Goal: Task Accomplishment & Management: Manage account settings

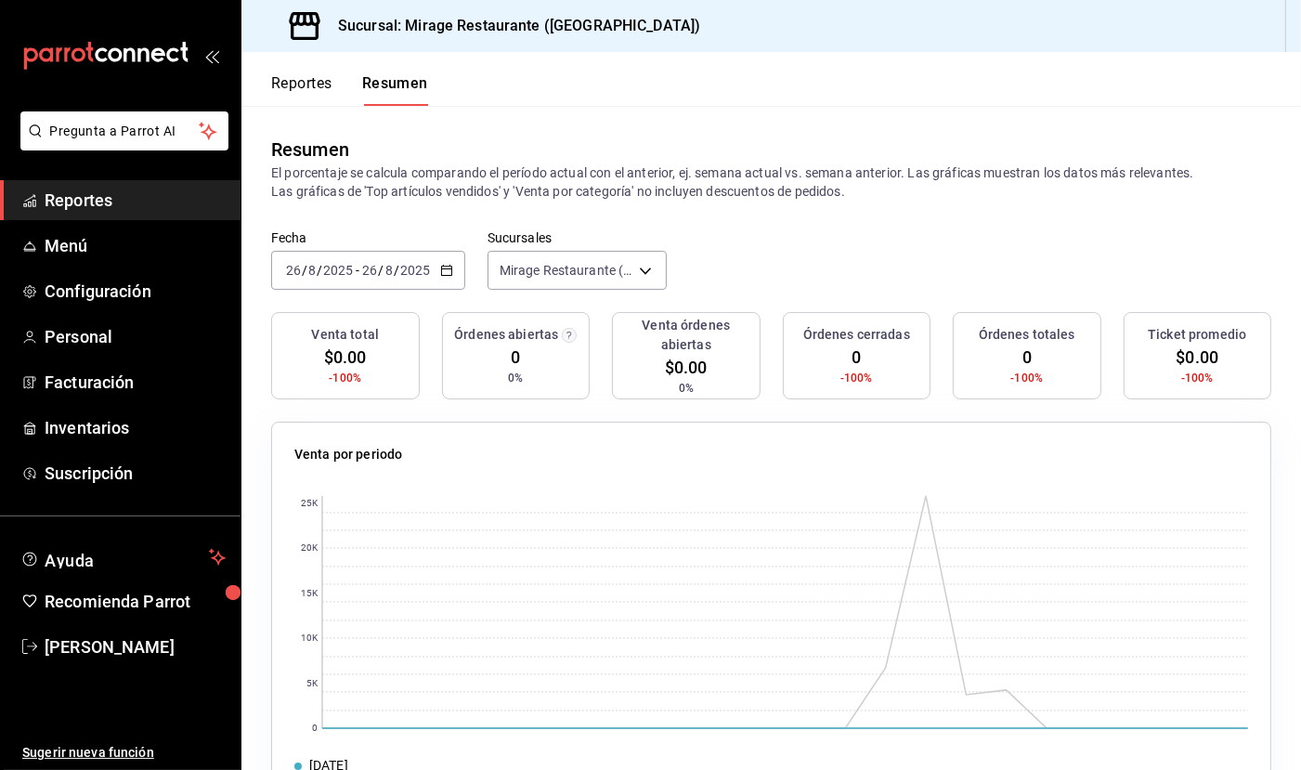
click at [92, 193] on span "Reportes" at bounding box center [135, 200] width 181 height 25
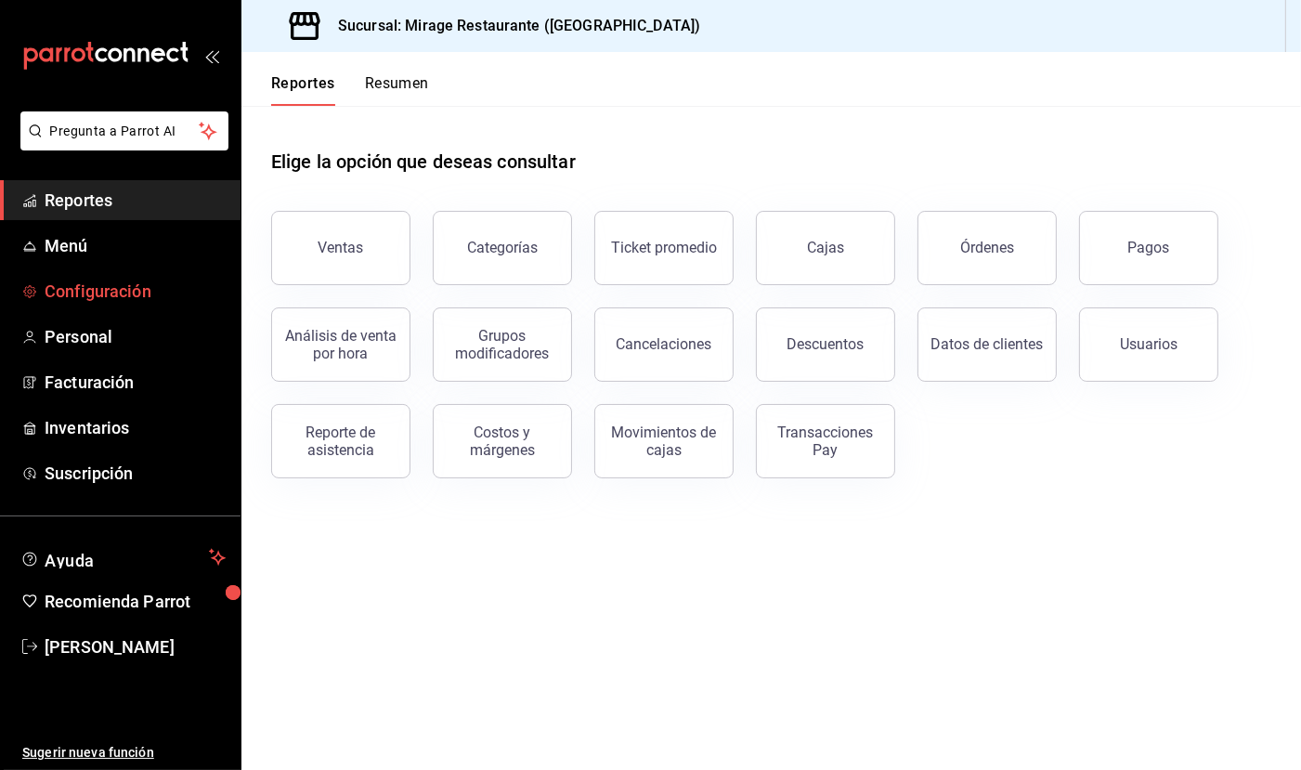
click at [109, 296] on span "Configuración" at bounding box center [135, 291] width 181 height 25
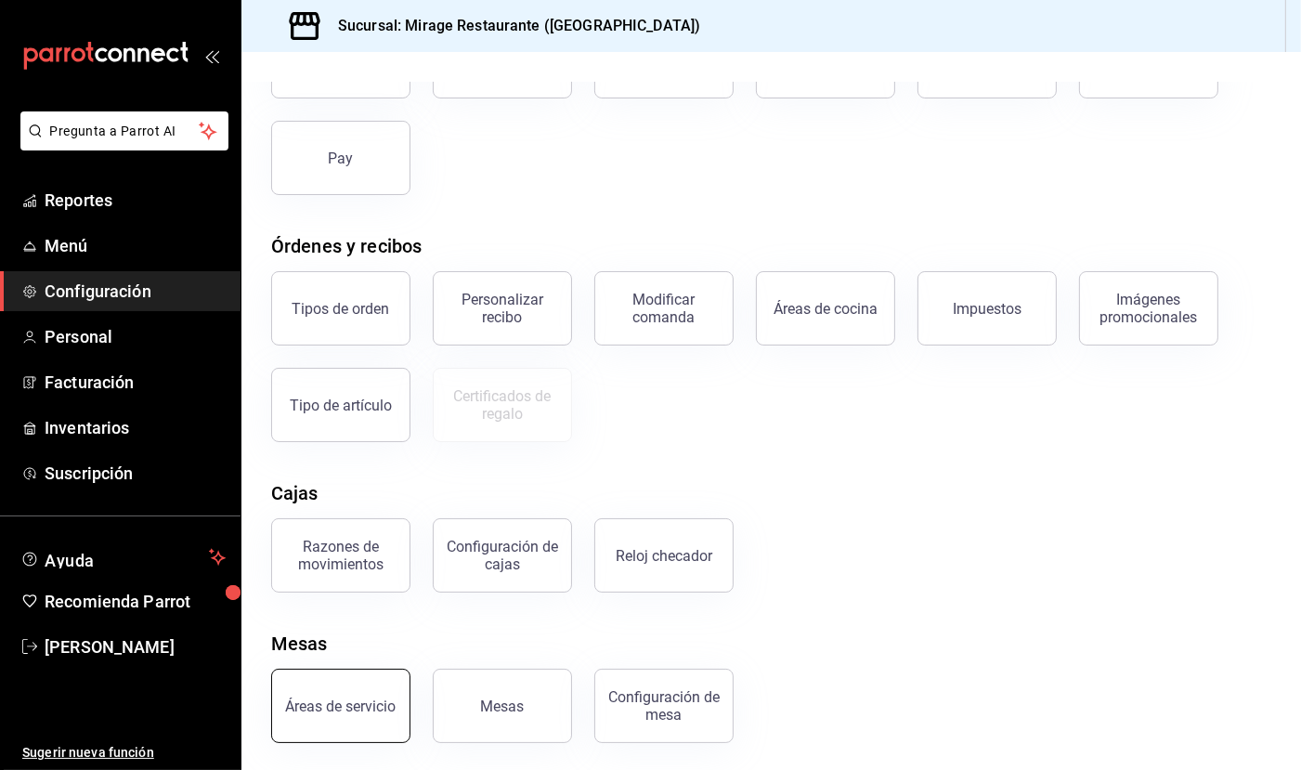
click at [374, 684] on button "Áreas de servicio" at bounding box center [340, 706] width 139 height 74
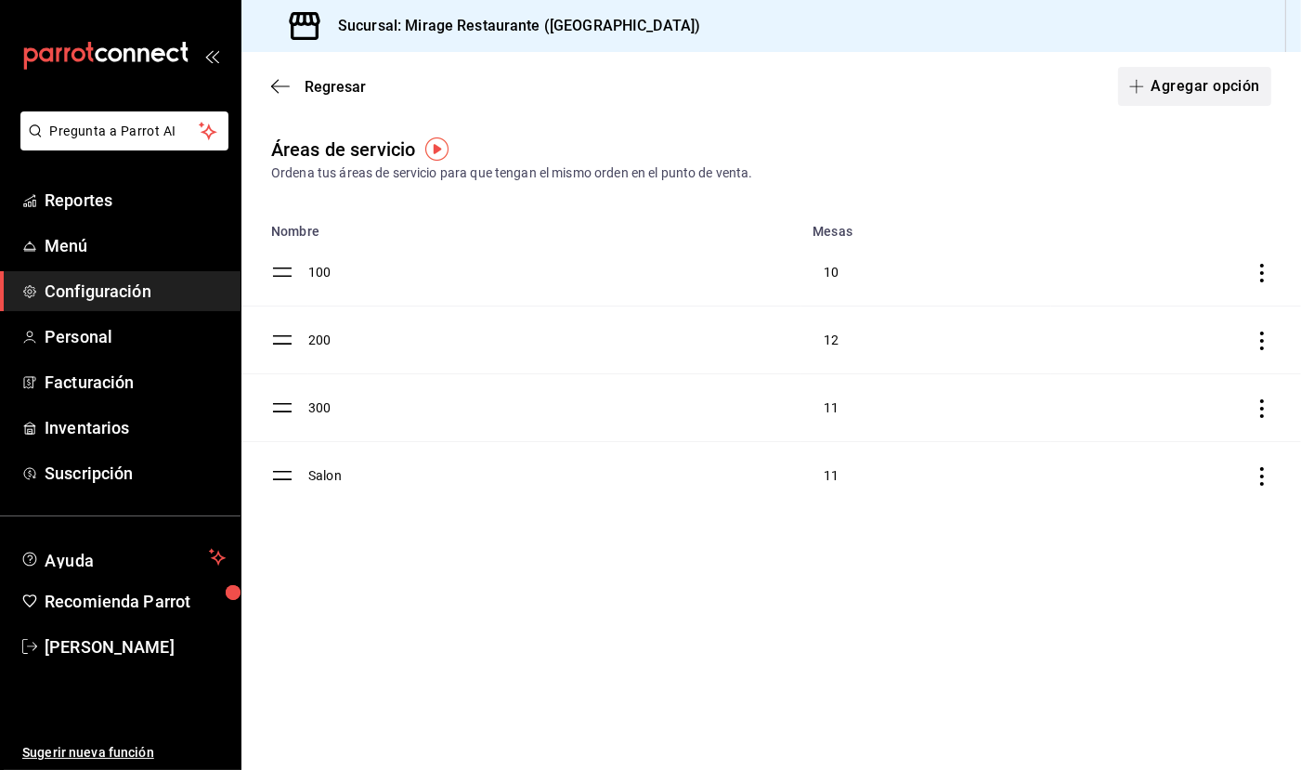
click at [1171, 97] on button "Agregar opción" at bounding box center [1194, 86] width 153 height 39
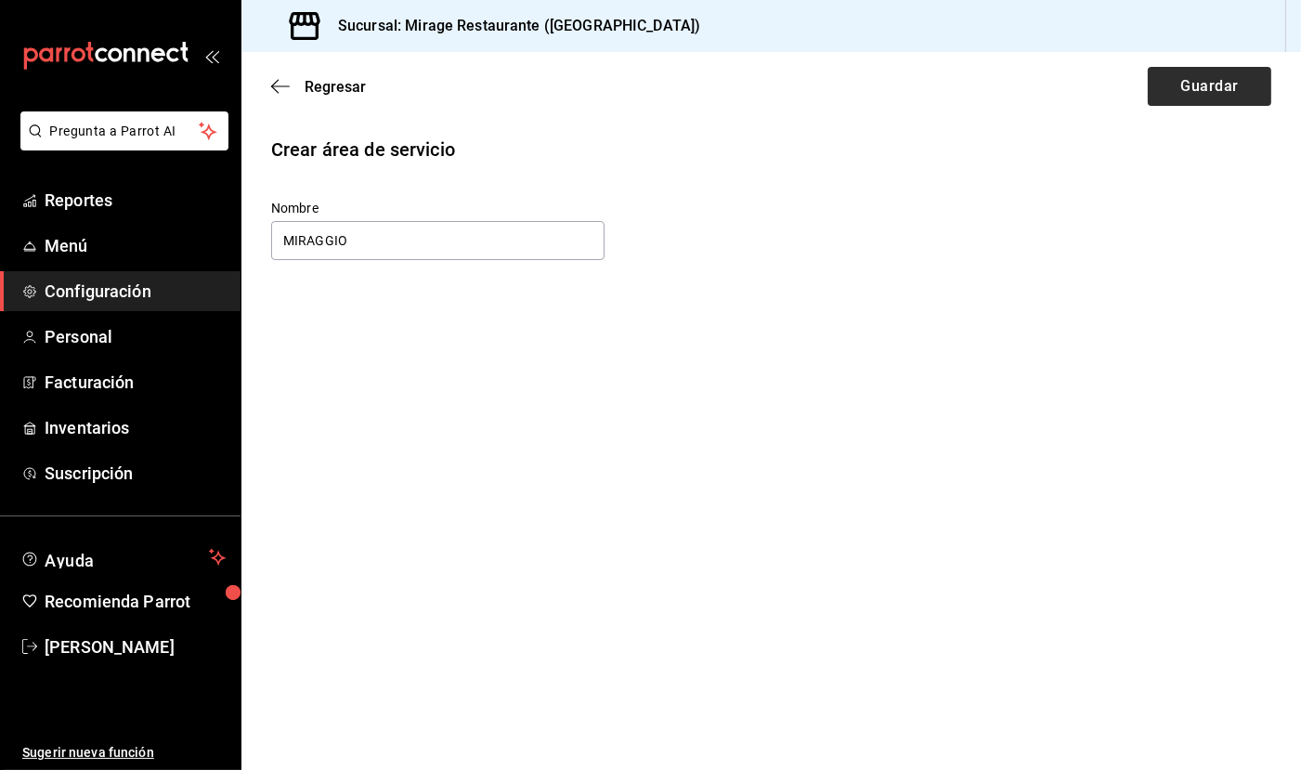
type input "MIRAGGIO"
click at [1187, 97] on button "Guardar" at bounding box center [1210, 86] width 124 height 39
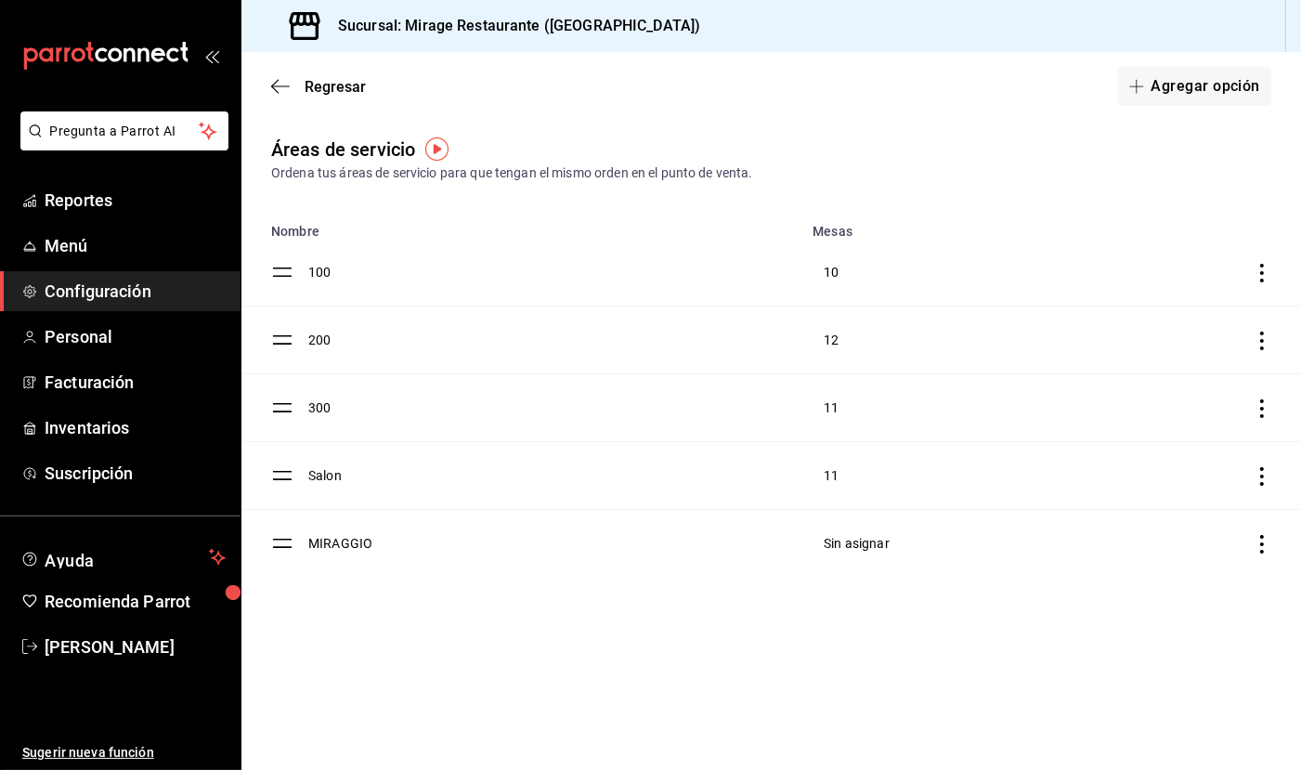
click at [1264, 547] on icon "discountsTable" at bounding box center [1262, 544] width 19 height 19
click at [1160, 538] on span "Marcar como predeterminada" at bounding box center [1162, 540] width 175 height 20
click at [1160, 538] on td "discountsTable" at bounding box center [1177, 544] width 248 height 68
click at [1264, 542] on icon "discountsTable" at bounding box center [1262, 544] width 19 height 19
click at [1229, 541] on span "Remover como predeterminada" at bounding box center [1157, 540] width 185 height 20
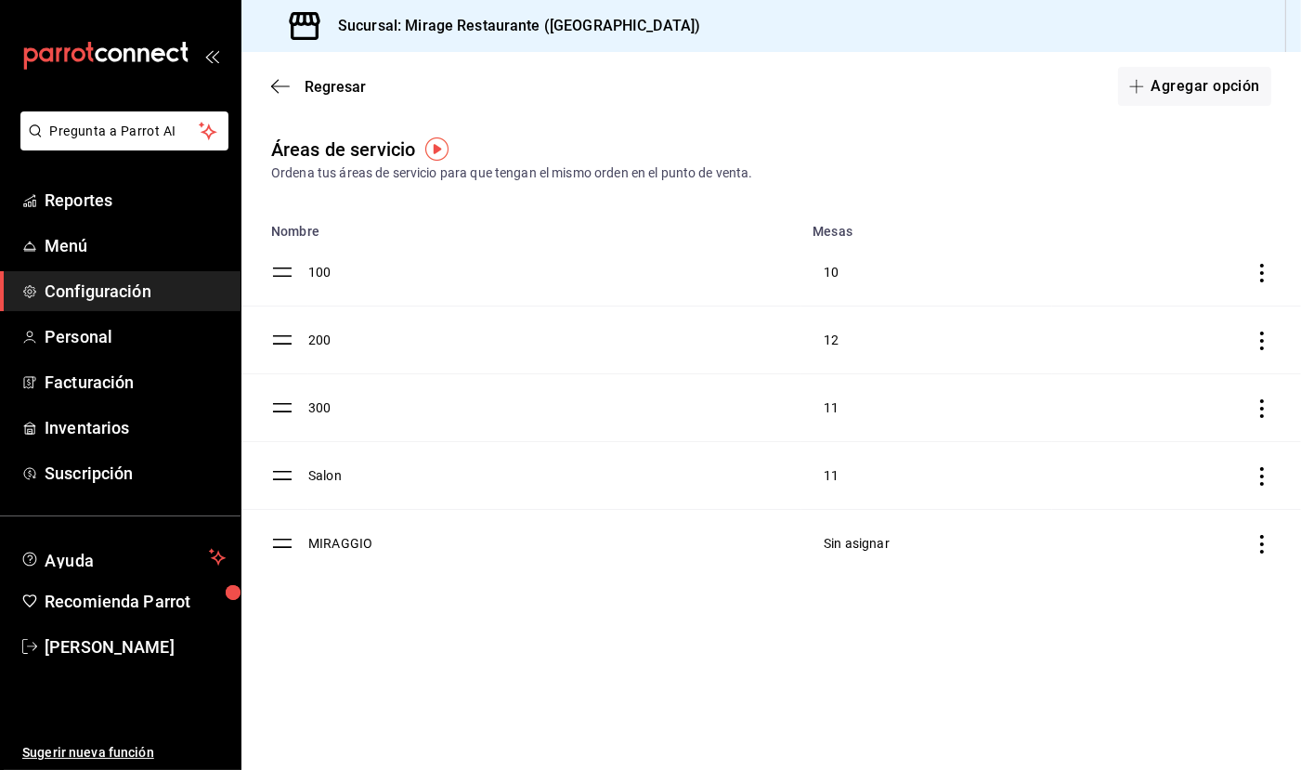
click at [843, 545] on span "Sin asignar" at bounding box center [857, 543] width 66 height 15
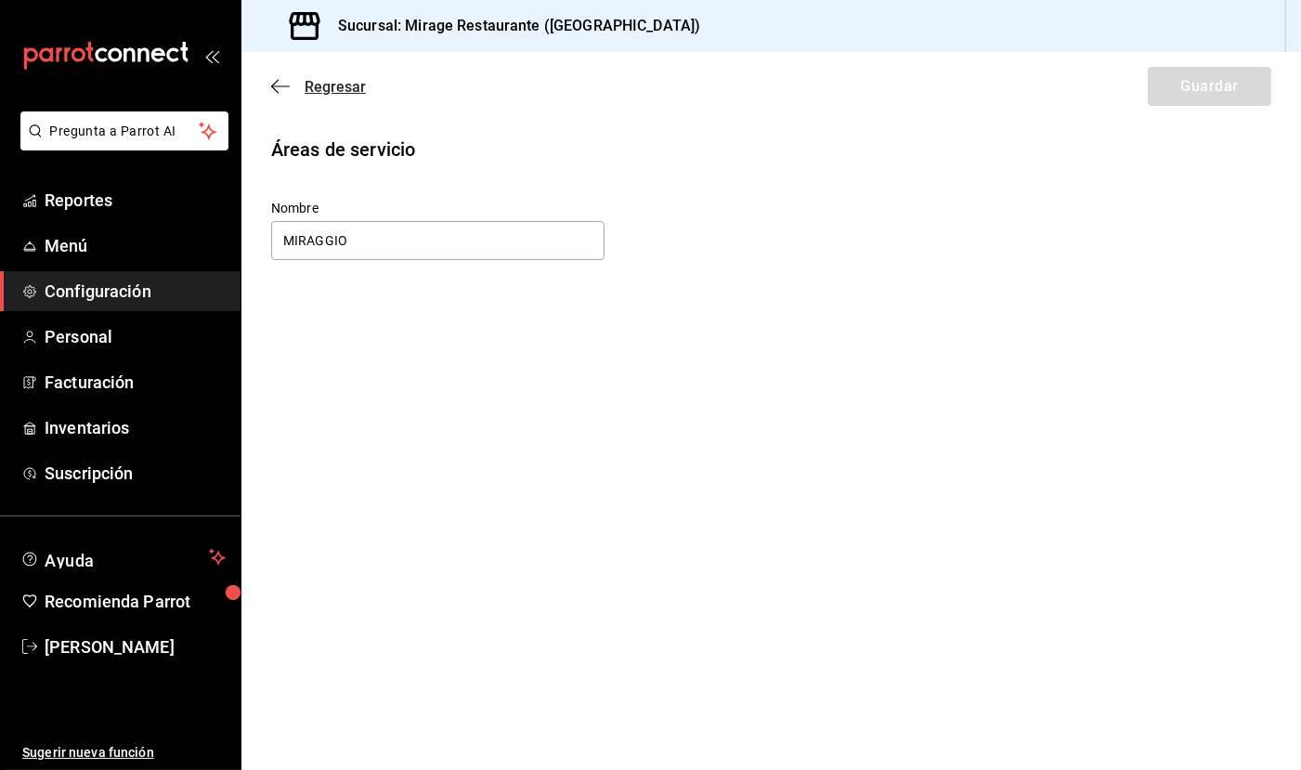
click at [323, 87] on span "Regresar" at bounding box center [335, 87] width 61 height 18
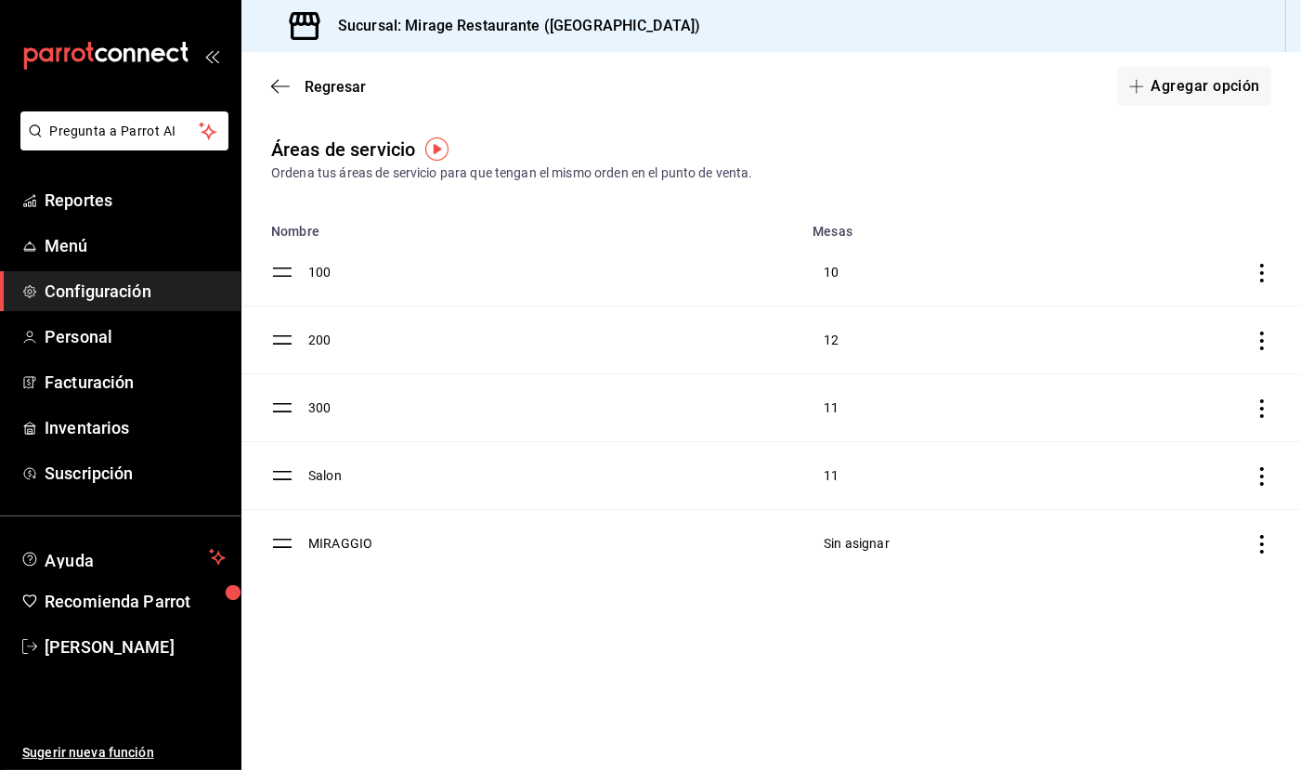
click at [437, 143] on img "button" at bounding box center [436, 148] width 23 height 23
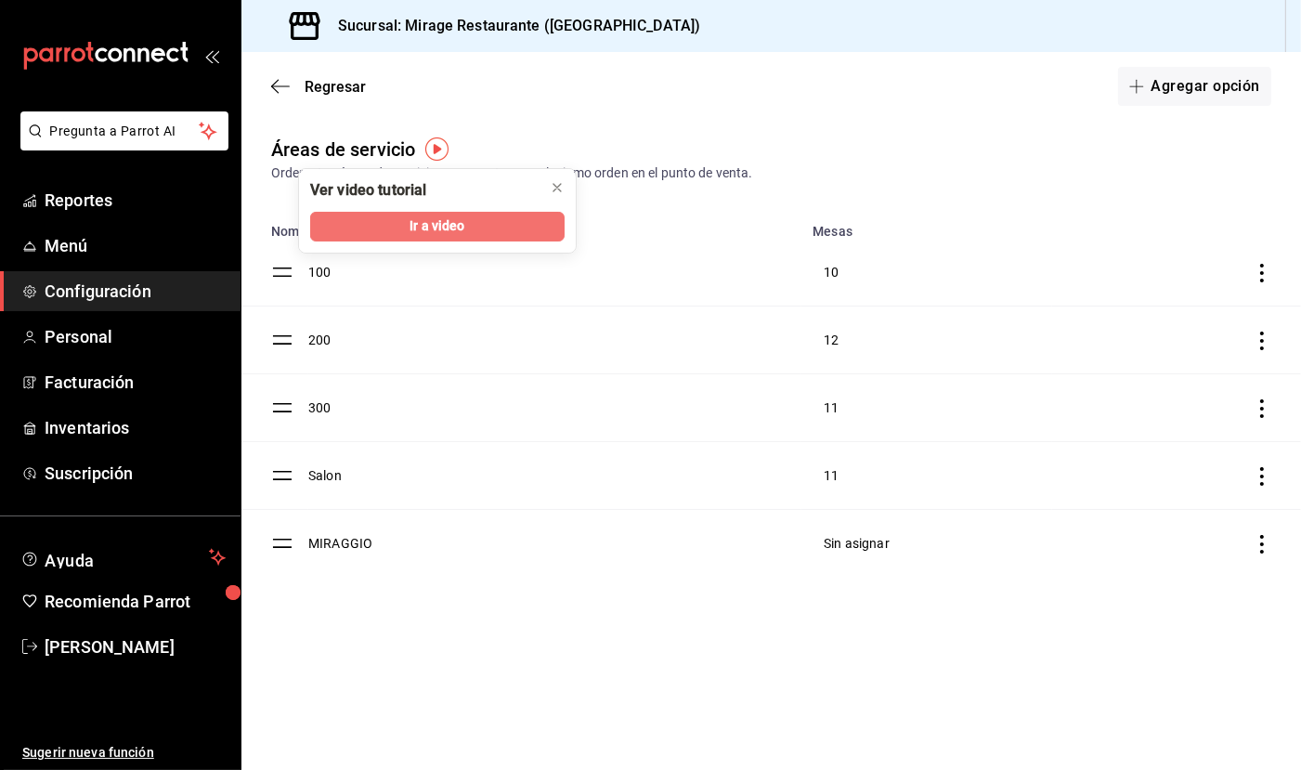
click at [442, 216] on span "Ir a video" at bounding box center [437, 226] width 55 height 20
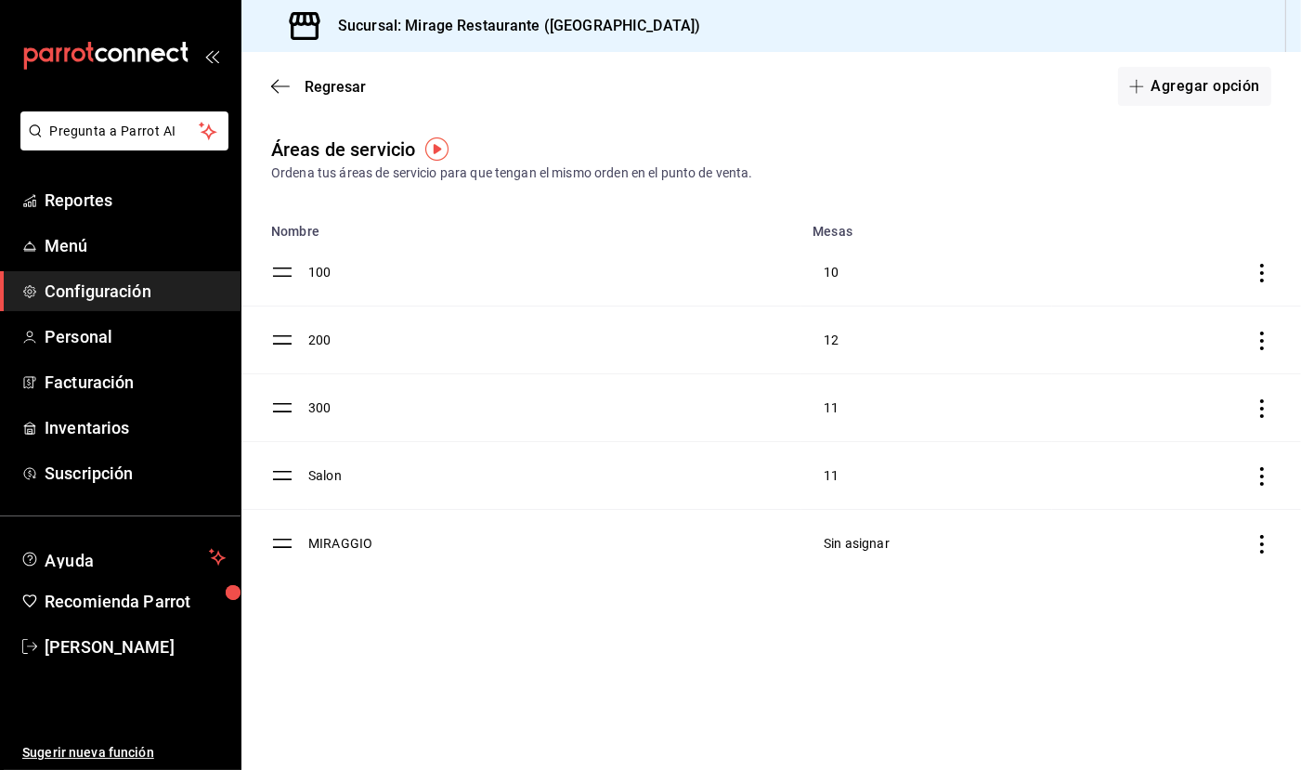
click at [120, 281] on span "Configuración" at bounding box center [135, 291] width 181 height 25
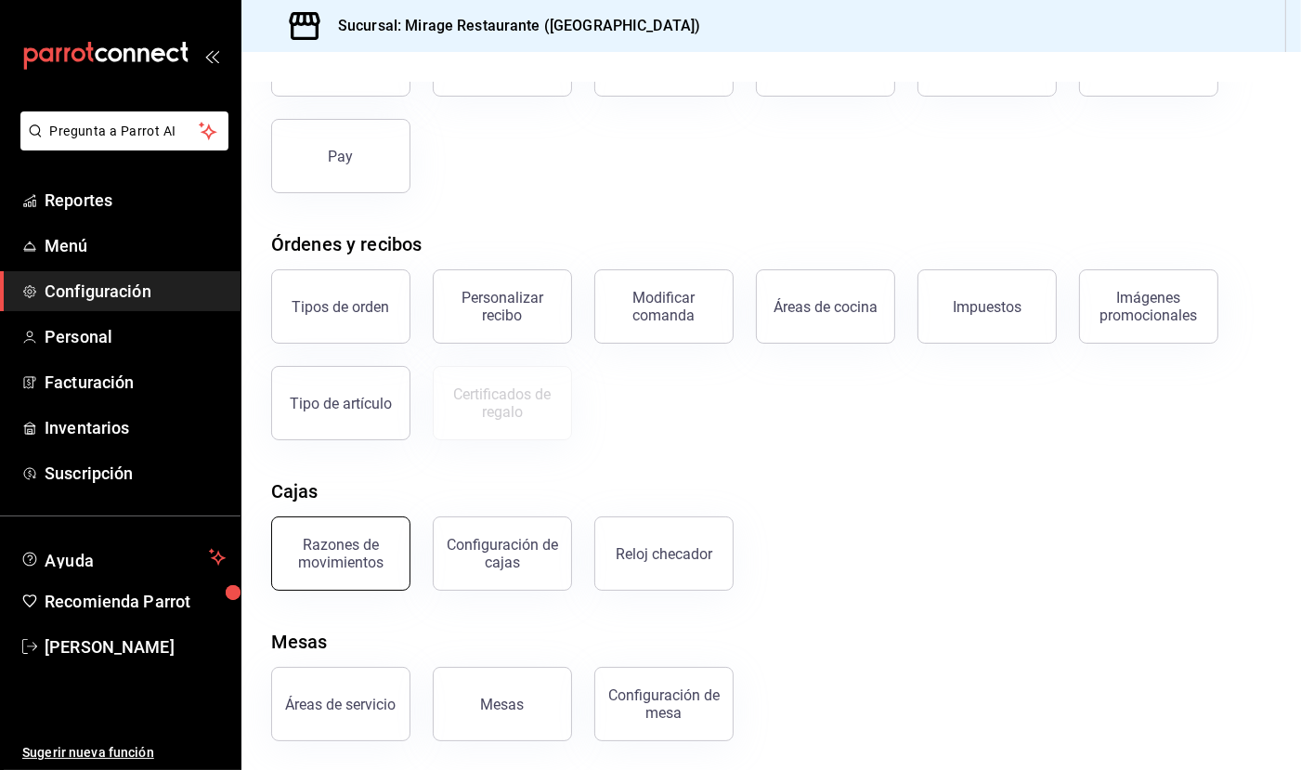
scroll to position [169, 0]
click at [528, 691] on button "Mesas" at bounding box center [502, 706] width 139 height 74
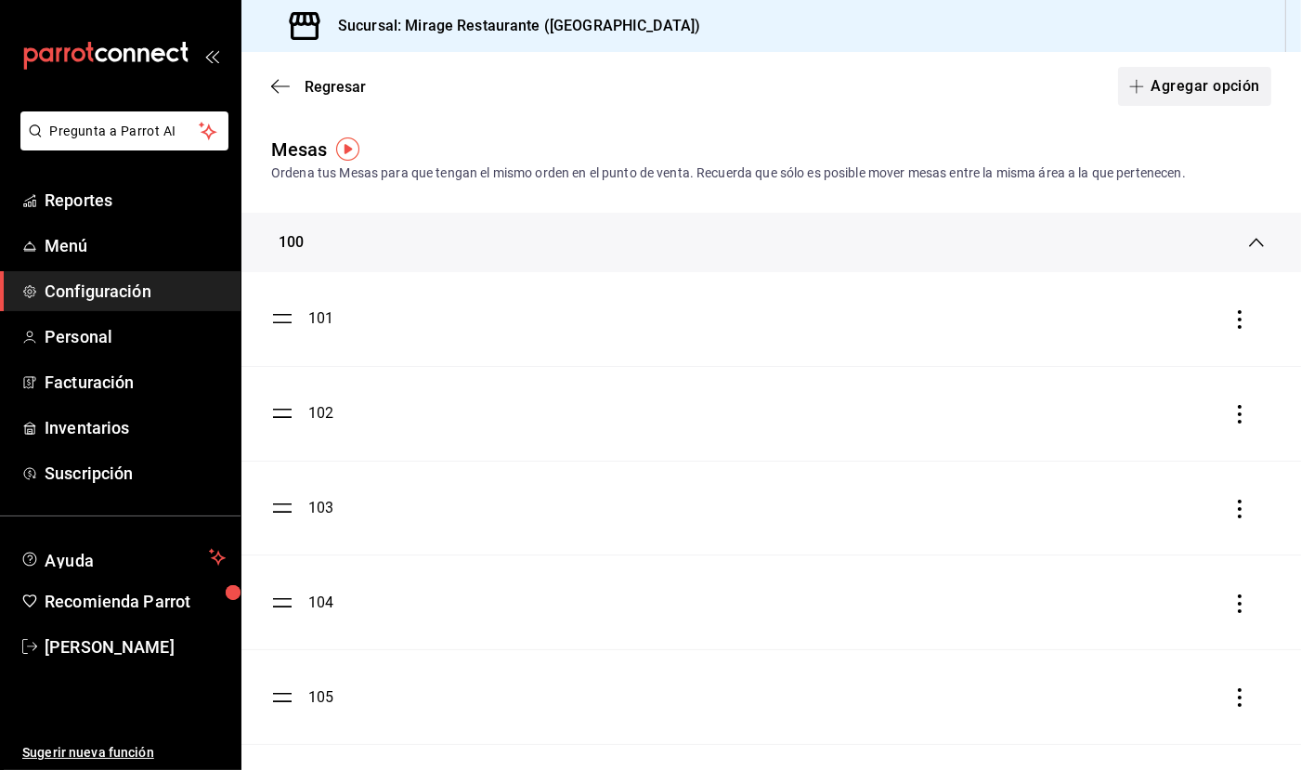
click at [1159, 84] on button "Agregar opción" at bounding box center [1194, 86] width 153 height 39
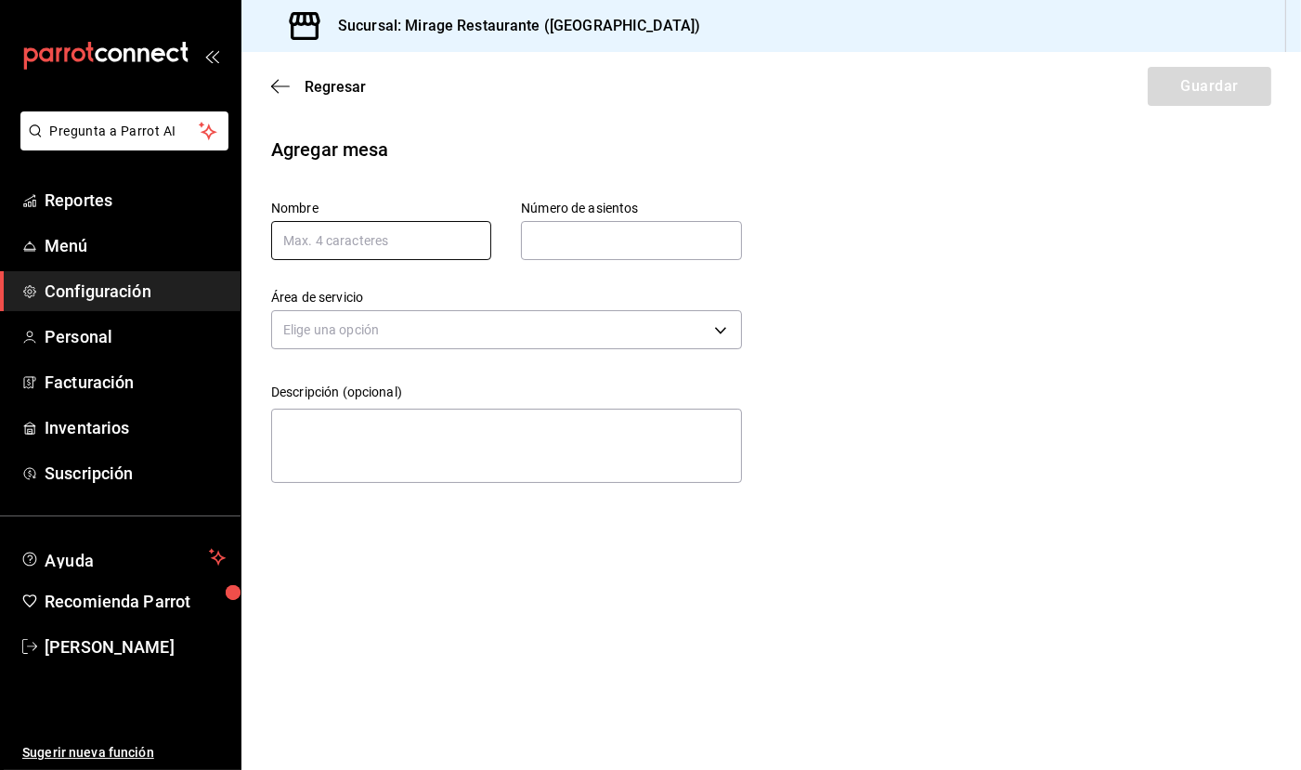
click at [456, 238] on input "text" at bounding box center [381, 240] width 220 height 39
type input "1"
type input "4"
click at [493, 326] on body "Pregunta a Parrot AI Reportes Menú Configuración Personal Facturación Inventari…" at bounding box center [650, 385] width 1301 height 770
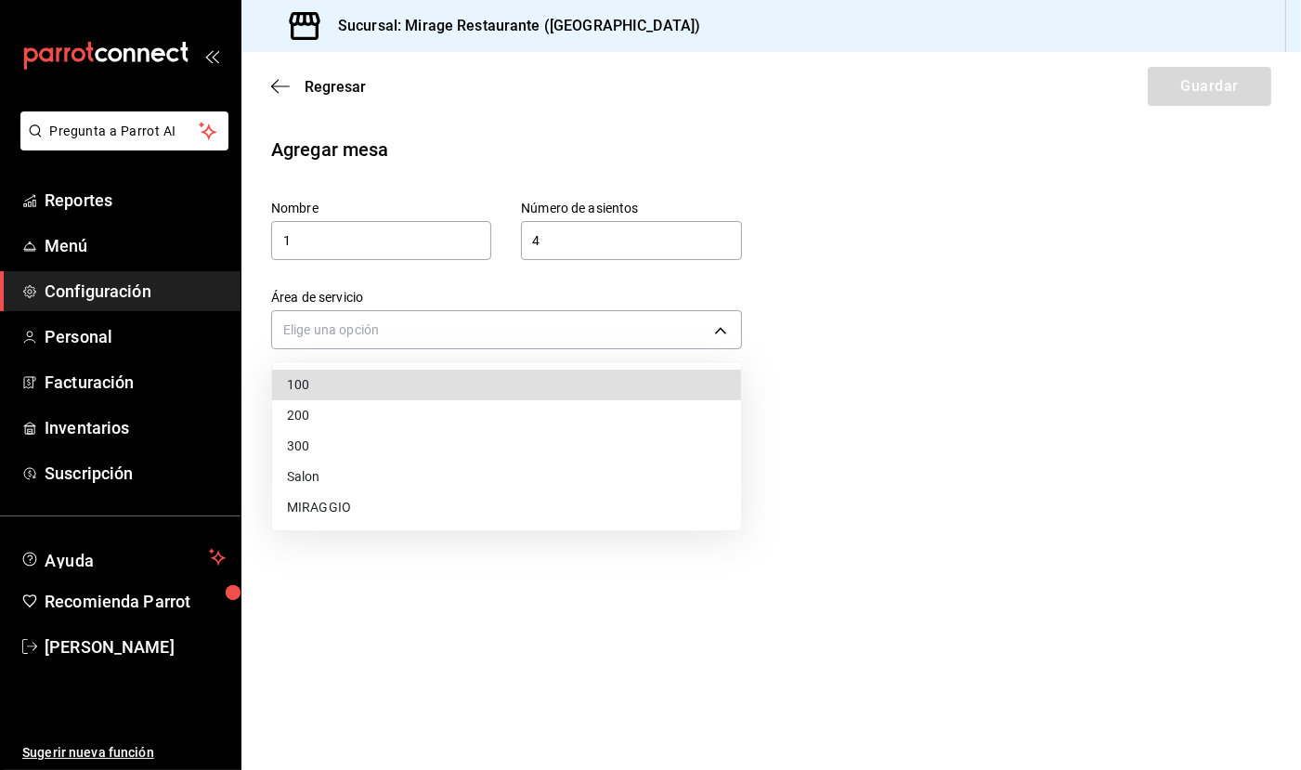
click at [445, 492] on li "MIRAGGIO" at bounding box center [506, 507] width 469 height 31
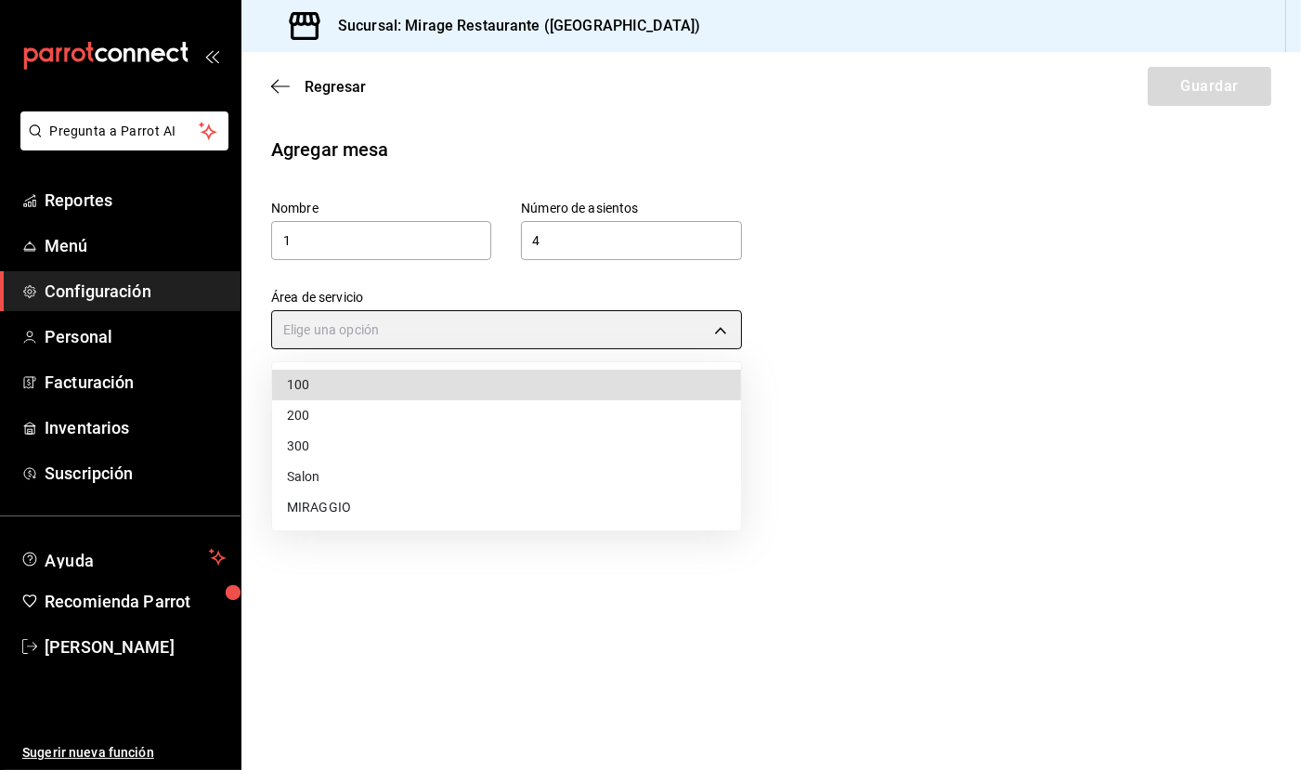
type input "1011a9b1-c3bd-4109-a1f7-fc17193cf9b7"
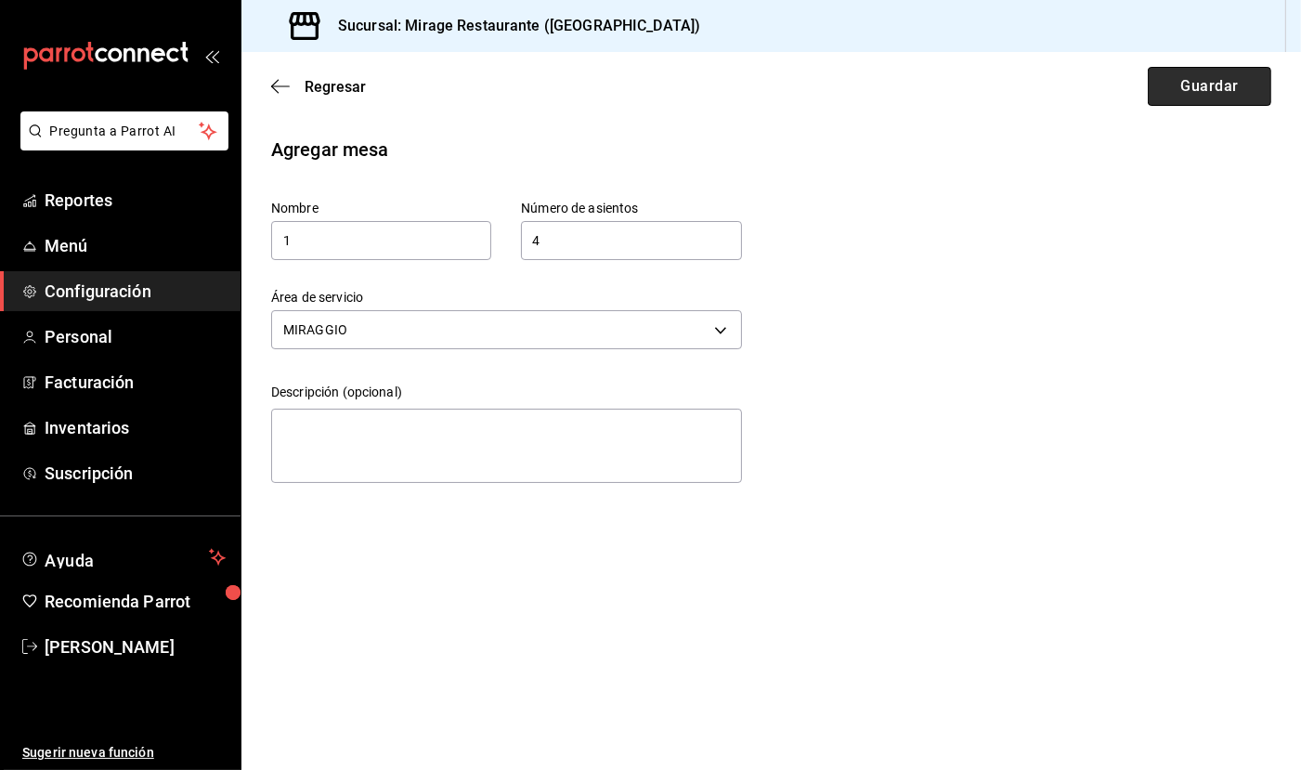
click at [1233, 96] on button "Guardar" at bounding box center [1210, 86] width 124 height 39
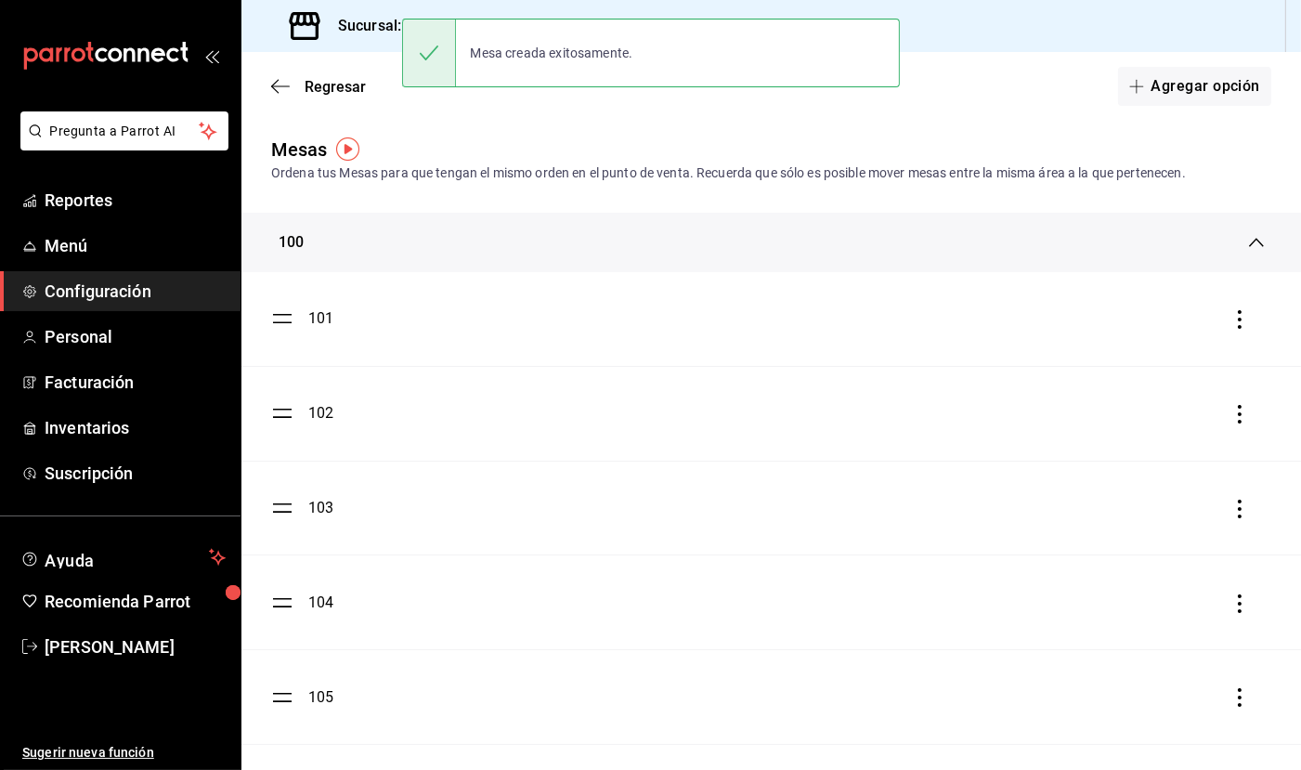
click at [1233, 96] on button "Agregar opción" at bounding box center [1194, 86] width 153 height 39
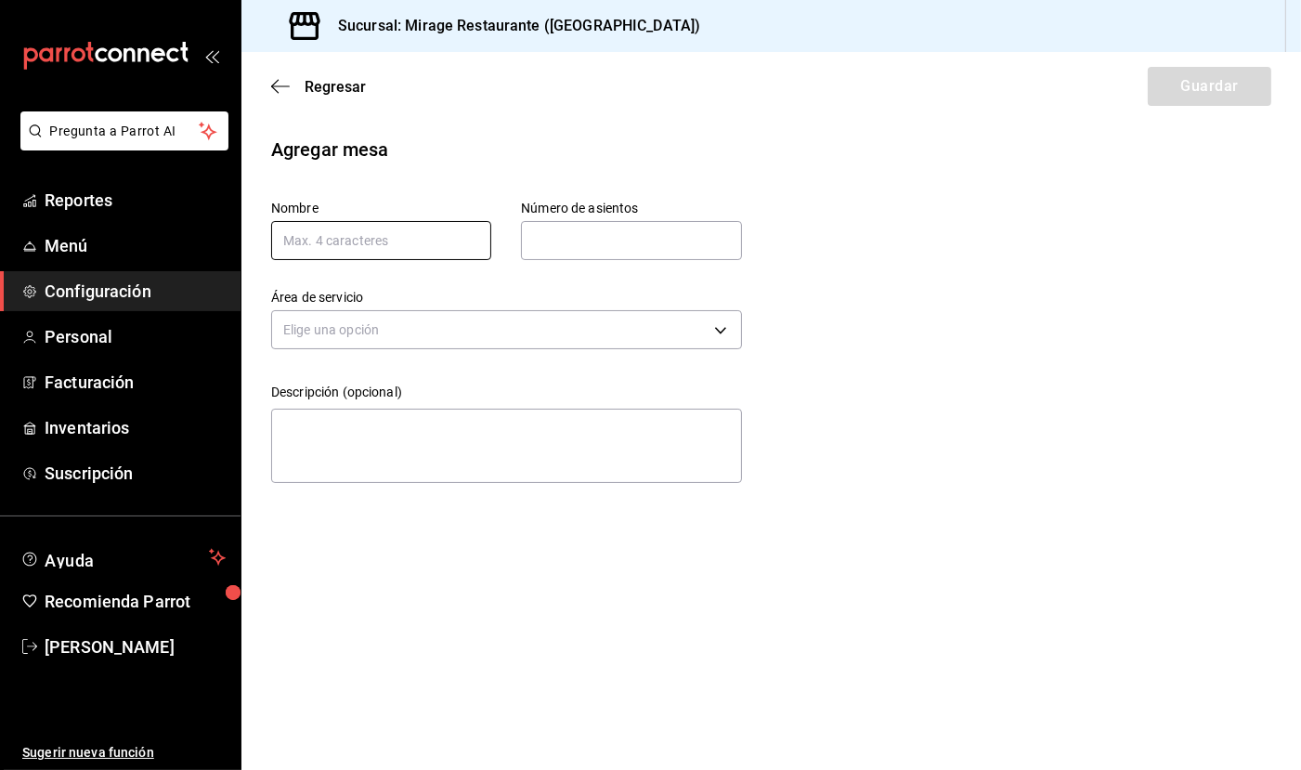
click at [438, 246] on input "text" at bounding box center [381, 240] width 220 height 39
type input "2"
click at [614, 240] on input "text" at bounding box center [631, 240] width 220 height 37
type input "4"
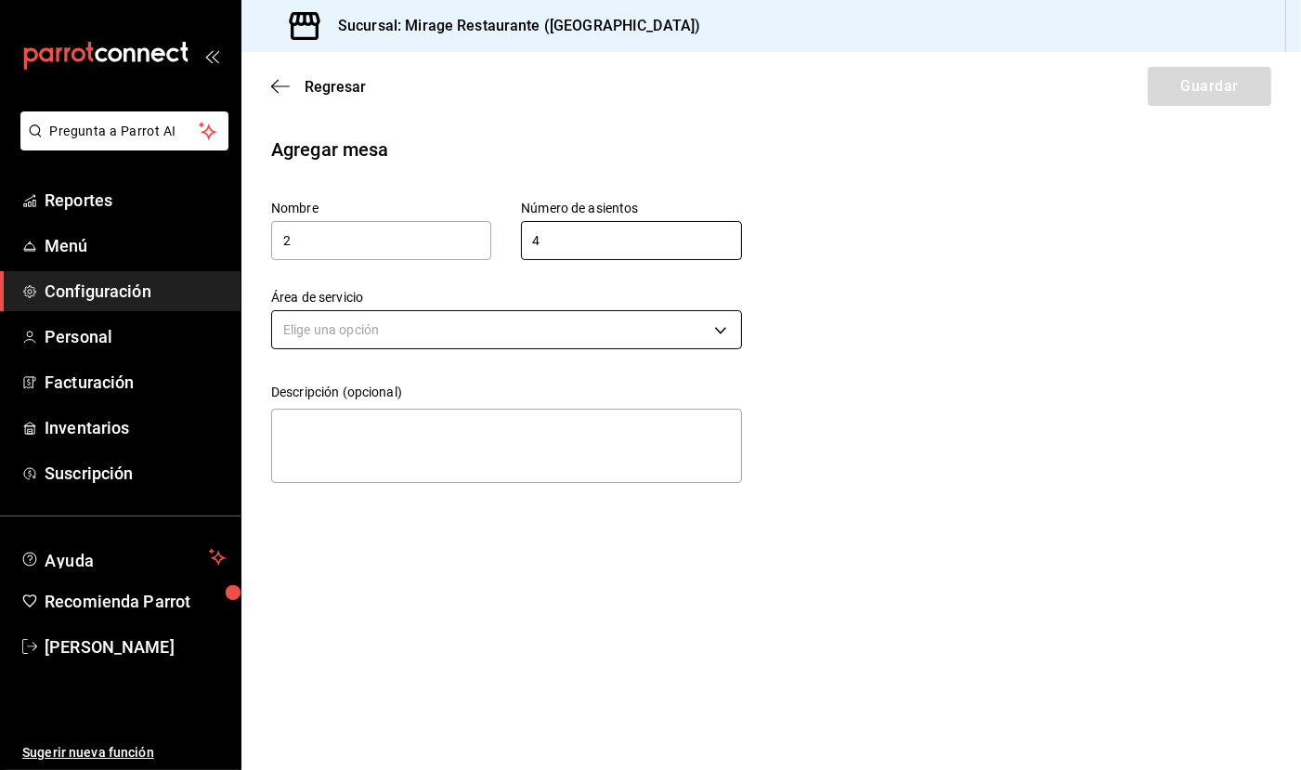
click at [545, 326] on body "Pregunta a Parrot AI Reportes Menú Configuración Personal Facturación Inventari…" at bounding box center [650, 385] width 1301 height 770
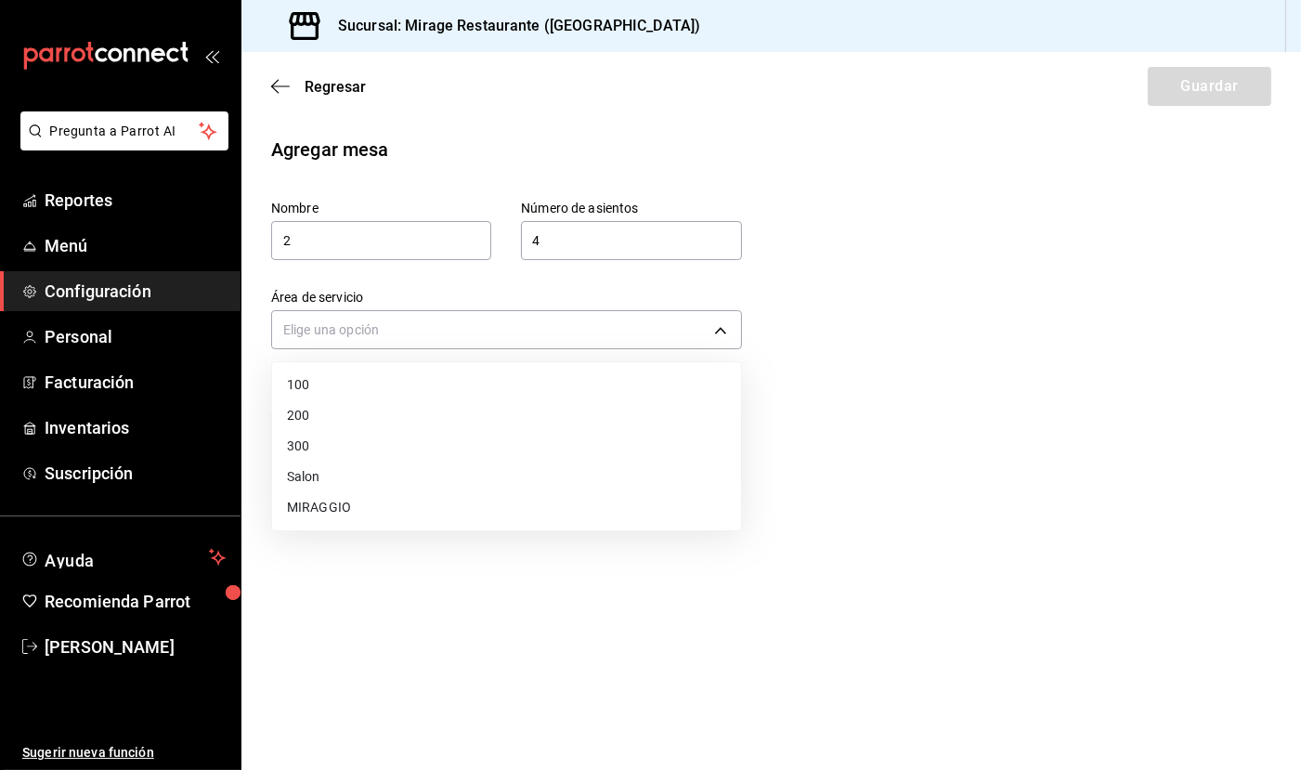
click at [474, 497] on li "MIRAGGIO" at bounding box center [506, 507] width 469 height 31
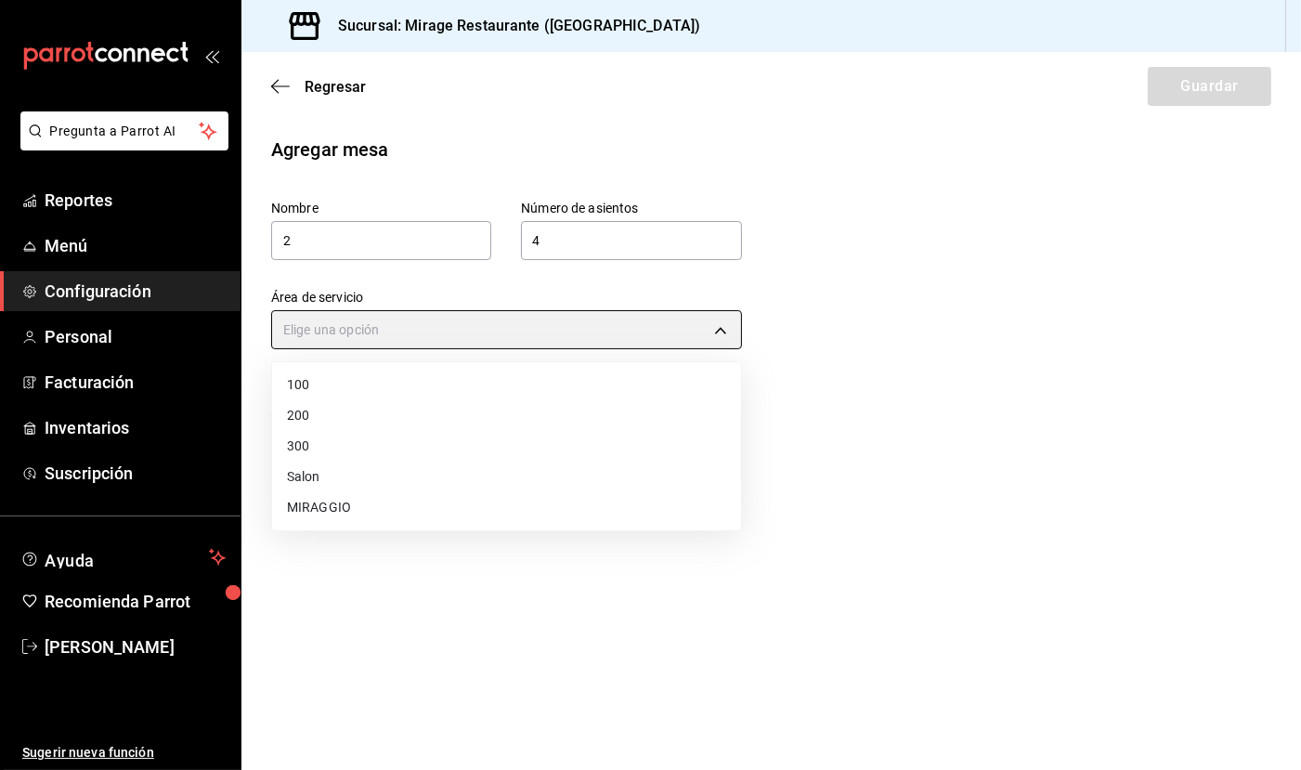
type input "1011a9b1-c3bd-4109-a1f7-fc17193cf9b7"
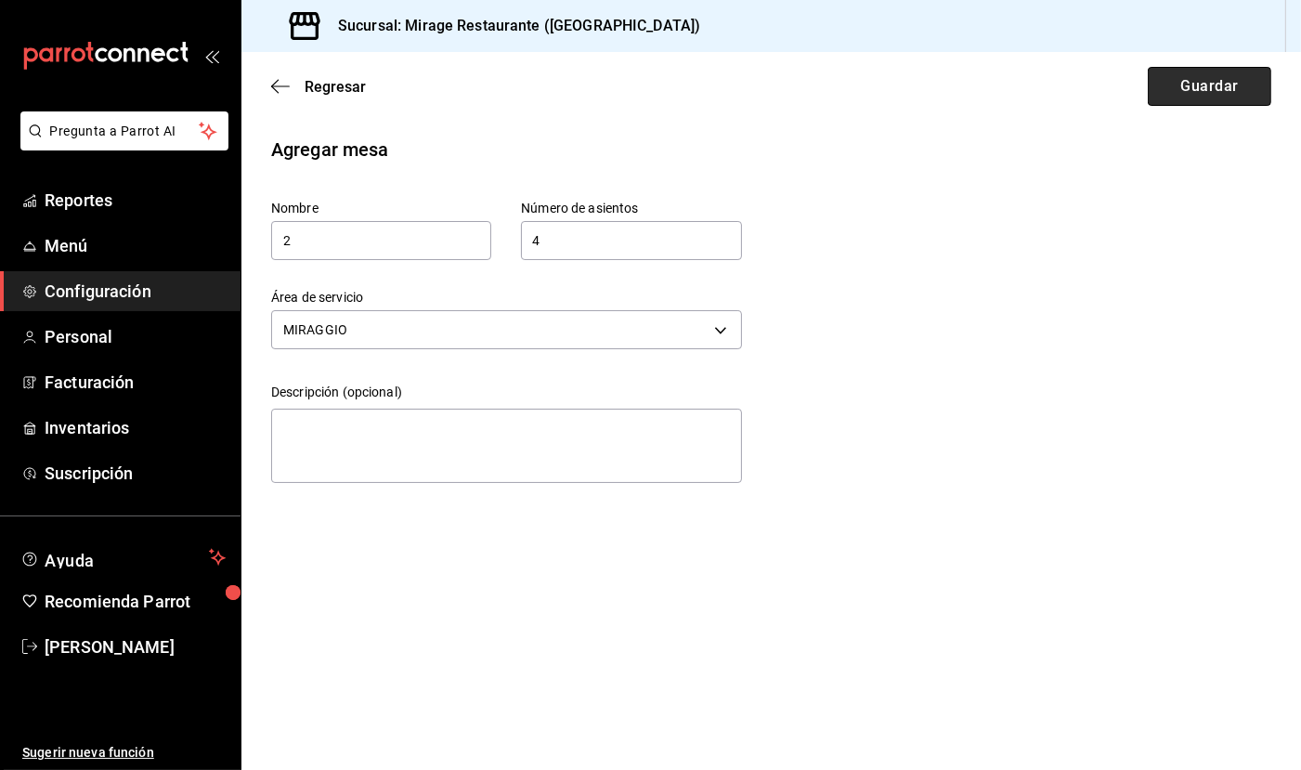
click at [1190, 104] on button "Guardar" at bounding box center [1210, 86] width 124 height 39
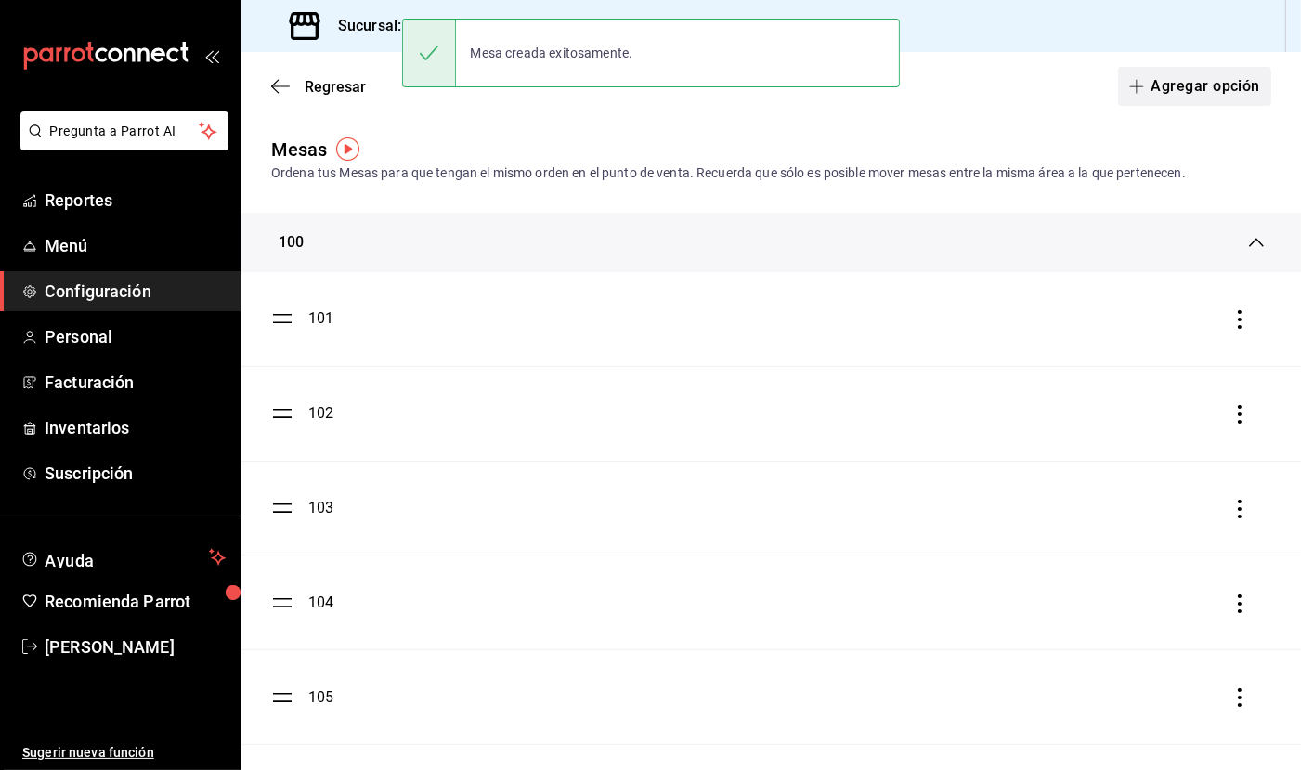
click at [1209, 90] on button "Agregar opción" at bounding box center [1194, 86] width 153 height 39
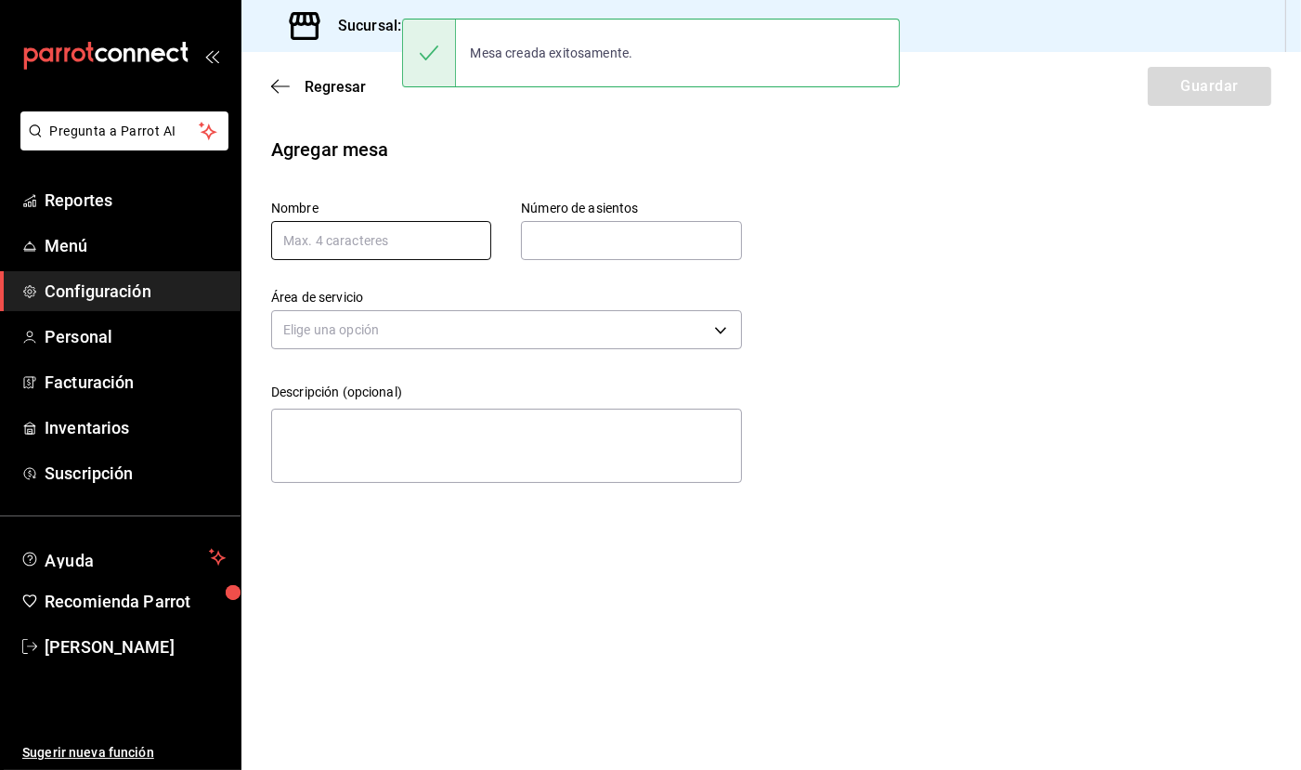
click at [405, 241] on input "text" at bounding box center [381, 240] width 220 height 39
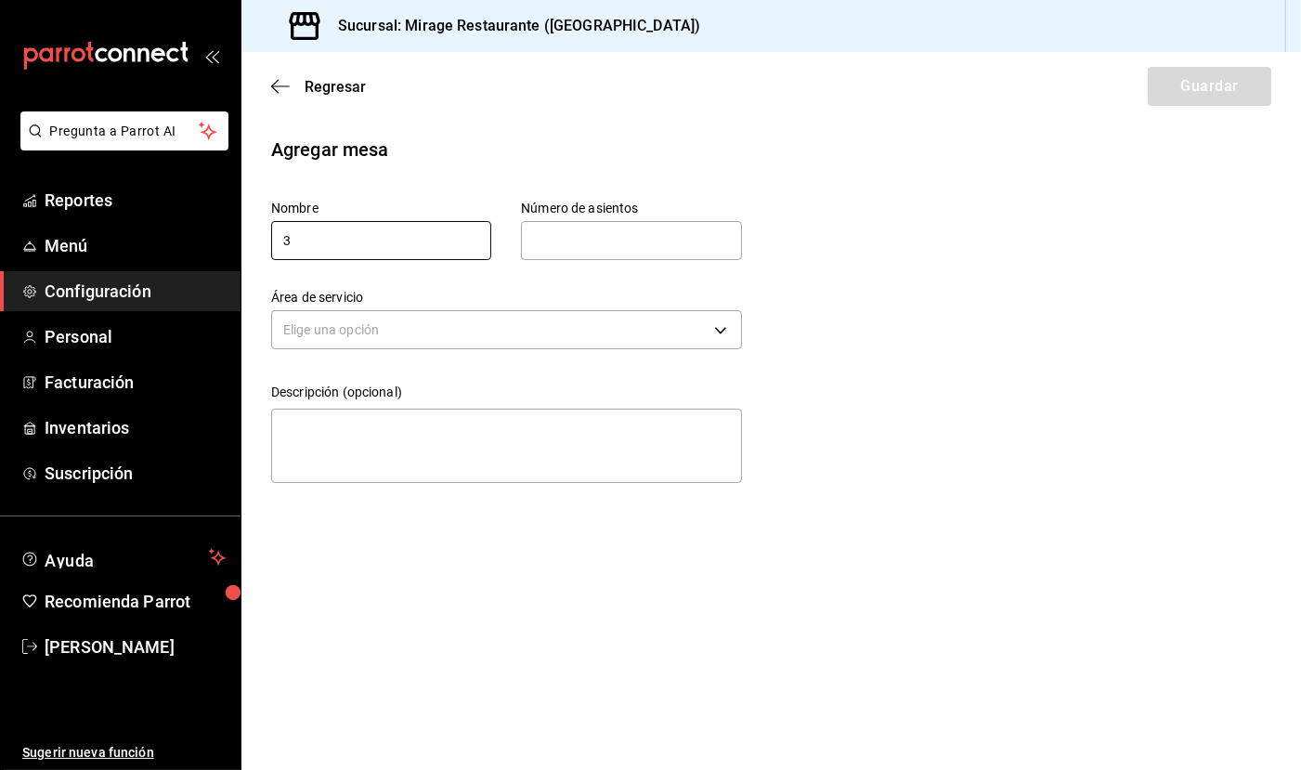
type input "3"
click at [653, 242] on input "text" at bounding box center [631, 240] width 220 height 37
type input "4"
click at [501, 332] on body "Pregunta a Parrot AI Reportes Menú Configuración Personal Facturación Inventari…" at bounding box center [650, 385] width 1301 height 770
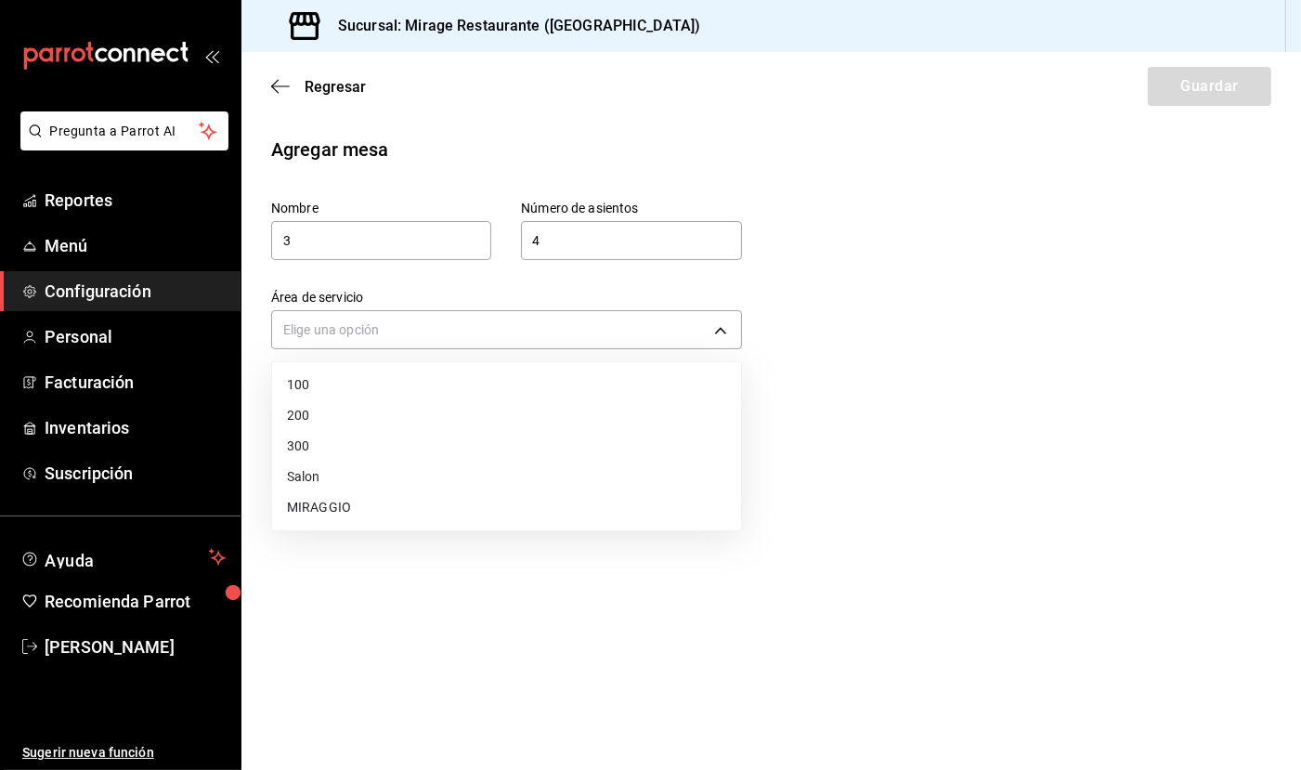
click at [449, 496] on li "MIRAGGIO" at bounding box center [506, 507] width 469 height 31
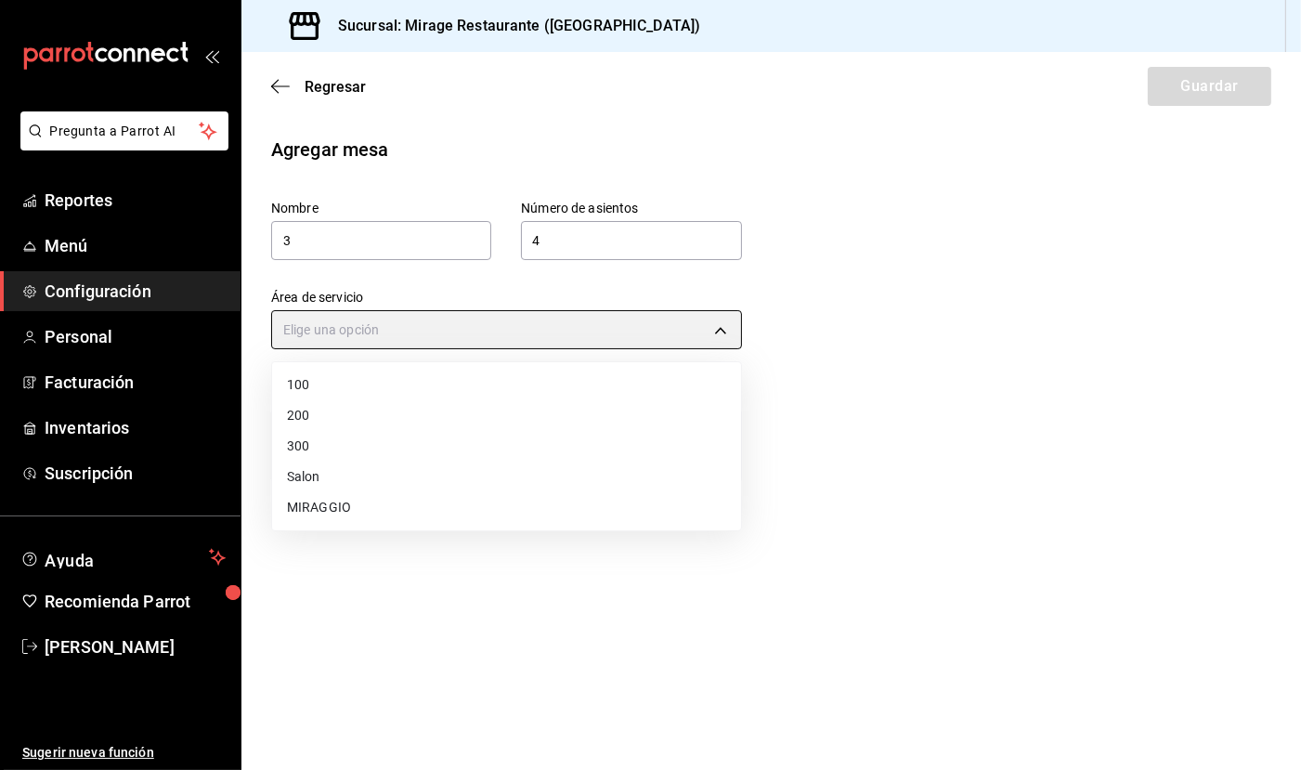
type input "1011a9b1-c3bd-4109-a1f7-fc17193cf9b7"
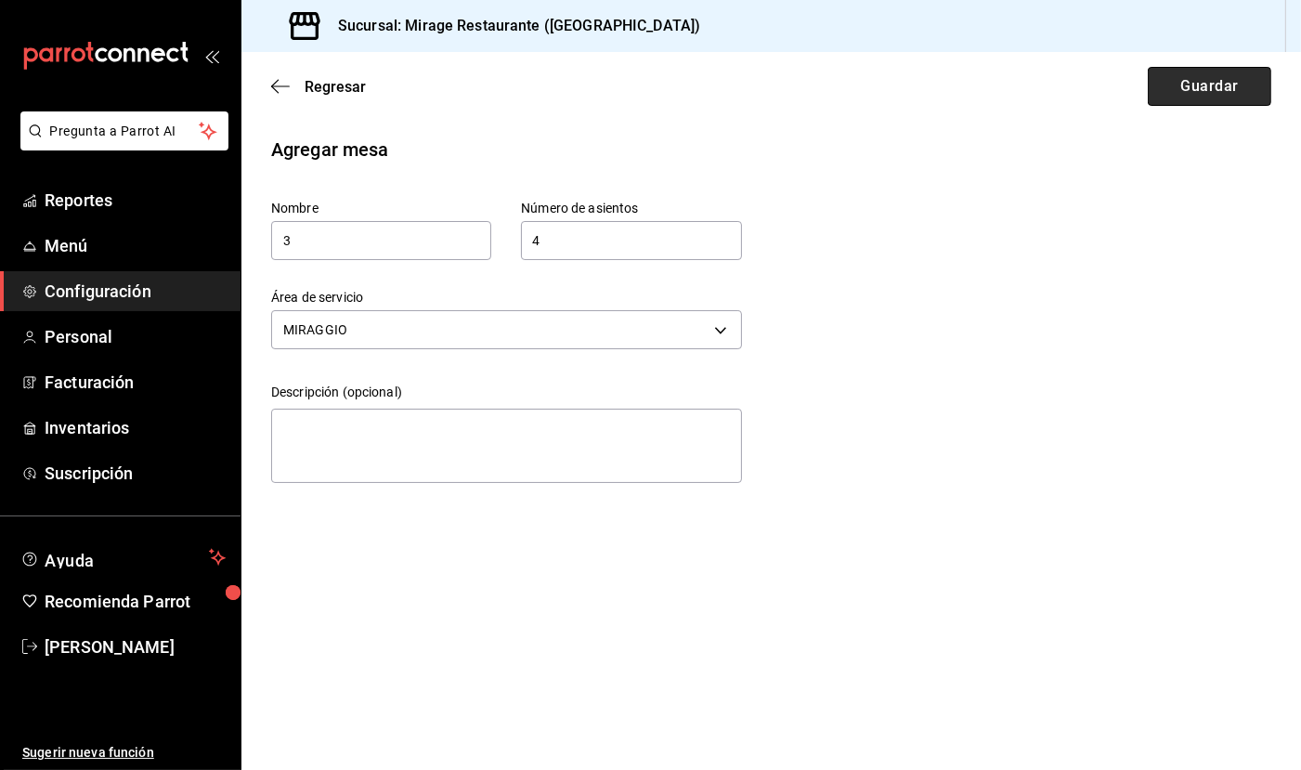
click at [1205, 89] on button "Guardar" at bounding box center [1210, 86] width 124 height 39
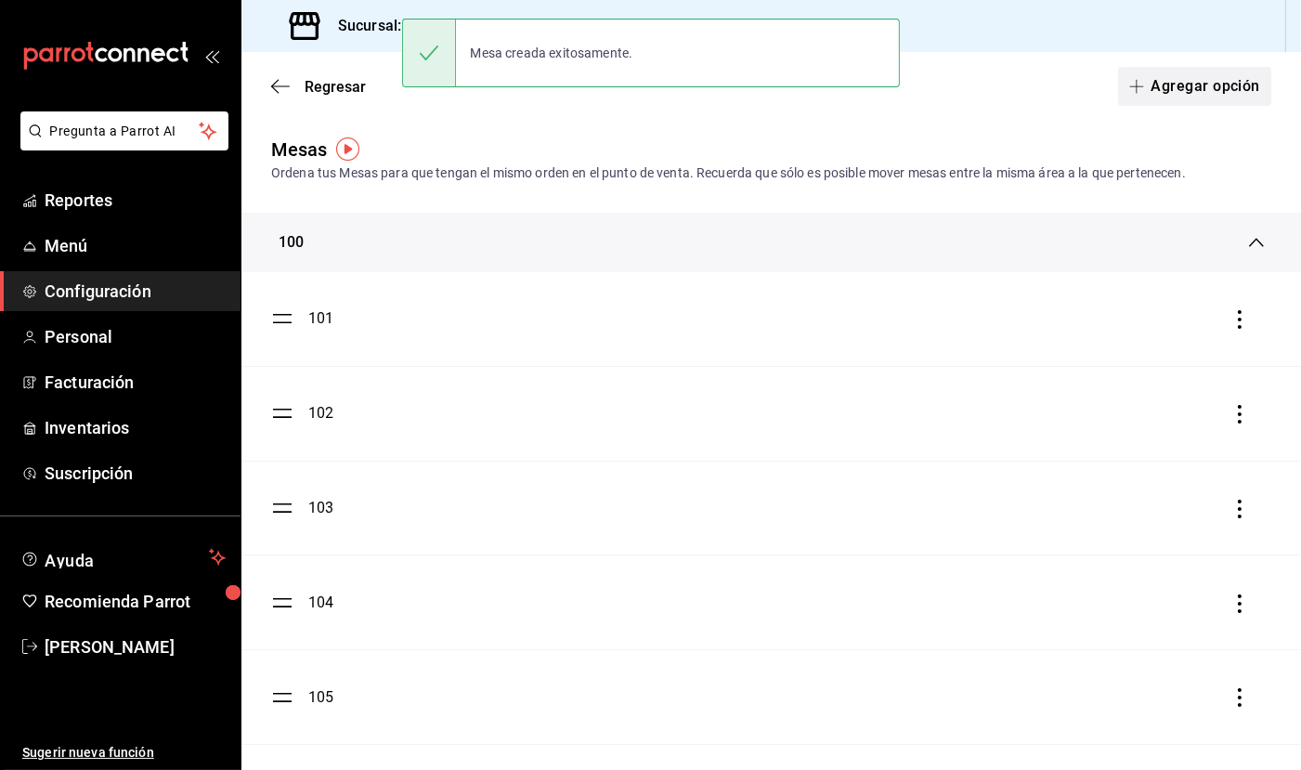
click at [1191, 88] on button "Agregar opción" at bounding box center [1194, 86] width 153 height 39
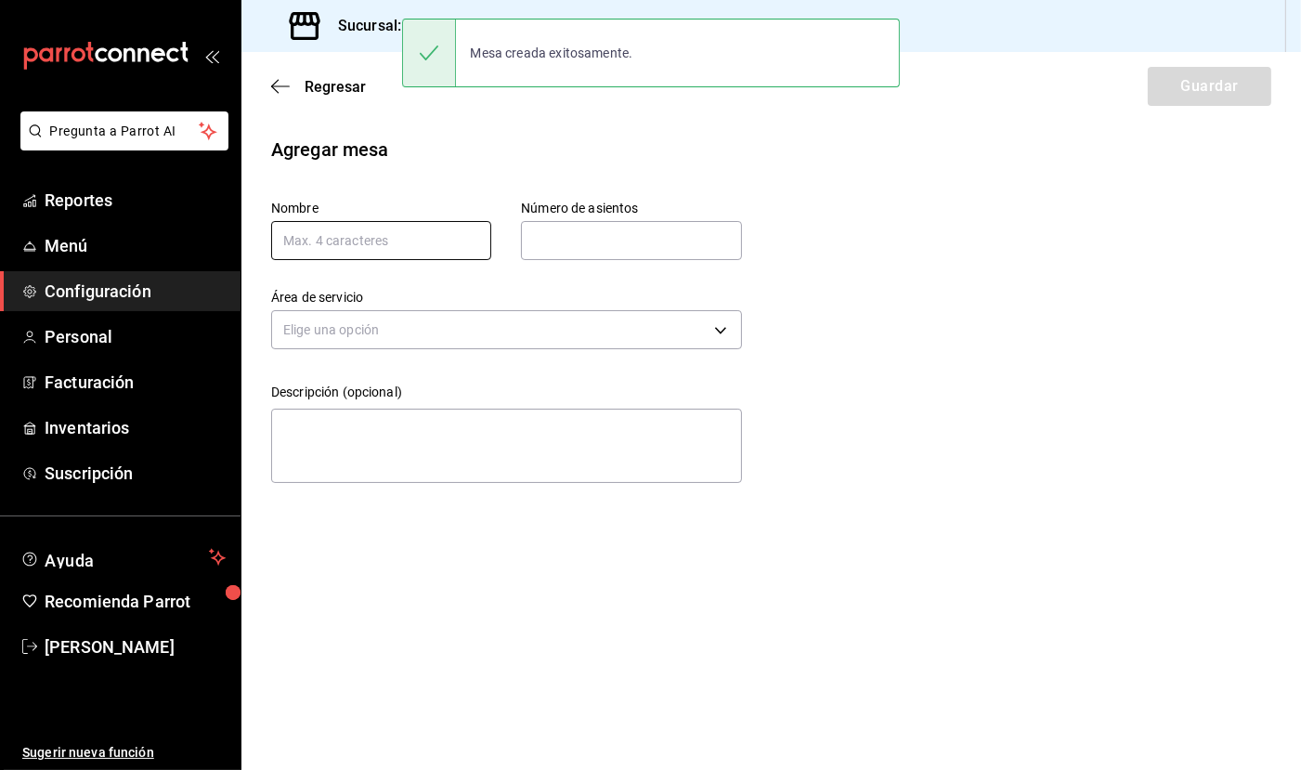
click at [440, 244] on input "text" at bounding box center [381, 240] width 220 height 39
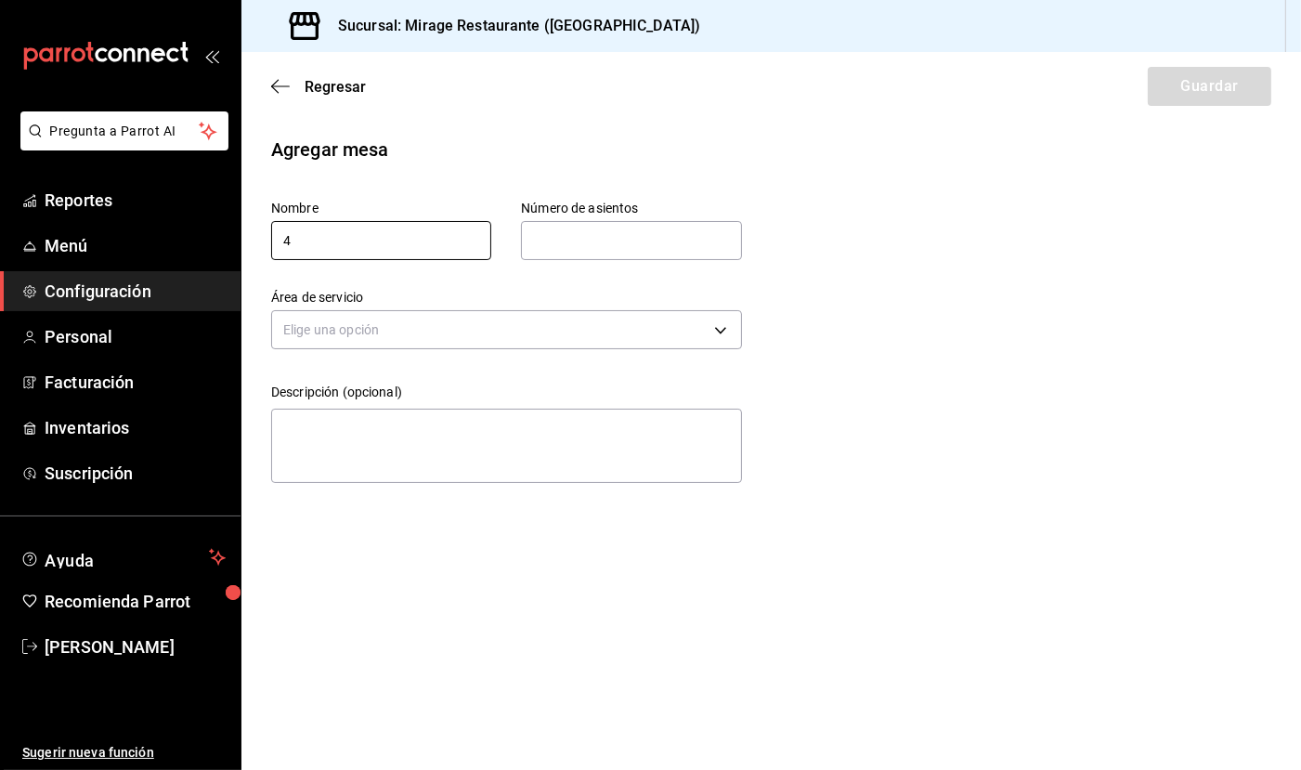
type input "4"
click at [590, 238] on input "text" at bounding box center [631, 240] width 220 height 37
click at [622, 239] on input "text" at bounding box center [631, 240] width 220 height 37
type input "4"
click at [584, 336] on body "Pregunta a Parrot AI Reportes Menú Configuración Personal Facturación Inventari…" at bounding box center [650, 385] width 1301 height 770
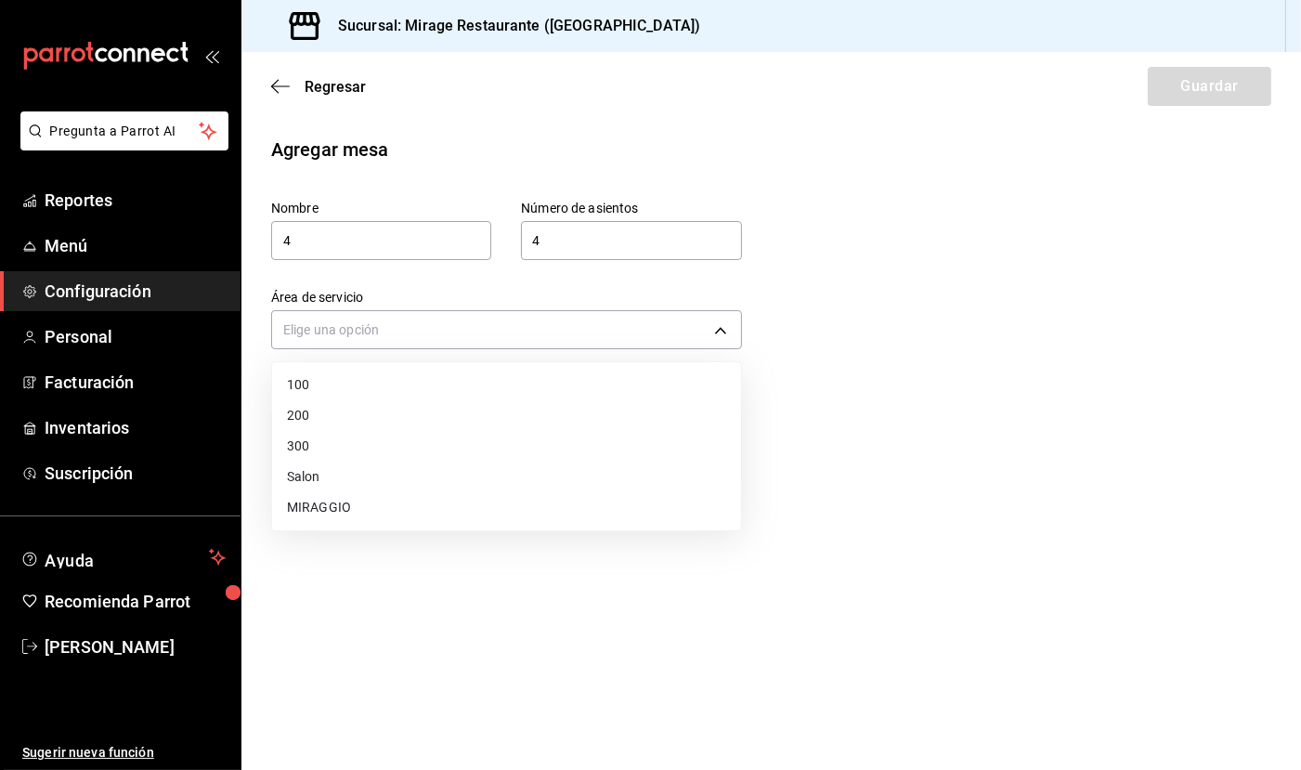
click at [525, 500] on li "MIRAGGIO" at bounding box center [506, 507] width 469 height 31
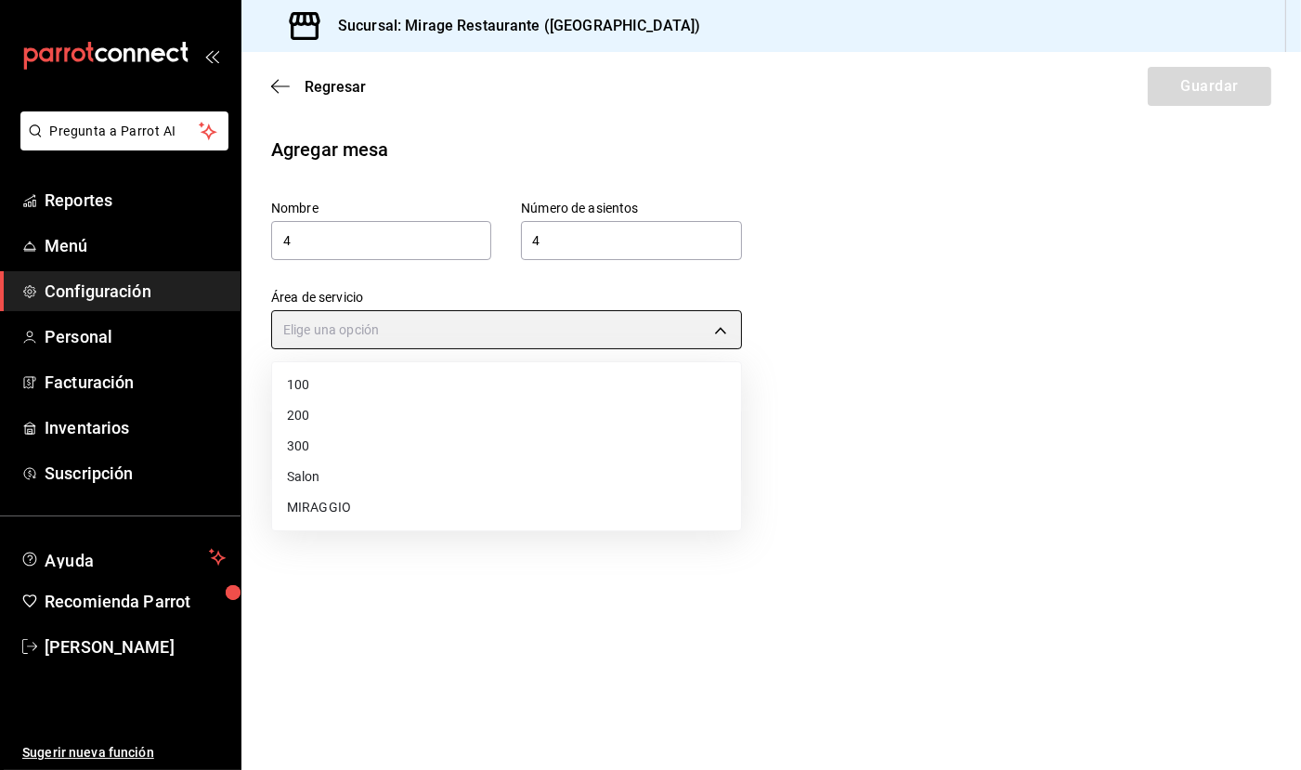
type input "1011a9b1-c3bd-4109-a1f7-fc17193cf9b7"
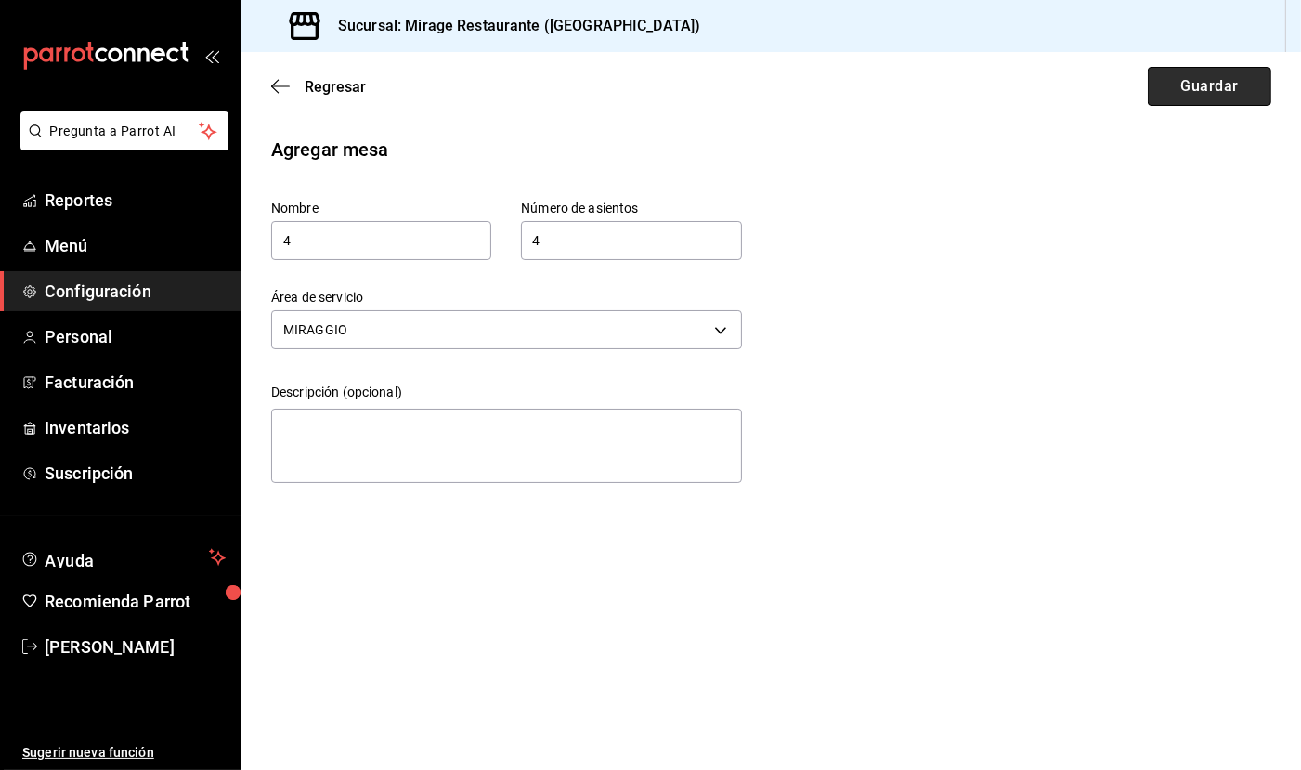
click at [1192, 84] on button "Guardar" at bounding box center [1210, 86] width 124 height 39
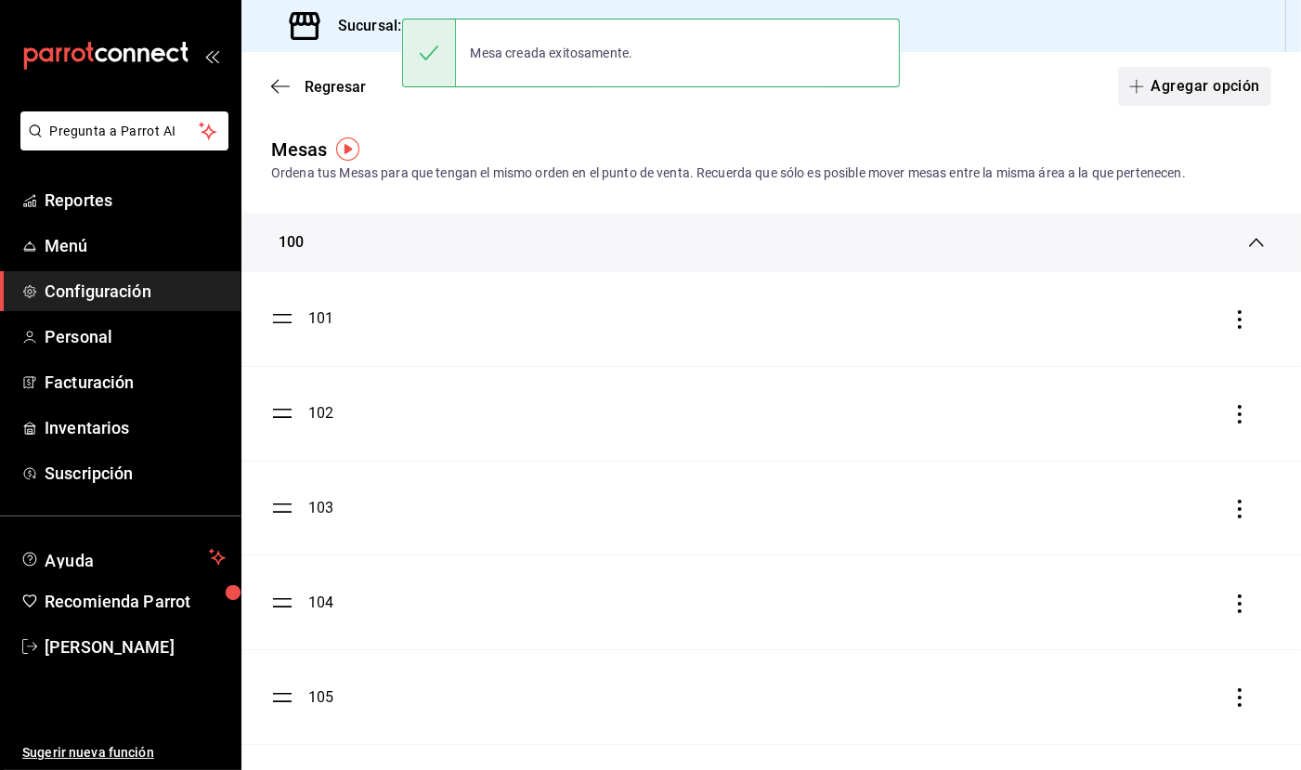
click at [1205, 89] on button "Agregar opción" at bounding box center [1194, 86] width 153 height 39
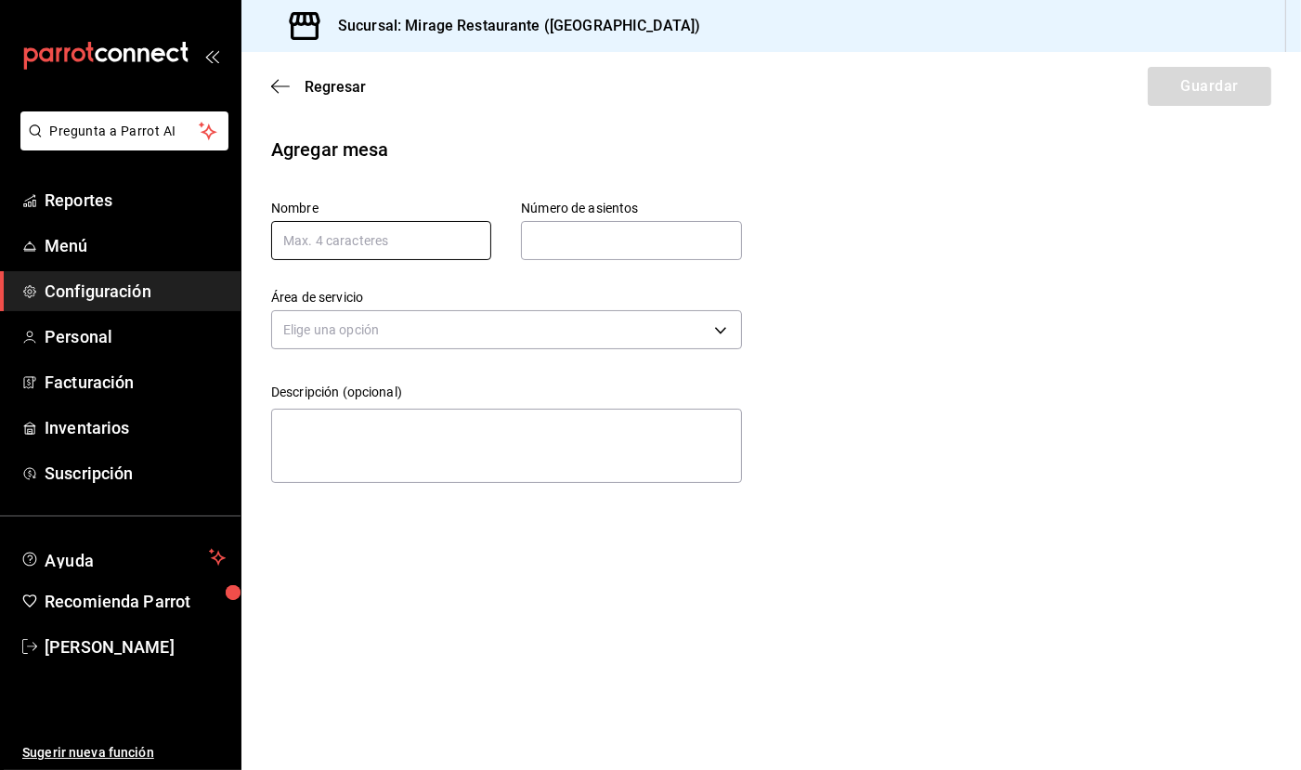
click at [416, 250] on input "text" at bounding box center [381, 240] width 220 height 39
type input "5"
click at [567, 242] on input "text" at bounding box center [631, 240] width 220 height 37
type input "4"
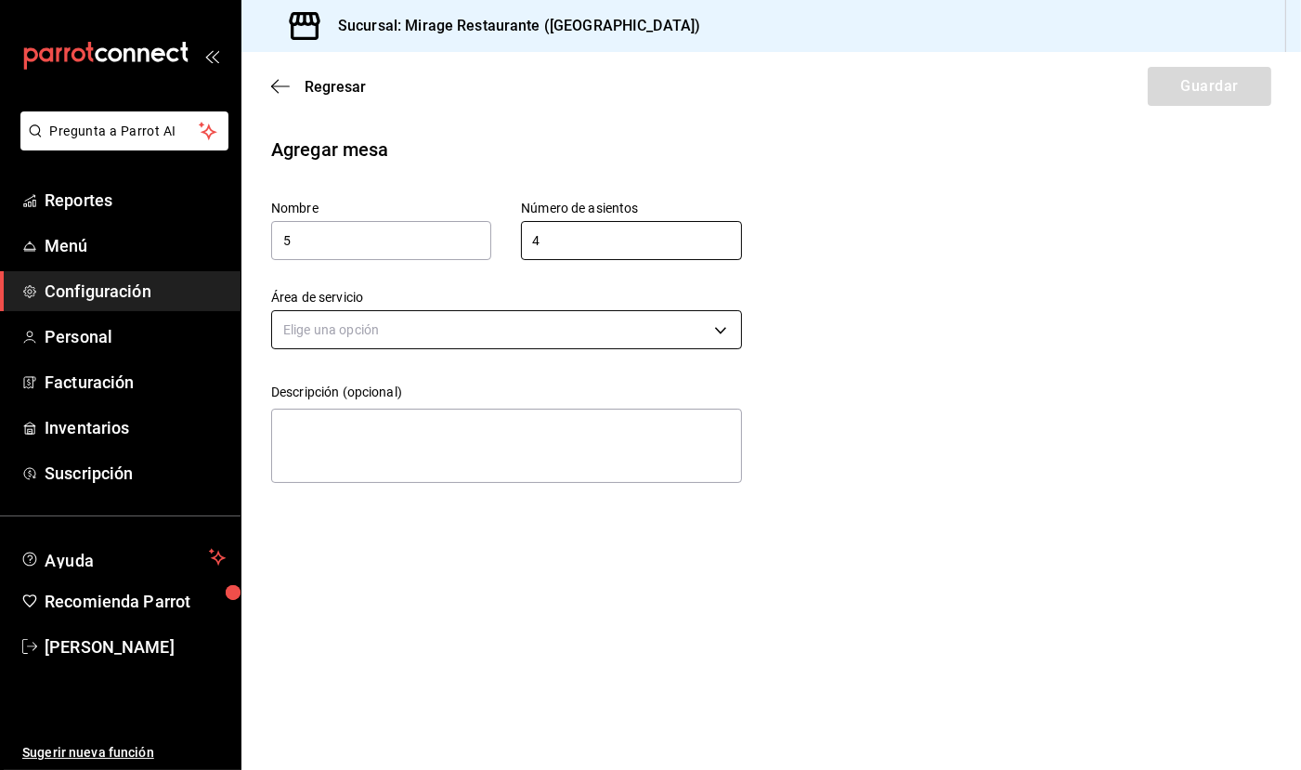
click at [506, 326] on body "Pregunta a Parrot AI Reportes Menú Configuración Personal Facturación Inventari…" at bounding box center [650, 385] width 1301 height 770
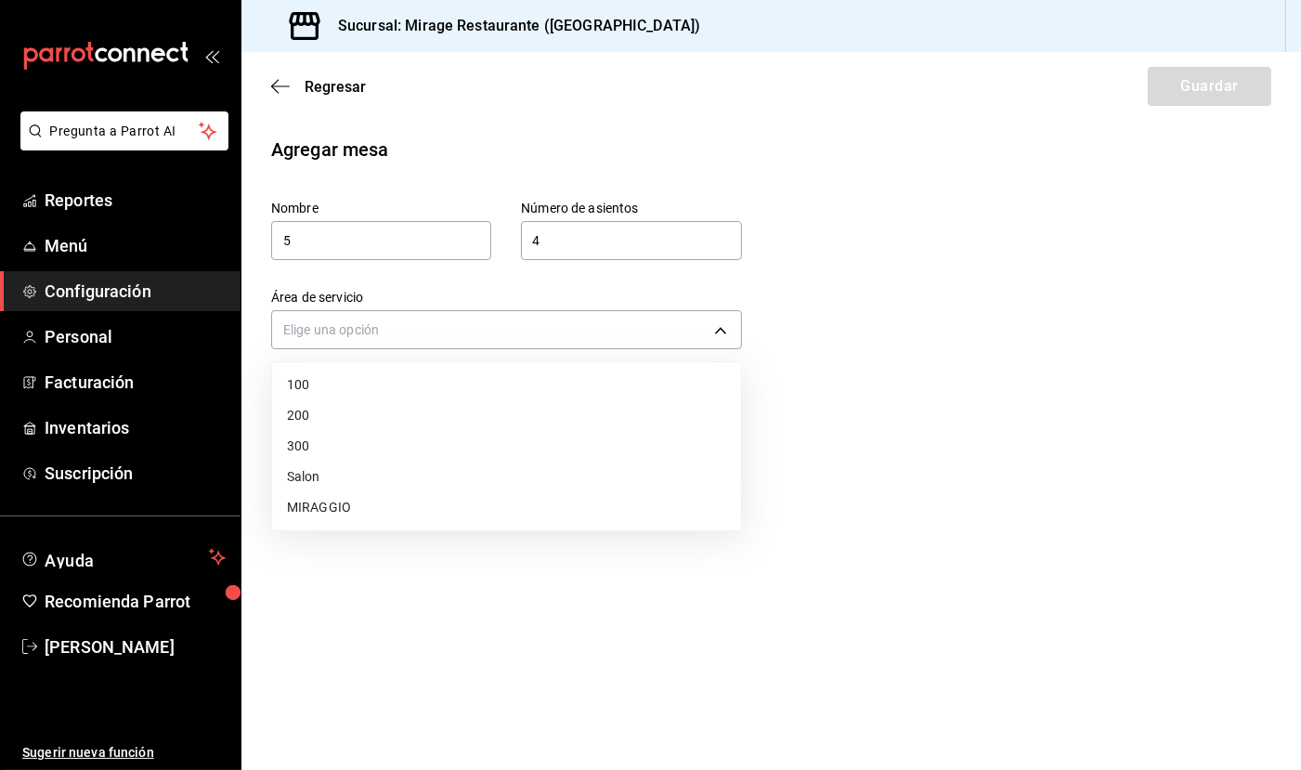
click at [464, 492] on li "MIRAGGIO" at bounding box center [506, 507] width 469 height 31
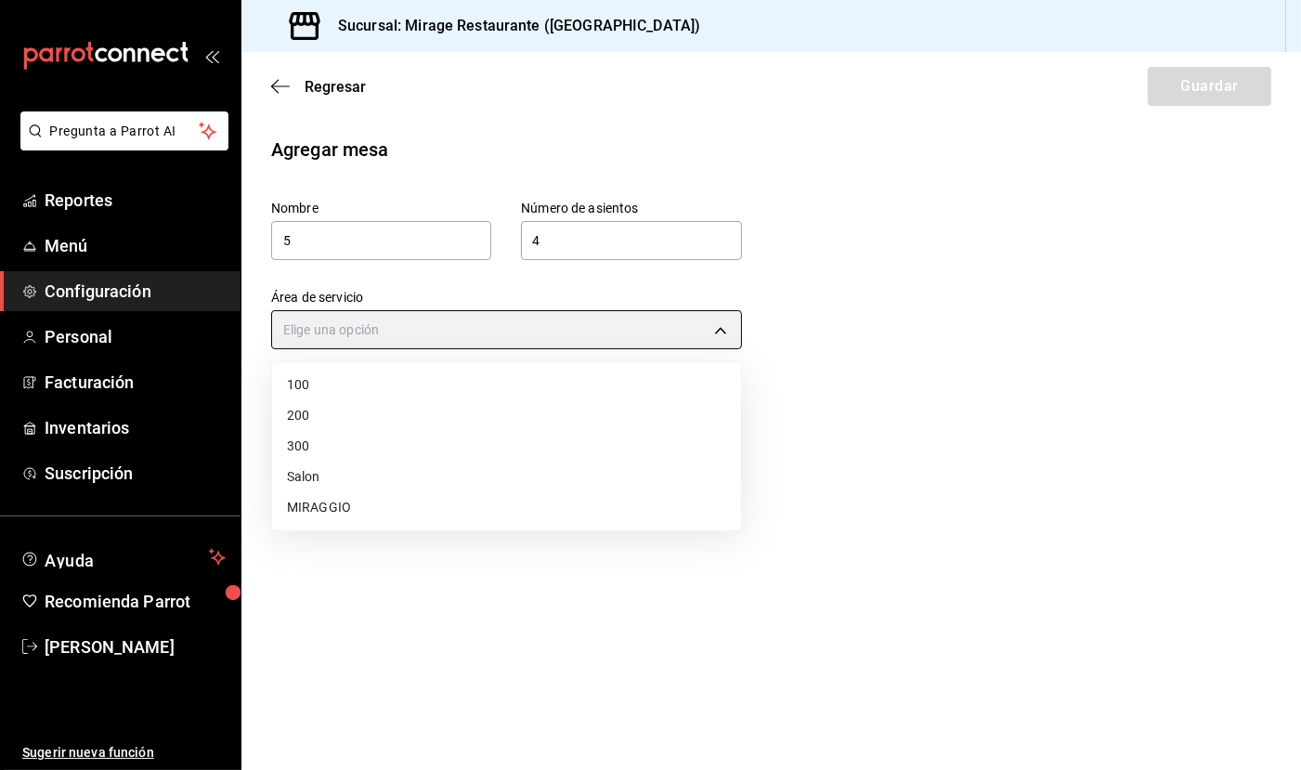
type input "1011a9b1-c3bd-4109-a1f7-fc17193cf9b7"
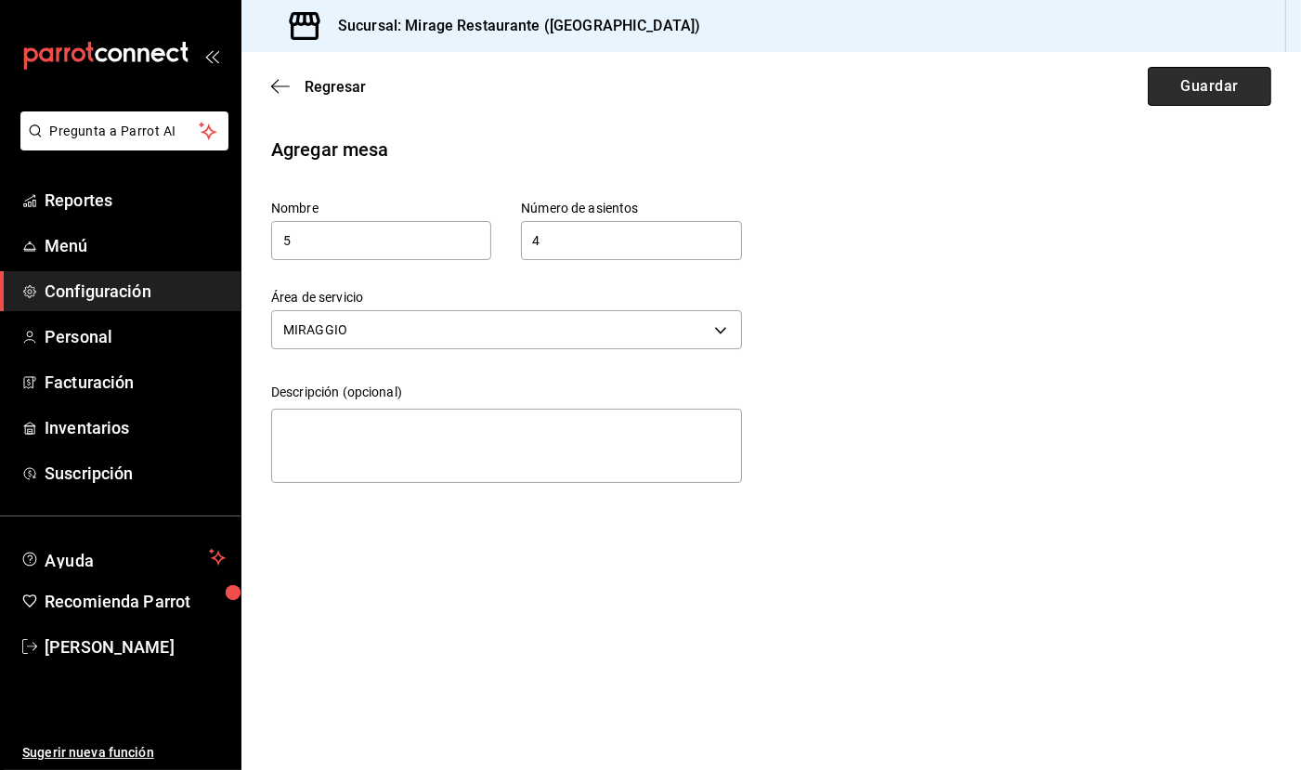
click at [1204, 87] on button "Guardar" at bounding box center [1210, 86] width 124 height 39
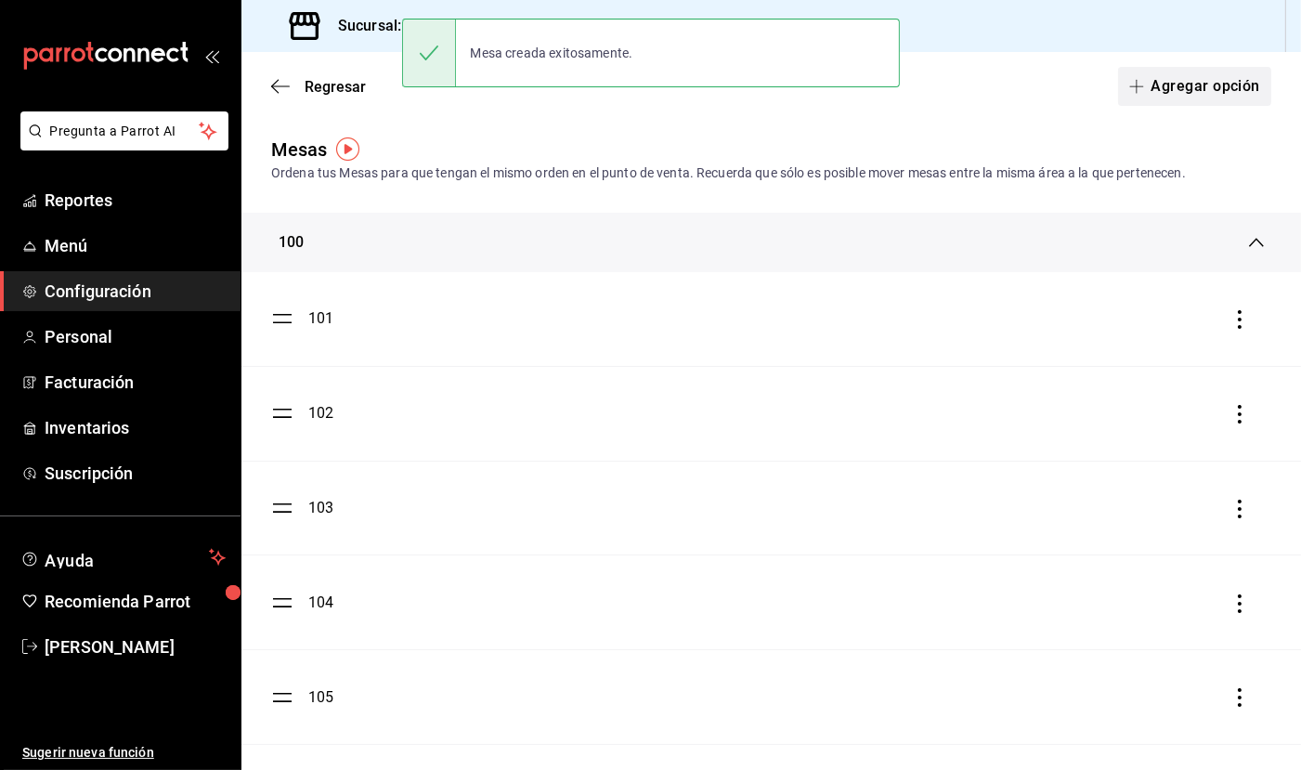
click at [1178, 85] on button "Agregar opción" at bounding box center [1194, 86] width 153 height 39
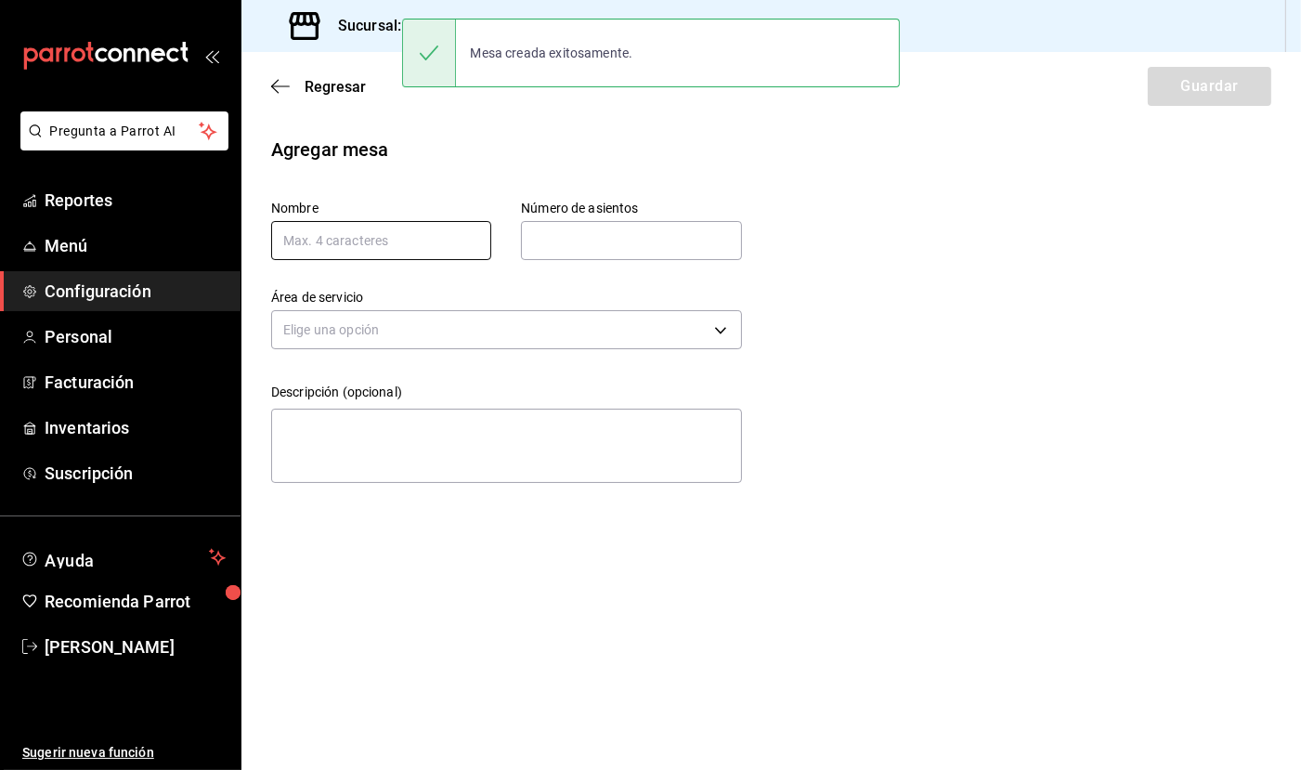
click at [399, 232] on input "text" at bounding box center [381, 240] width 220 height 39
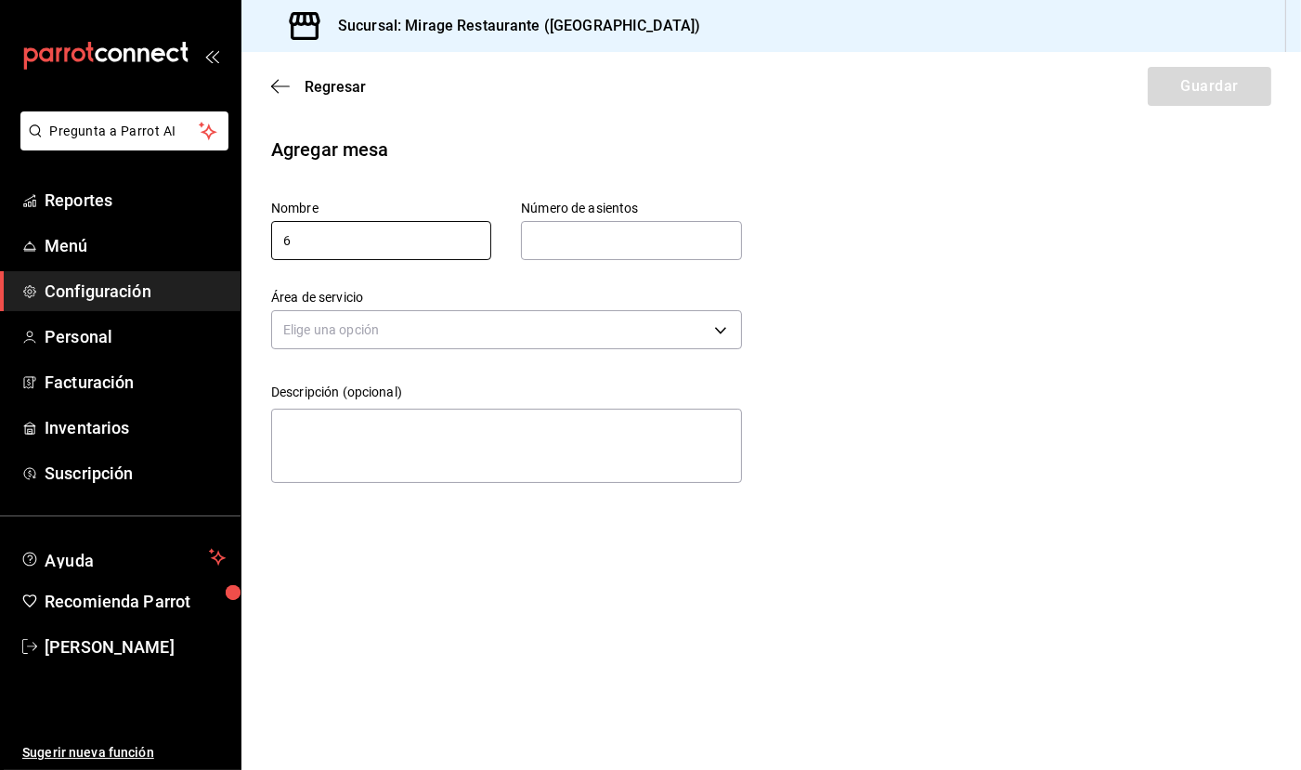
type input "6"
click at [608, 229] on input "text" at bounding box center [631, 240] width 220 height 37
type input "4"
click at [640, 327] on body "Pregunta a Parrot AI Reportes Menú Configuración Personal Facturación Inventari…" at bounding box center [650, 385] width 1301 height 770
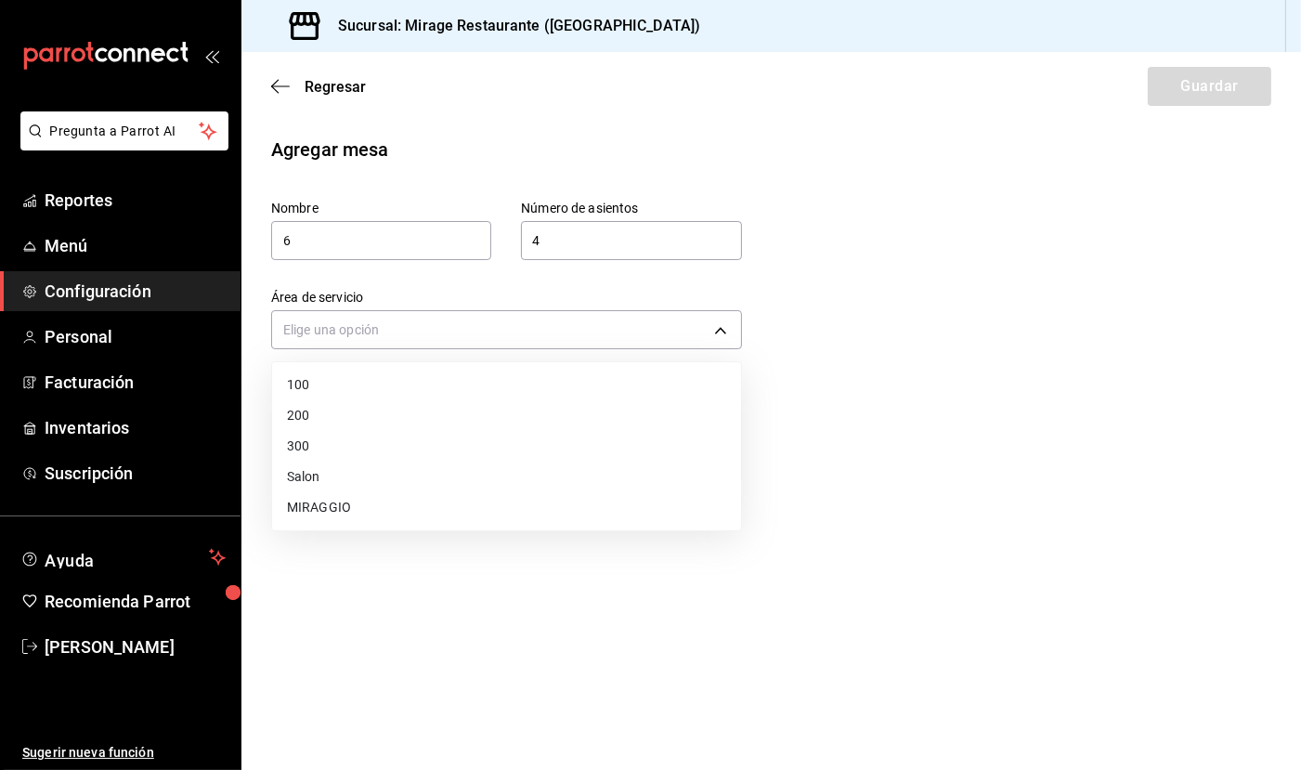
click at [546, 492] on li "MIRAGGIO" at bounding box center [506, 507] width 469 height 31
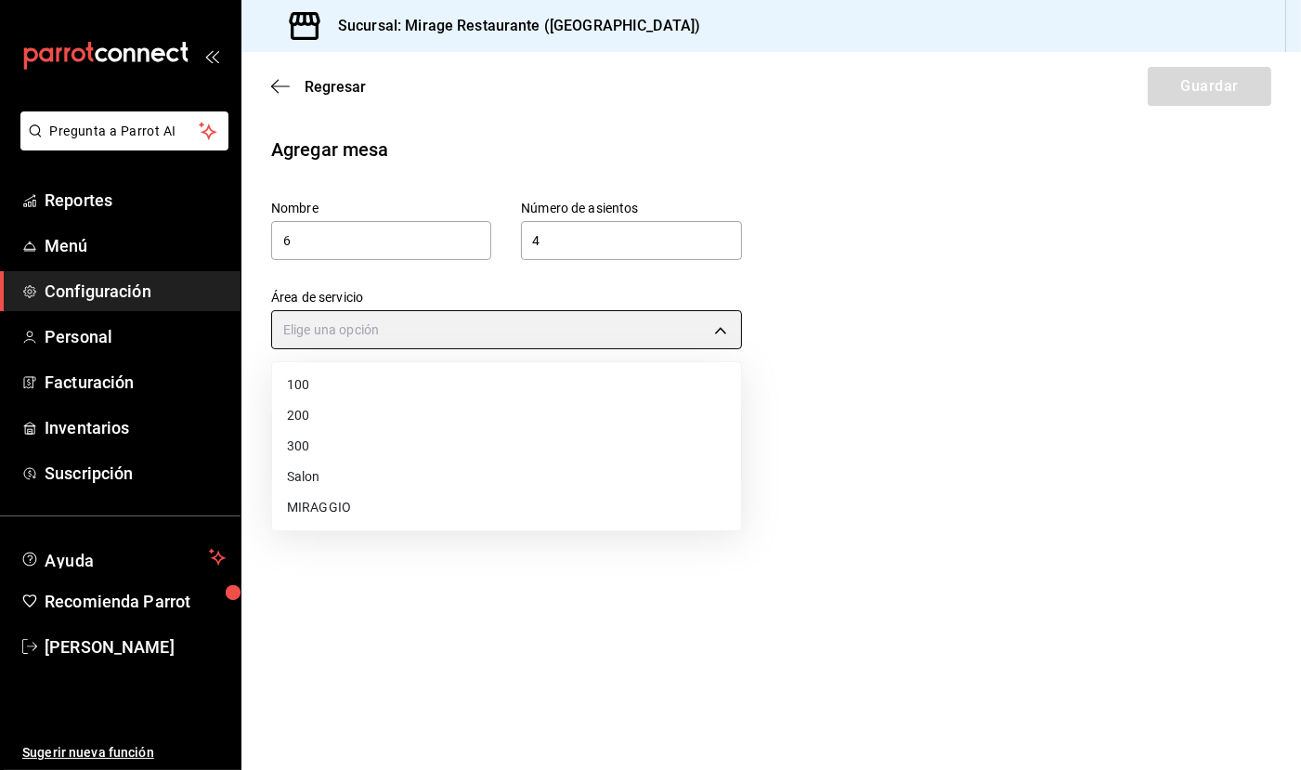
type input "1011a9b1-c3bd-4109-a1f7-fc17193cf9b7"
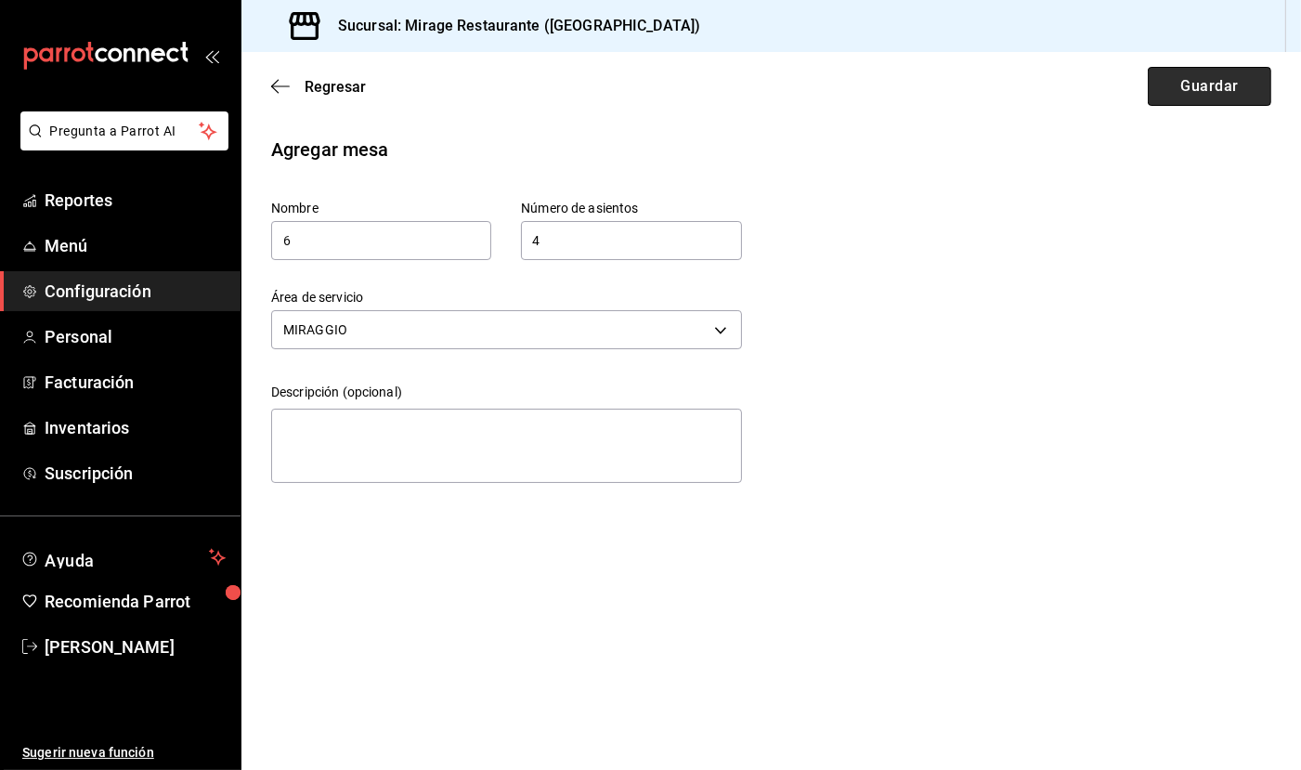
click at [1193, 97] on button "Guardar" at bounding box center [1210, 86] width 124 height 39
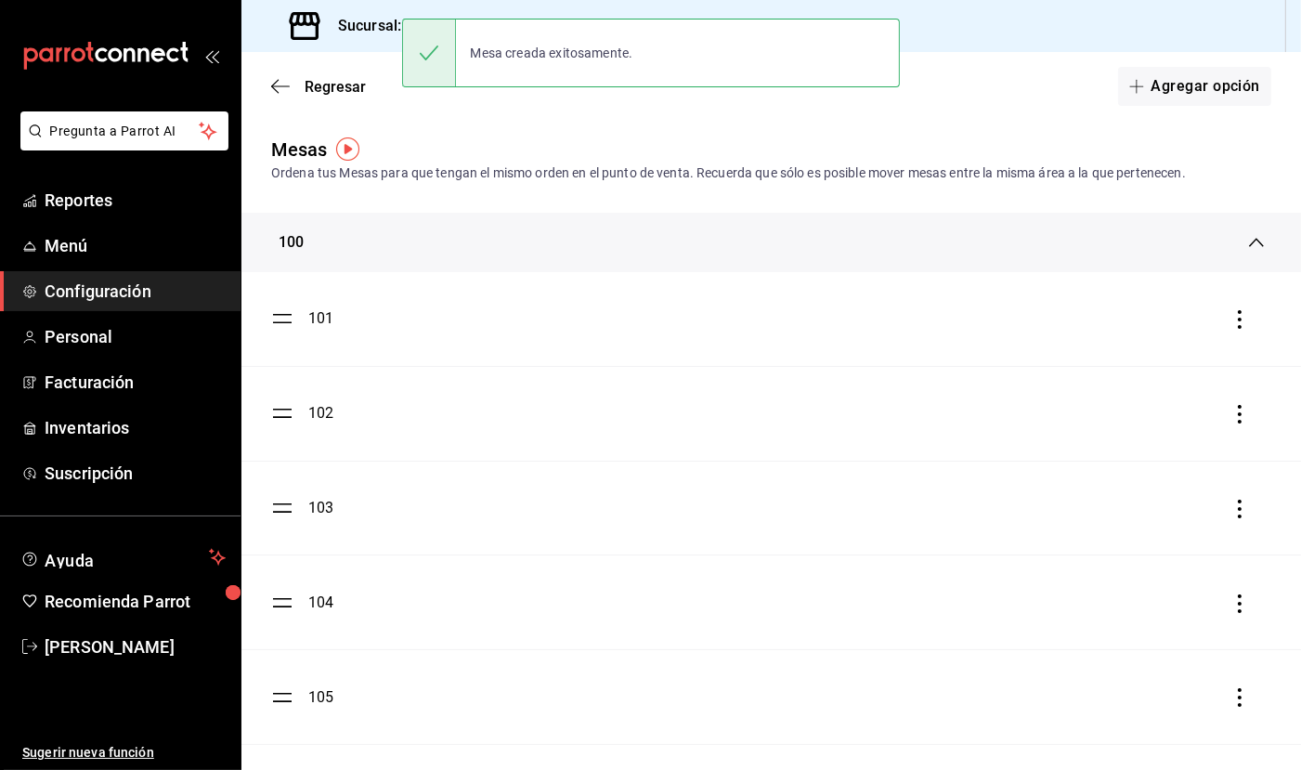
click at [1193, 97] on button "Agregar opción" at bounding box center [1194, 86] width 153 height 39
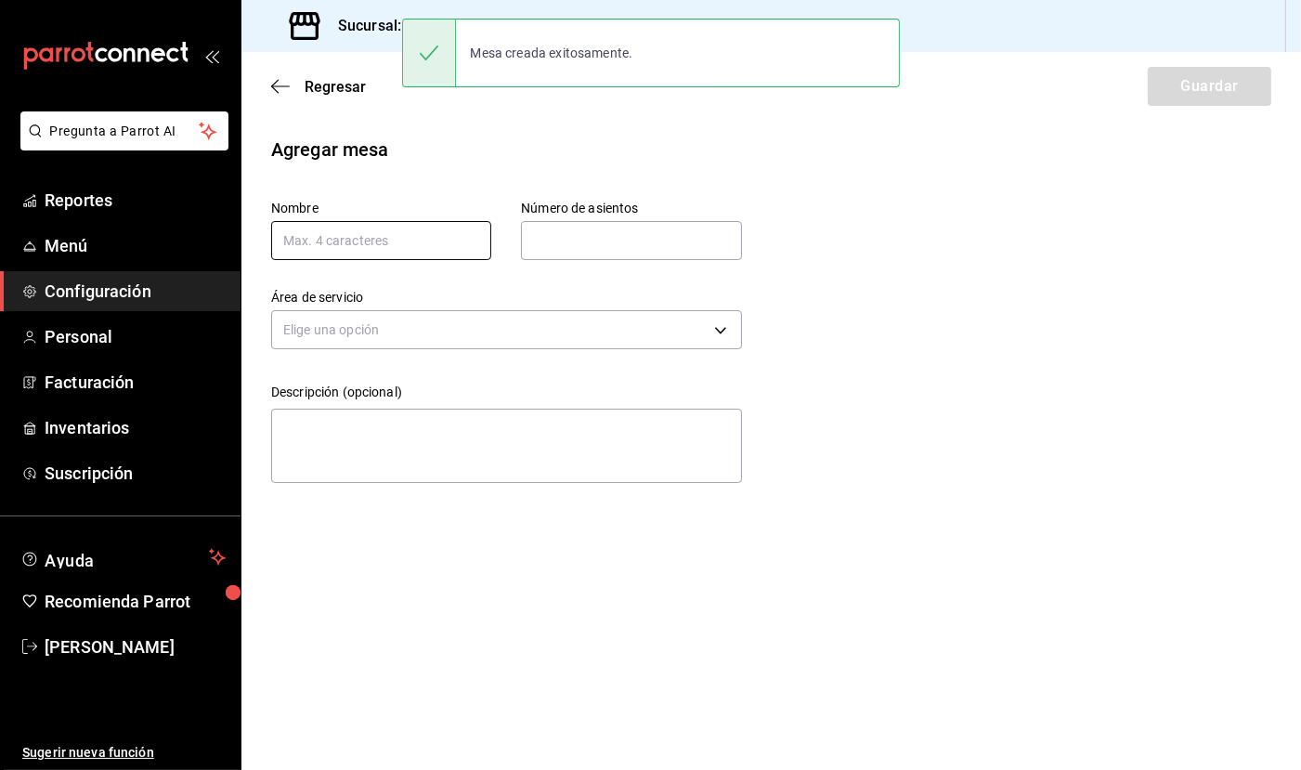
click at [453, 248] on input "text" at bounding box center [381, 240] width 220 height 39
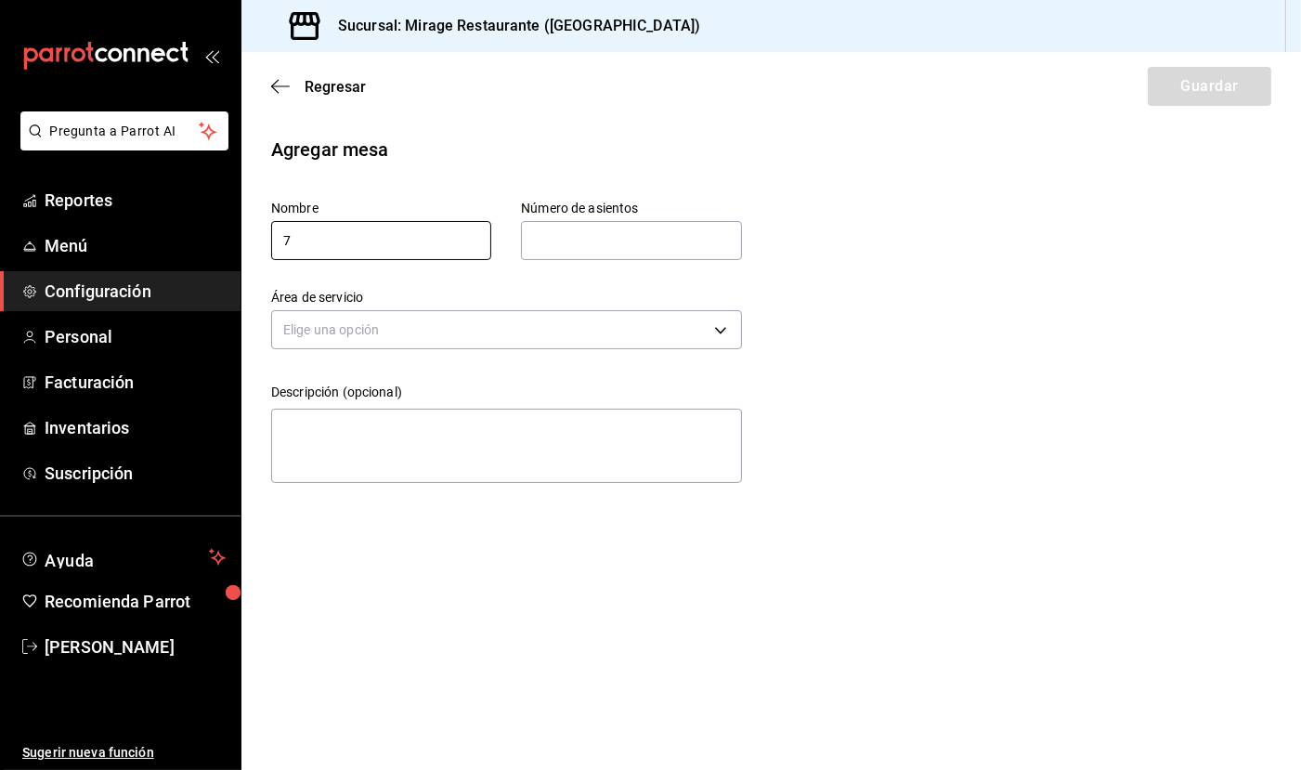
type input "7"
click at [589, 233] on input "text" at bounding box center [631, 240] width 220 height 37
type input "4"
click at [592, 325] on body "Pregunta a Parrot AI Reportes Menú Configuración Personal Facturación Inventari…" at bounding box center [650, 385] width 1301 height 770
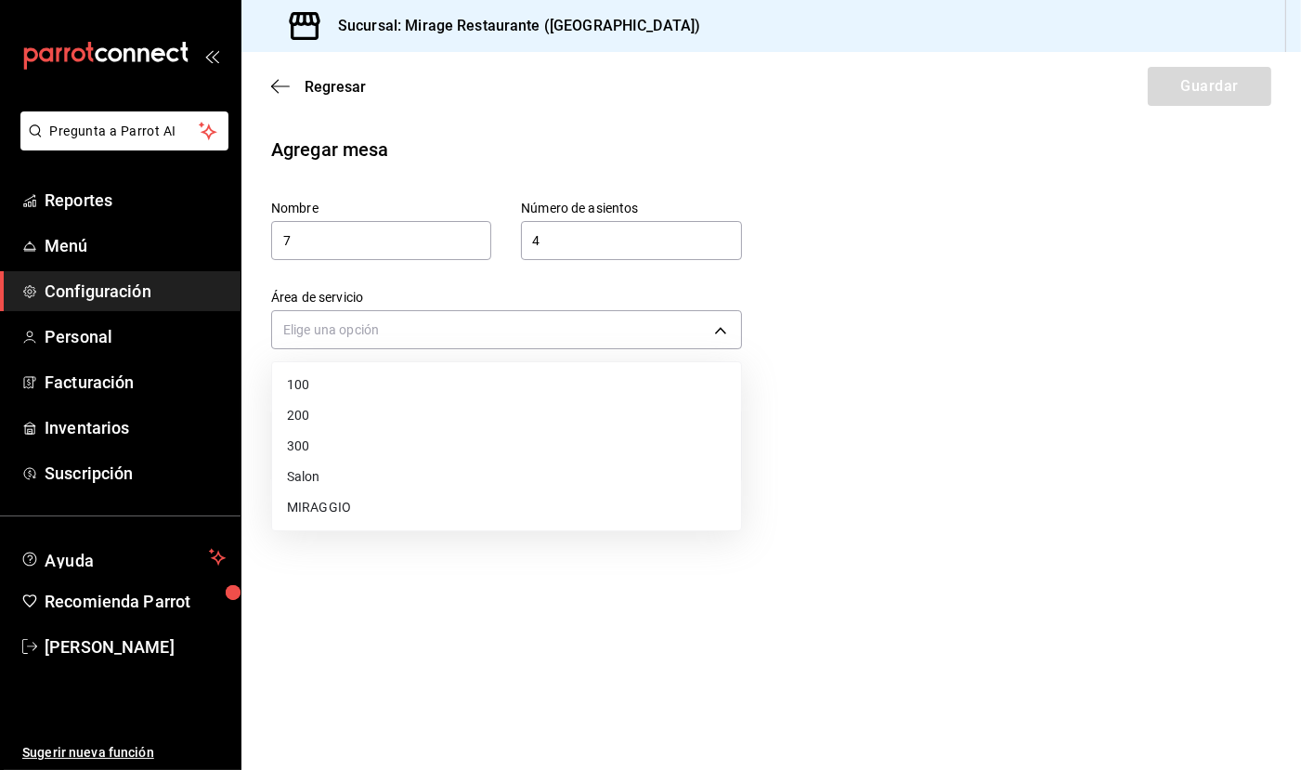
click at [497, 509] on li "MIRAGGIO" at bounding box center [506, 507] width 469 height 31
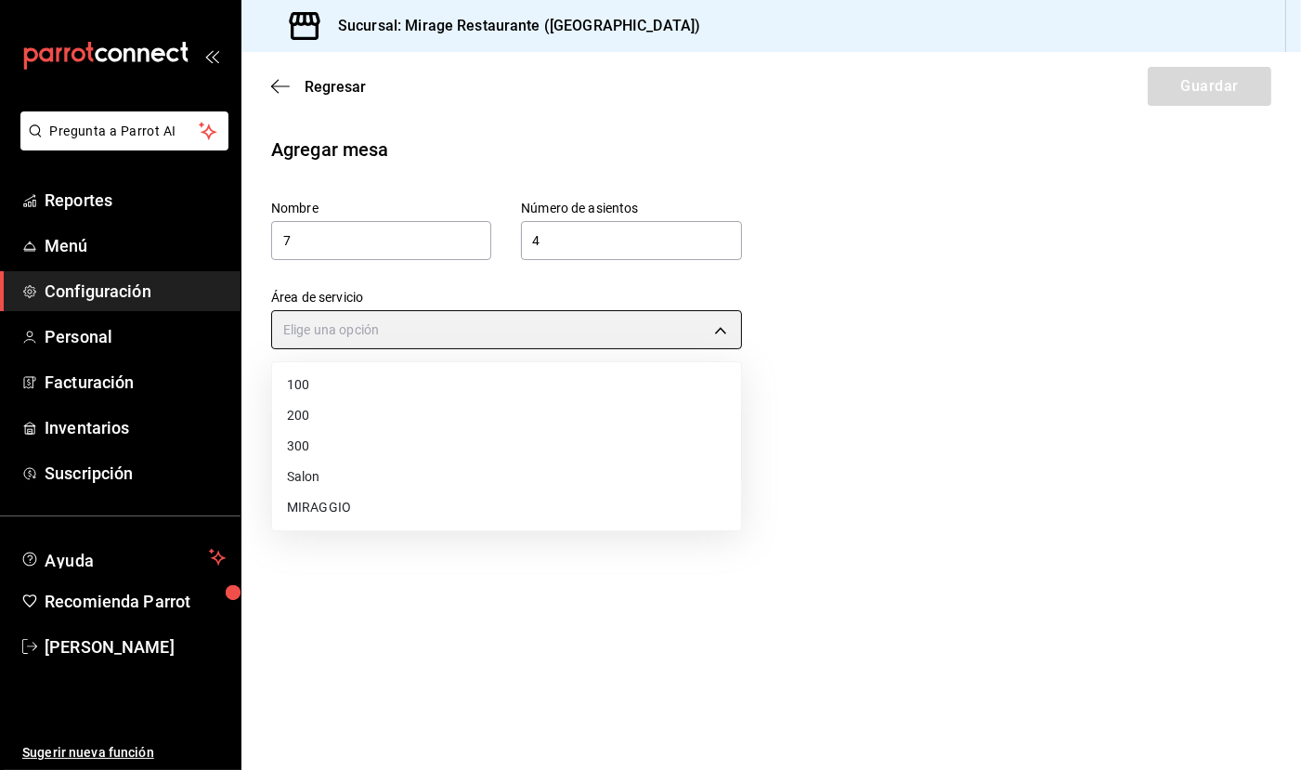
type input "1011a9b1-c3bd-4109-a1f7-fc17193cf9b7"
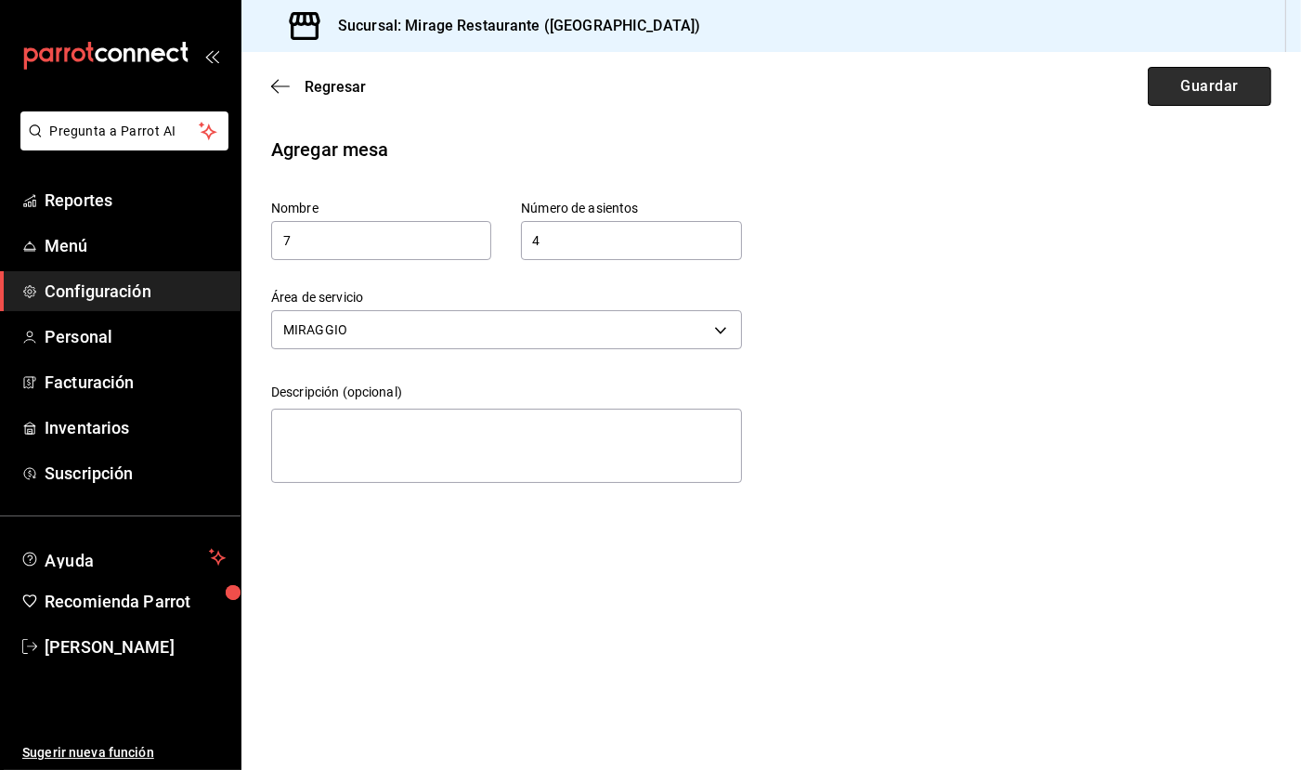
click at [1180, 99] on button "Guardar" at bounding box center [1210, 86] width 124 height 39
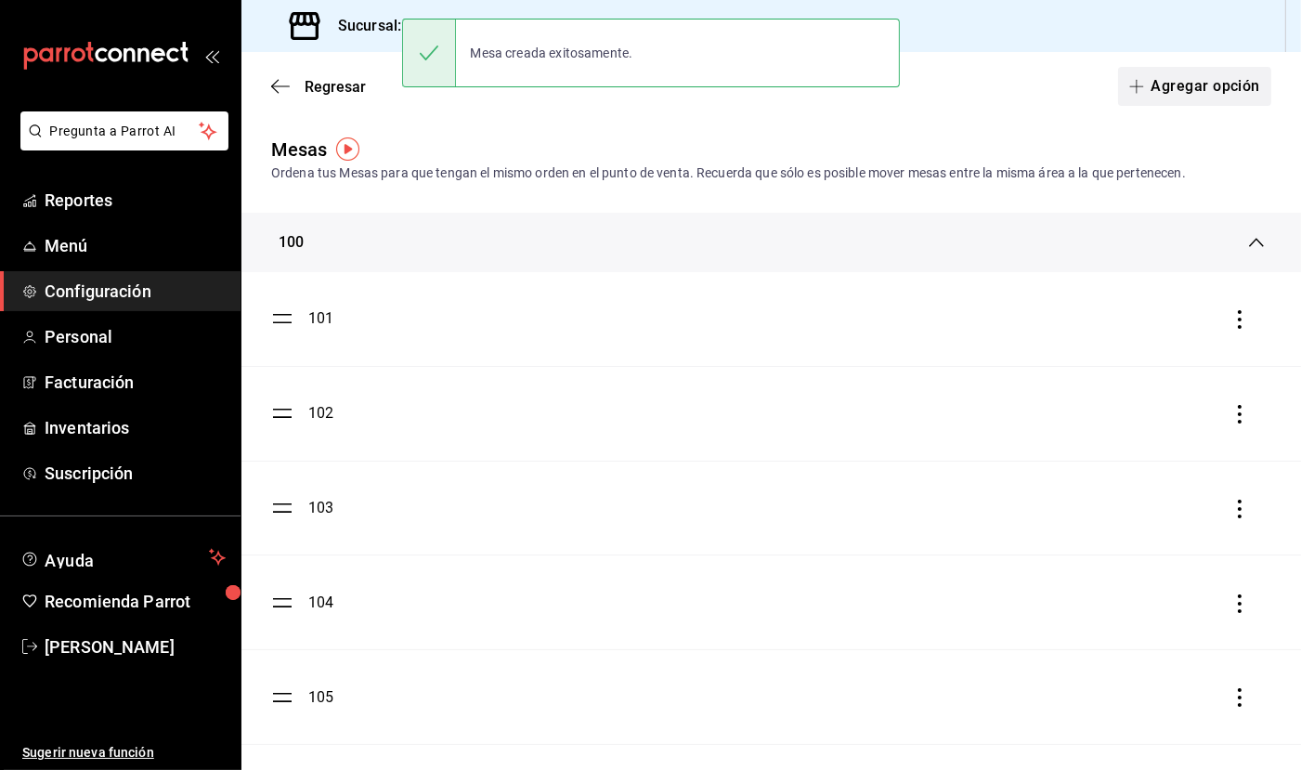
click at [1185, 87] on button "Agregar opción" at bounding box center [1194, 86] width 153 height 39
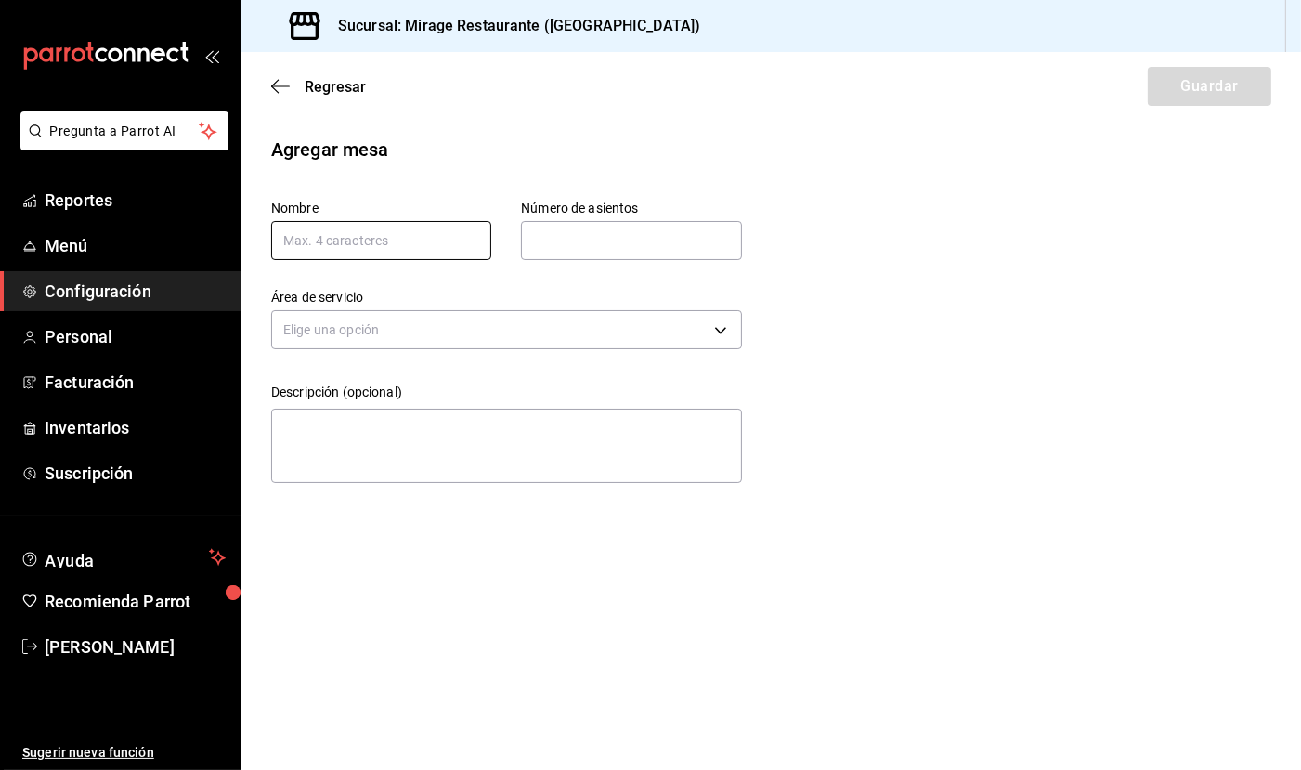
click at [431, 239] on input "text" at bounding box center [381, 240] width 220 height 39
type input "8"
click at [596, 237] on input "text" at bounding box center [631, 240] width 220 height 37
type input "4"
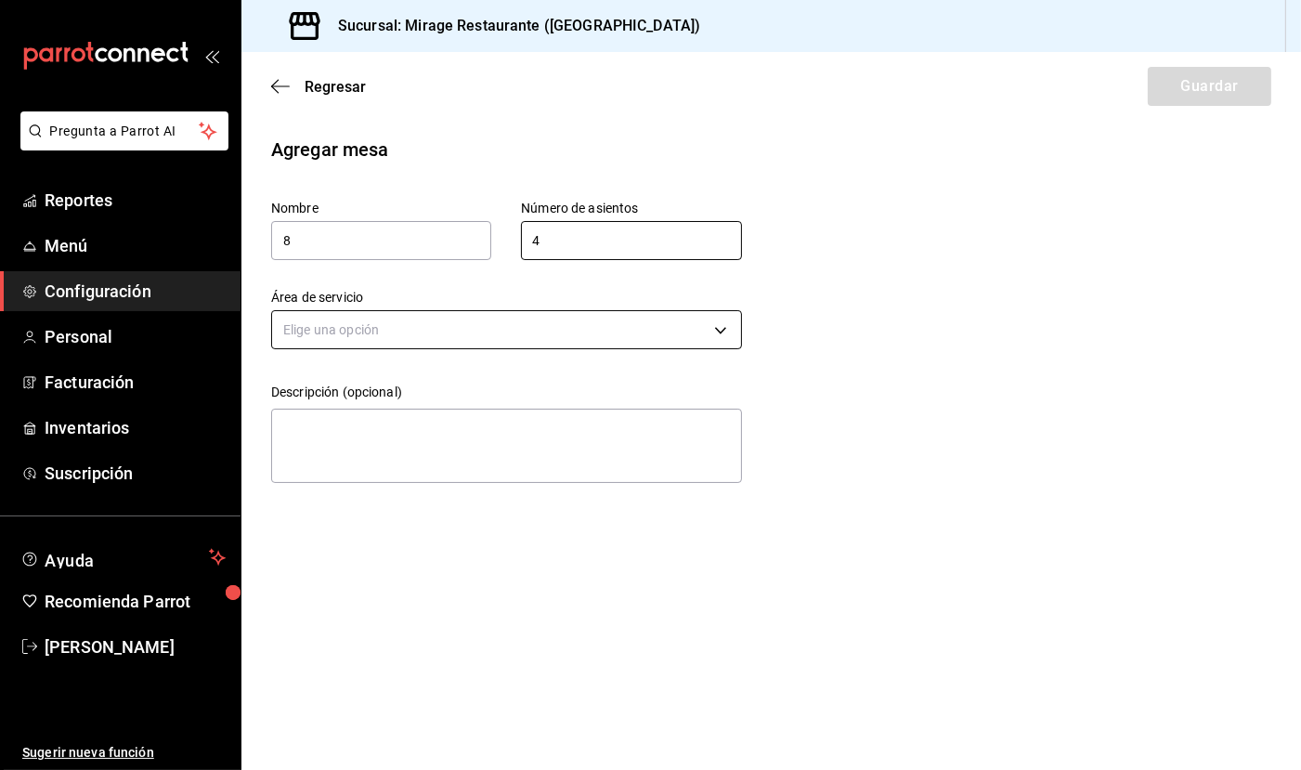
click at [568, 320] on body "Pregunta a Parrot AI Reportes Menú Configuración Personal Facturación Inventari…" at bounding box center [650, 385] width 1301 height 770
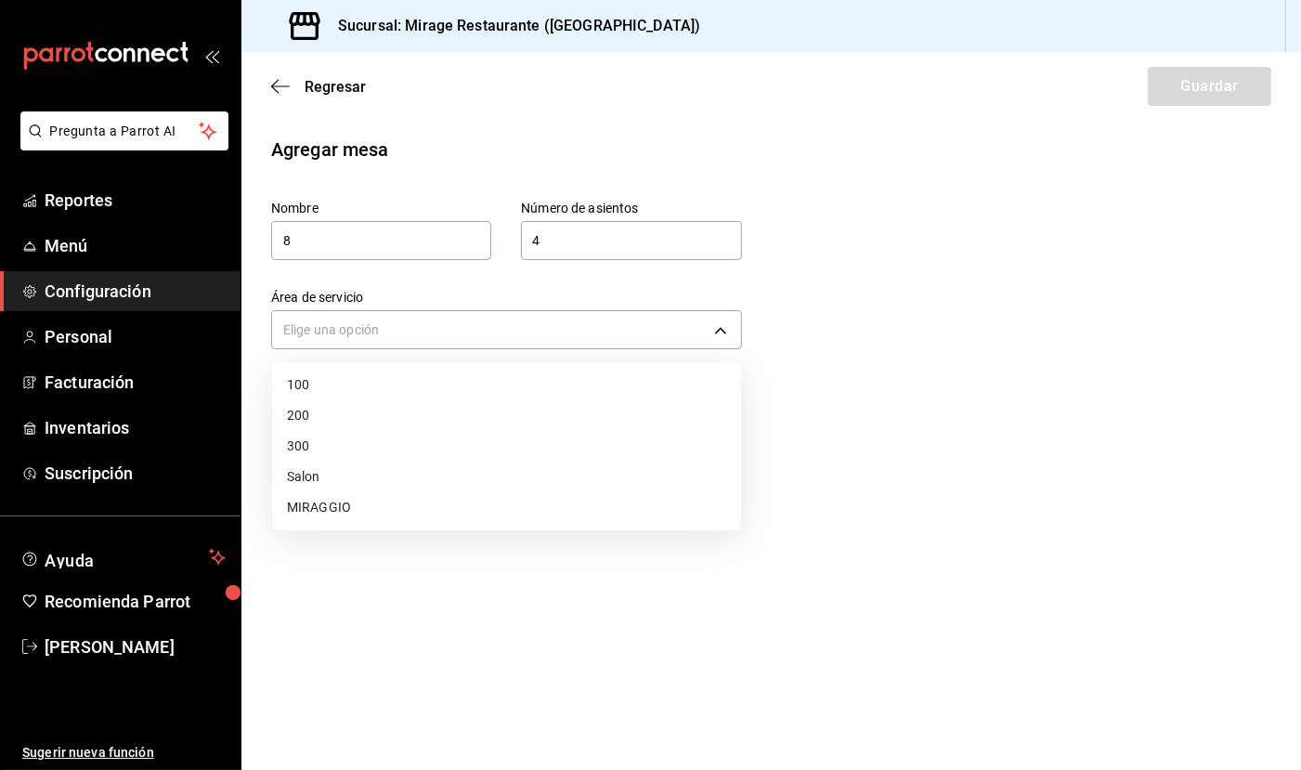
click at [501, 492] on li "MIRAGGIO" at bounding box center [506, 507] width 469 height 31
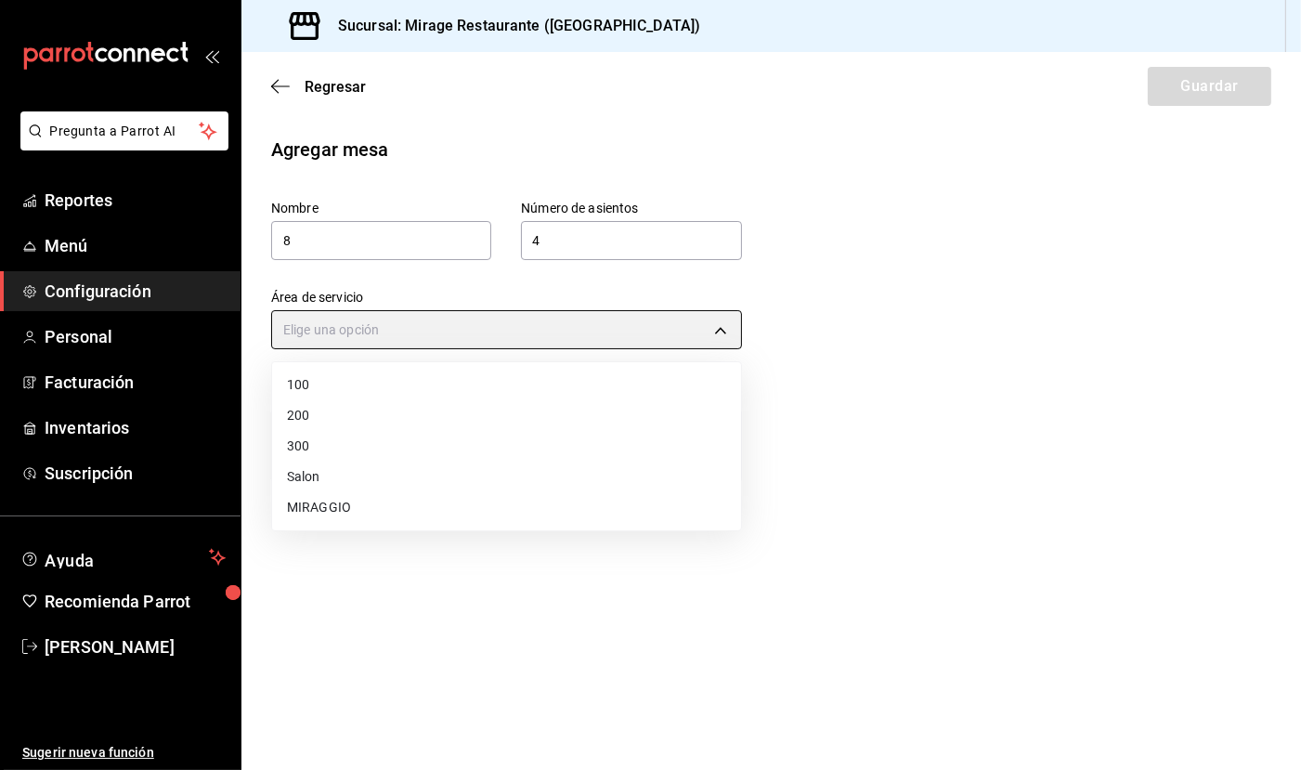
type input "1011a9b1-c3bd-4109-a1f7-fc17193cf9b7"
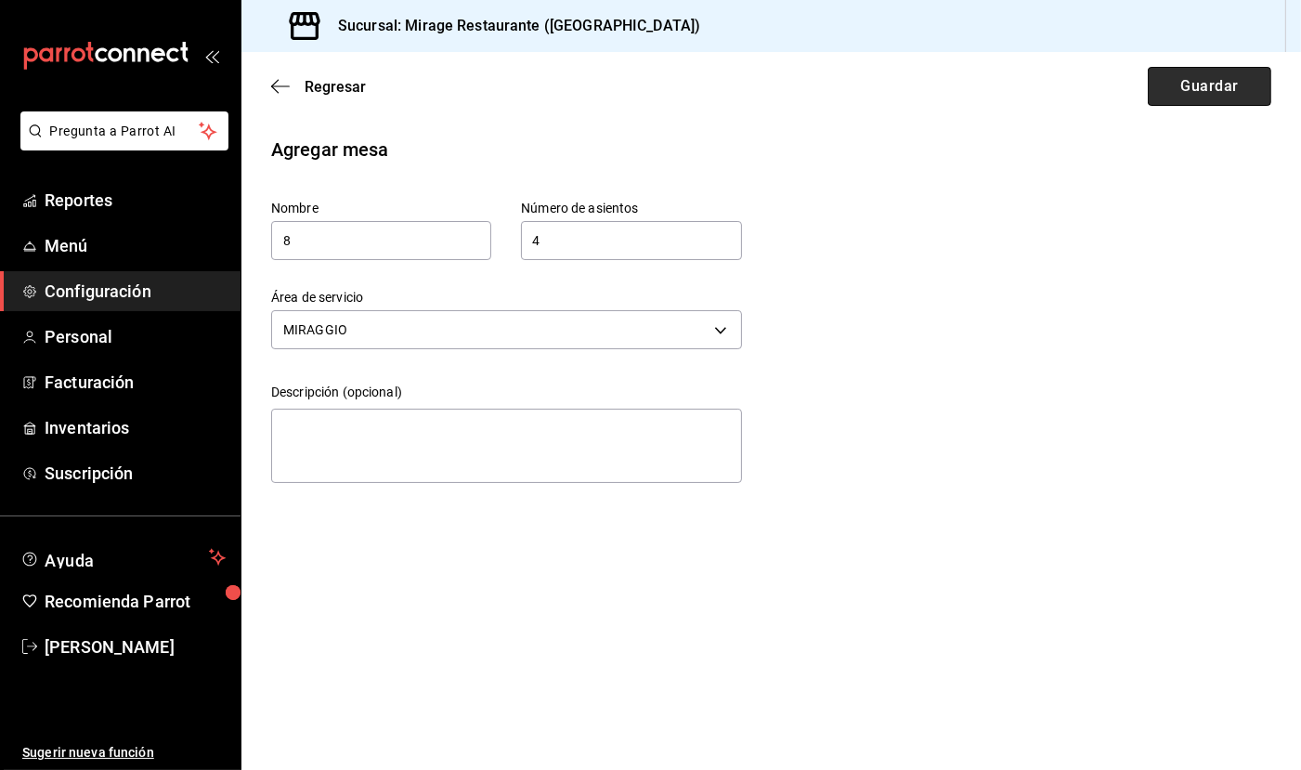
click at [1223, 91] on button "Guardar" at bounding box center [1210, 86] width 124 height 39
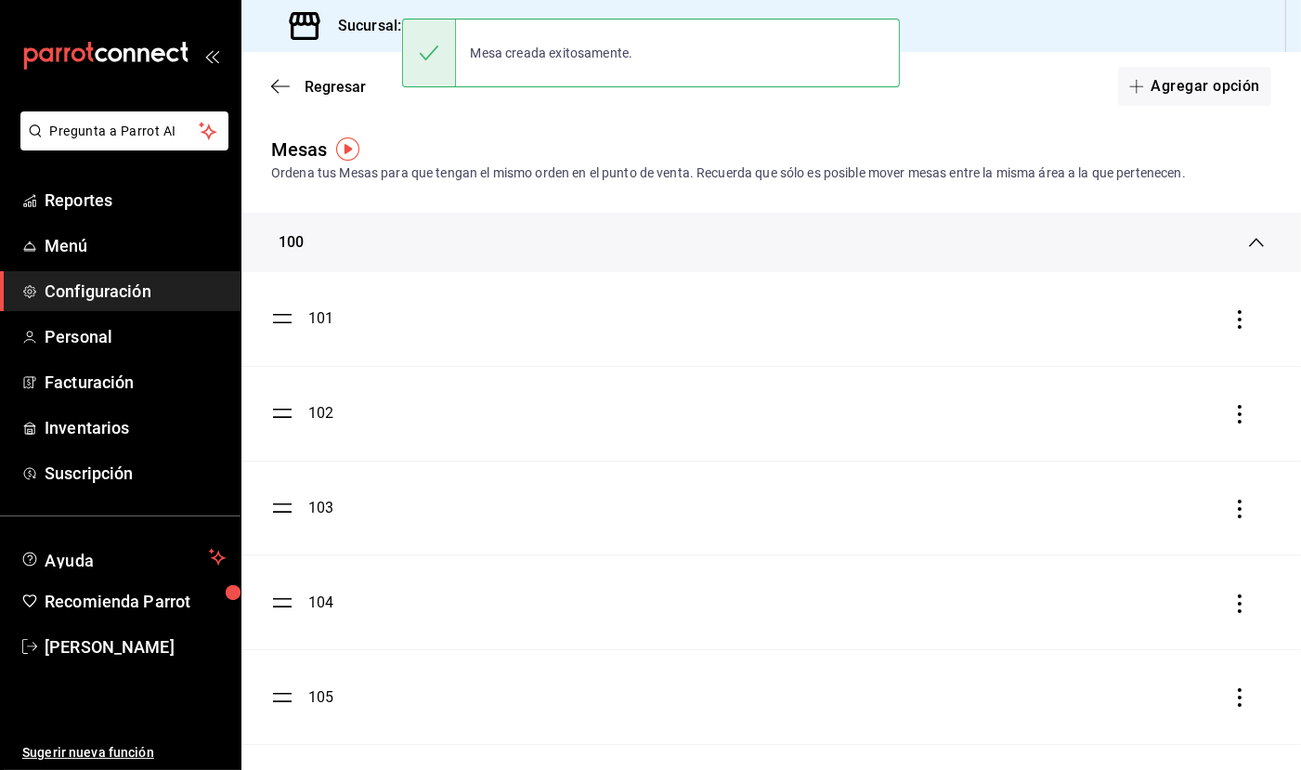
click at [1223, 91] on button "Agregar opción" at bounding box center [1194, 86] width 153 height 39
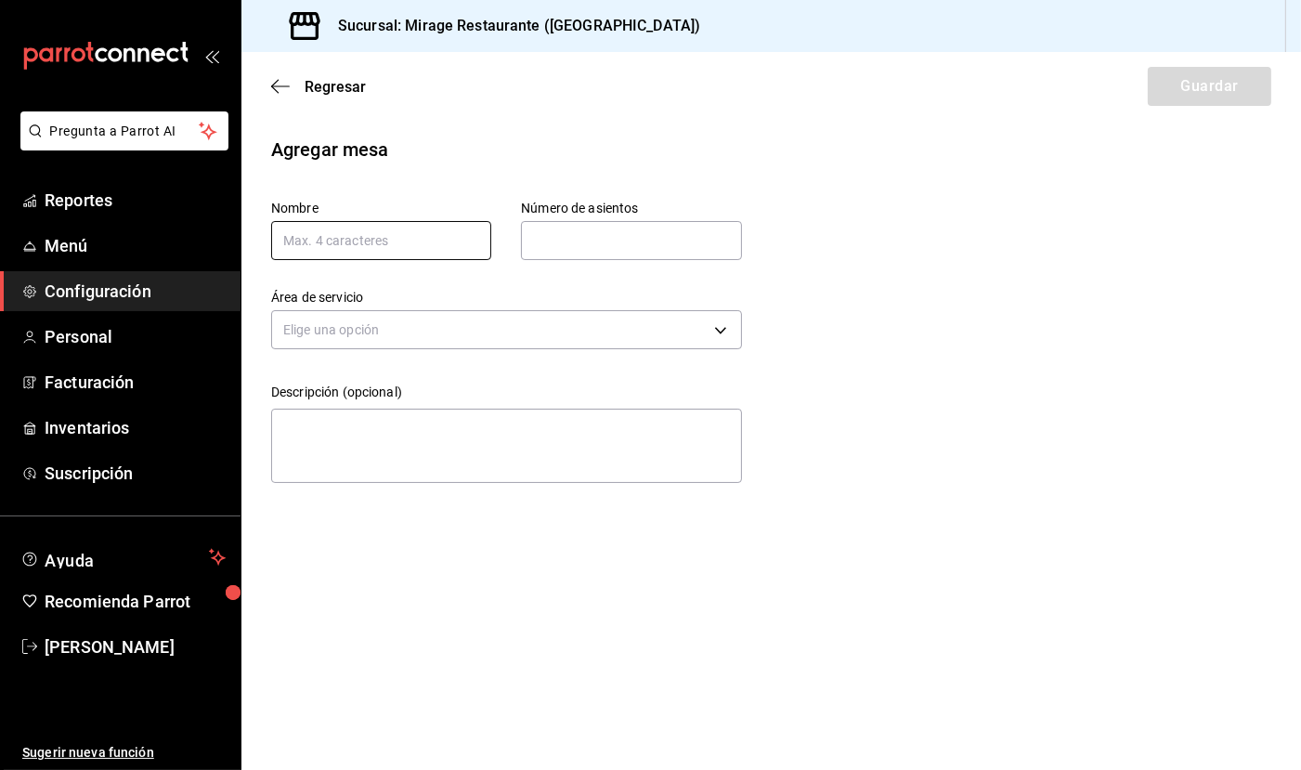
click at [386, 236] on input "text" at bounding box center [381, 240] width 220 height 39
type input "9"
click at [549, 241] on input "text" at bounding box center [631, 240] width 220 height 37
type input "4"
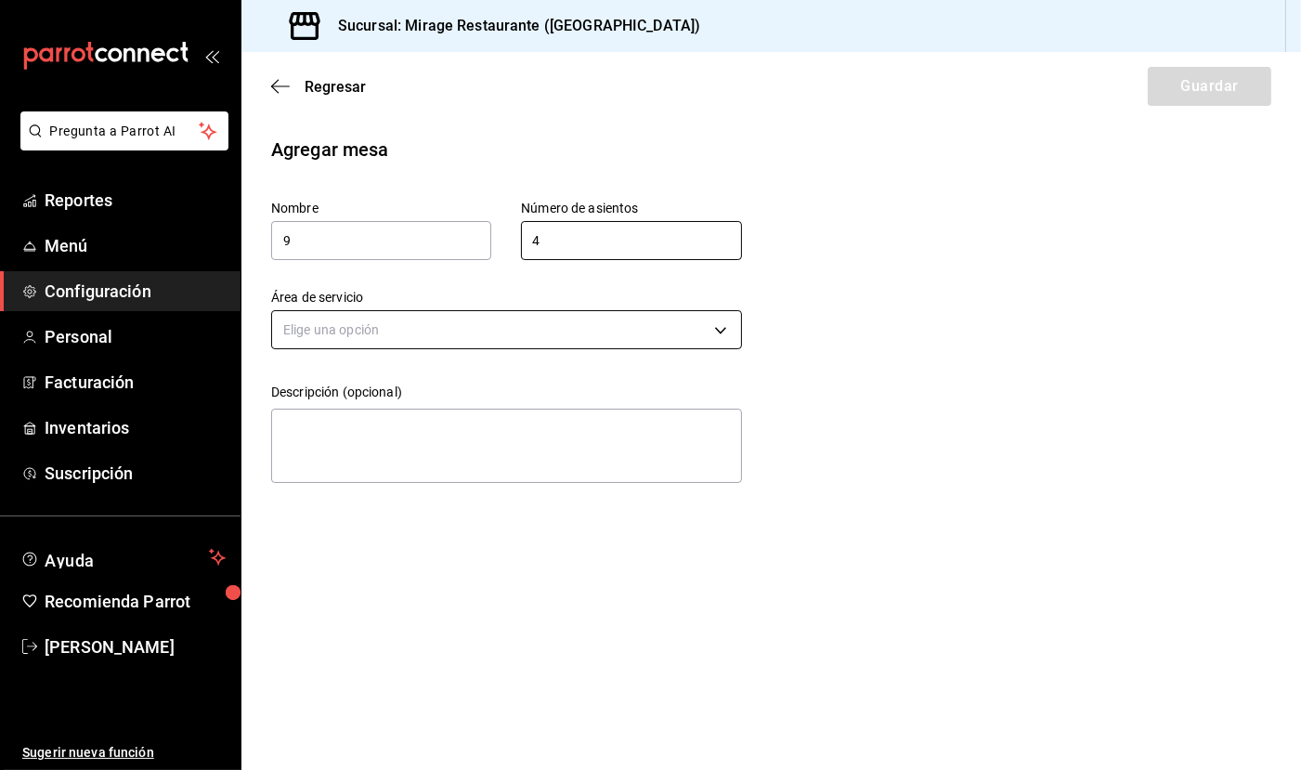
click at [535, 331] on body "Pregunta a Parrot AI Reportes Menú Configuración Personal Facturación Inventari…" at bounding box center [650, 385] width 1301 height 770
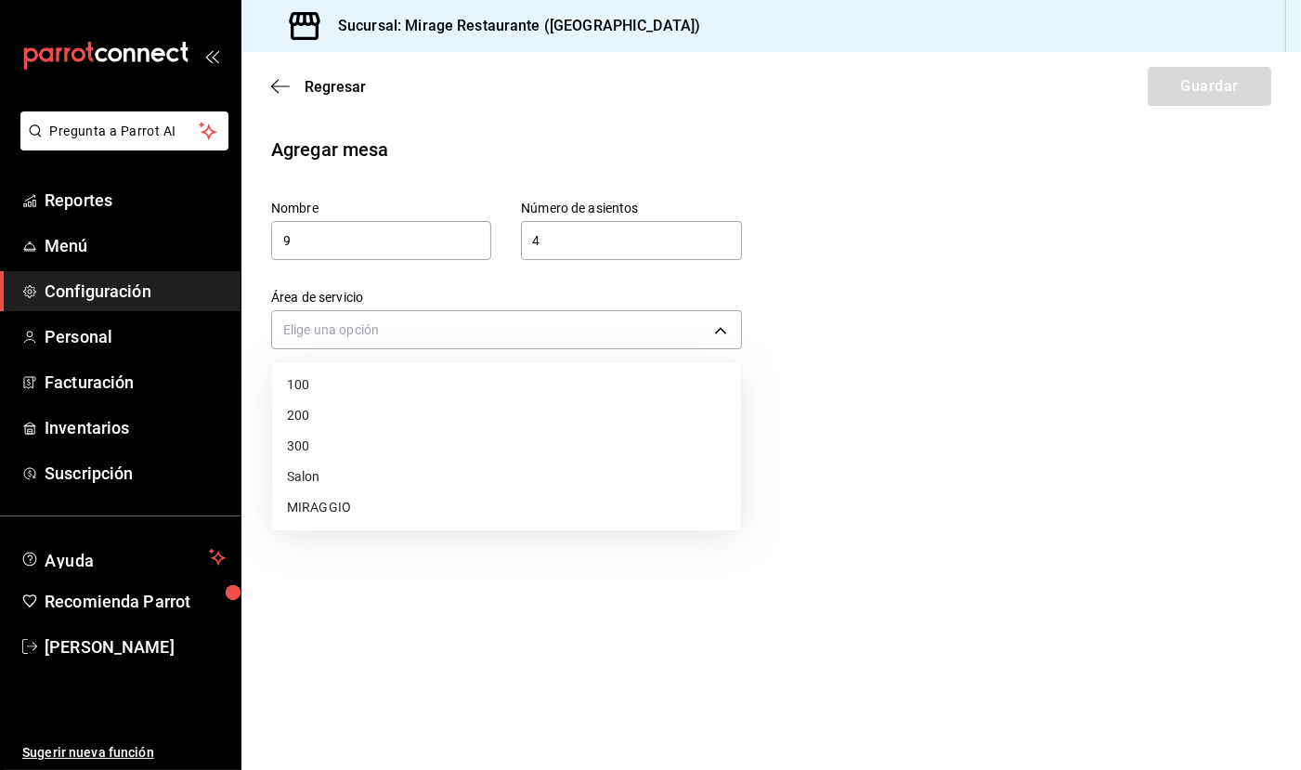
click at [518, 492] on li "MIRAGGIO" at bounding box center [506, 507] width 469 height 31
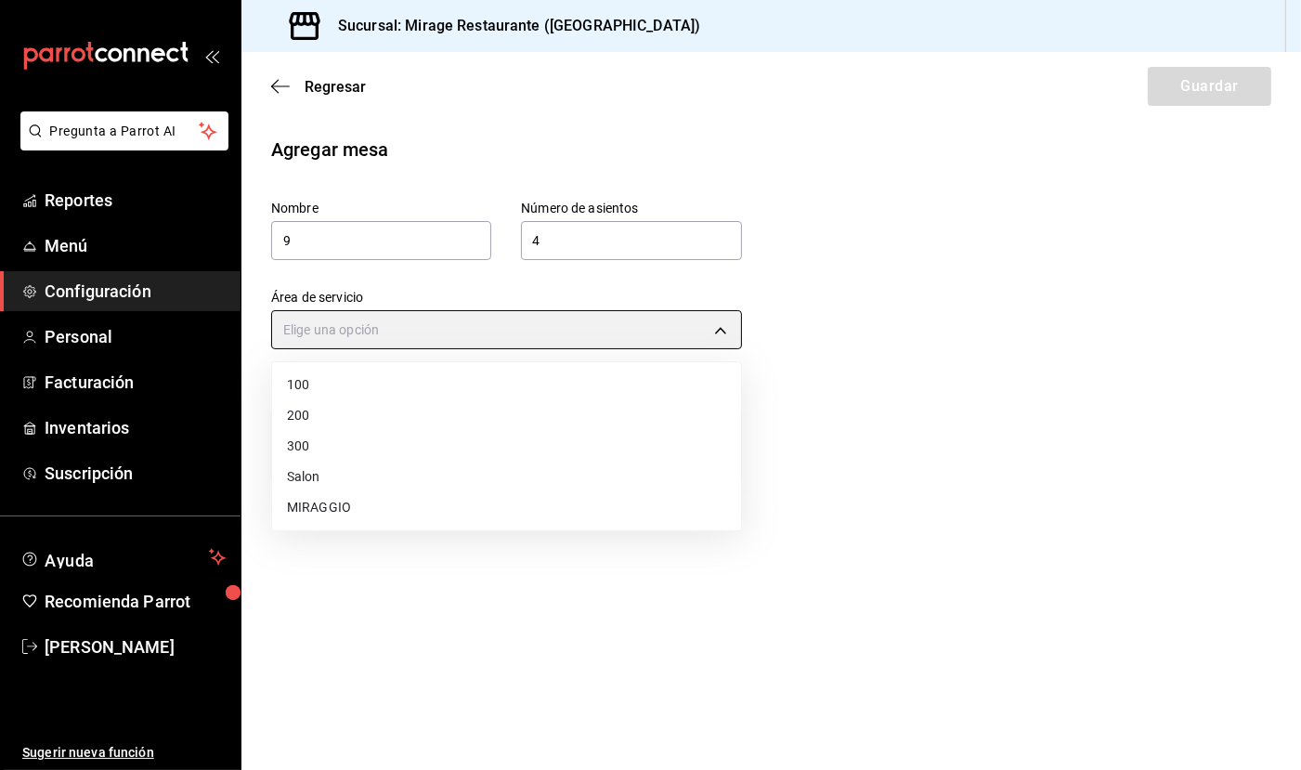
type input "1011a9b1-c3bd-4109-a1f7-fc17193cf9b7"
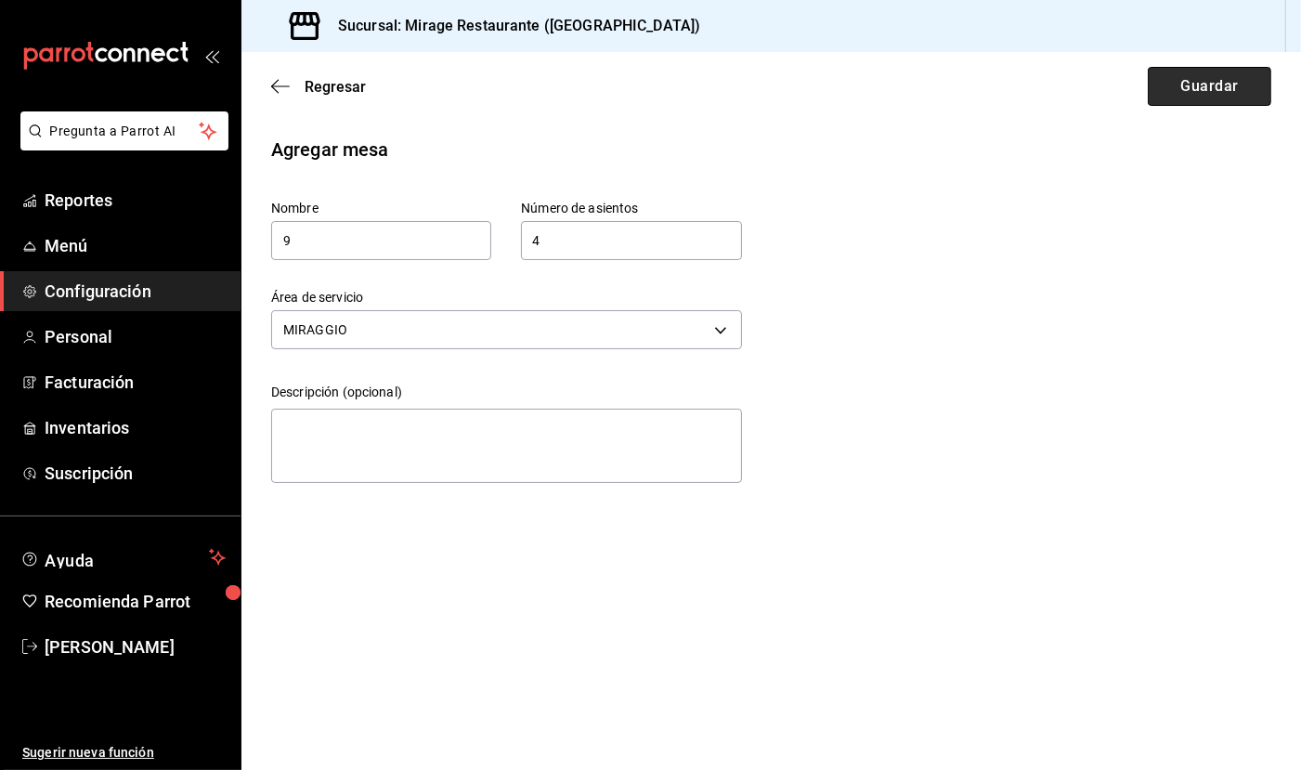
click at [1243, 87] on button "Guardar" at bounding box center [1210, 86] width 124 height 39
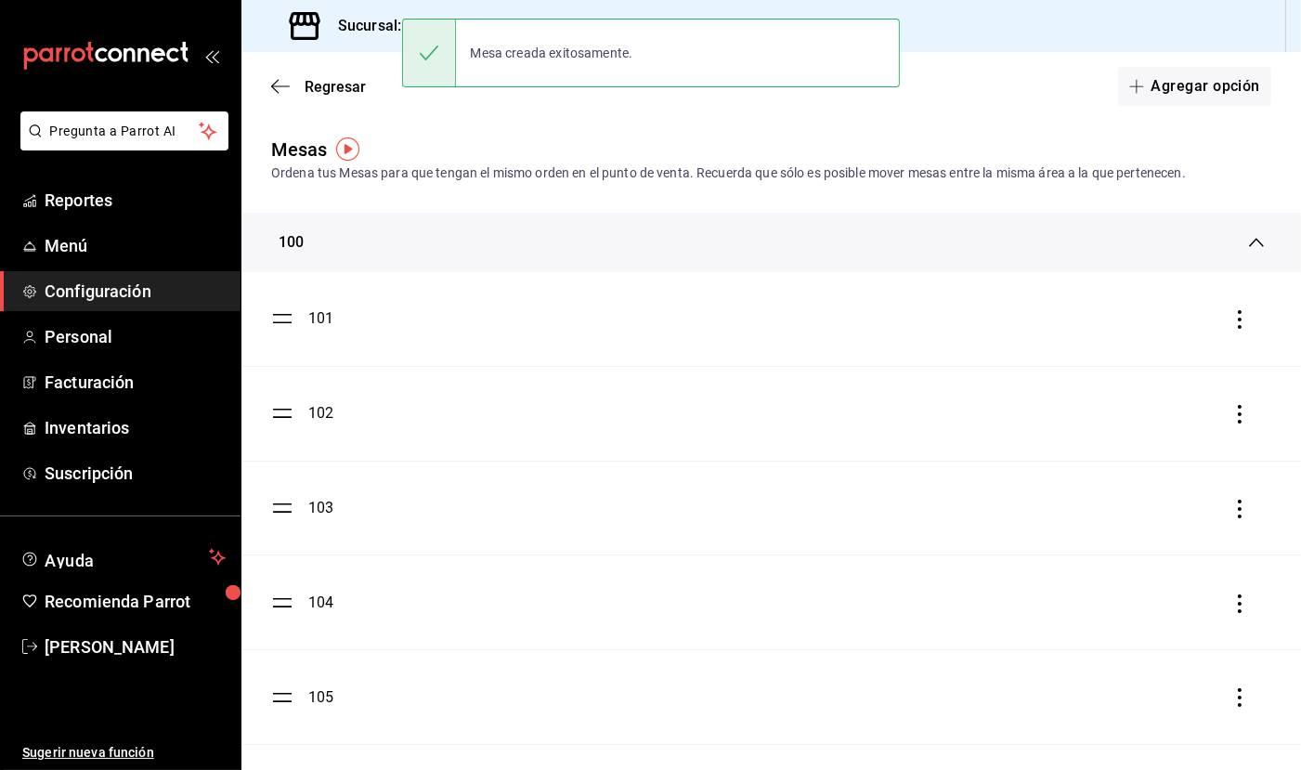
click at [1243, 87] on button "Agregar opción" at bounding box center [1194, 86] width 153 height 39
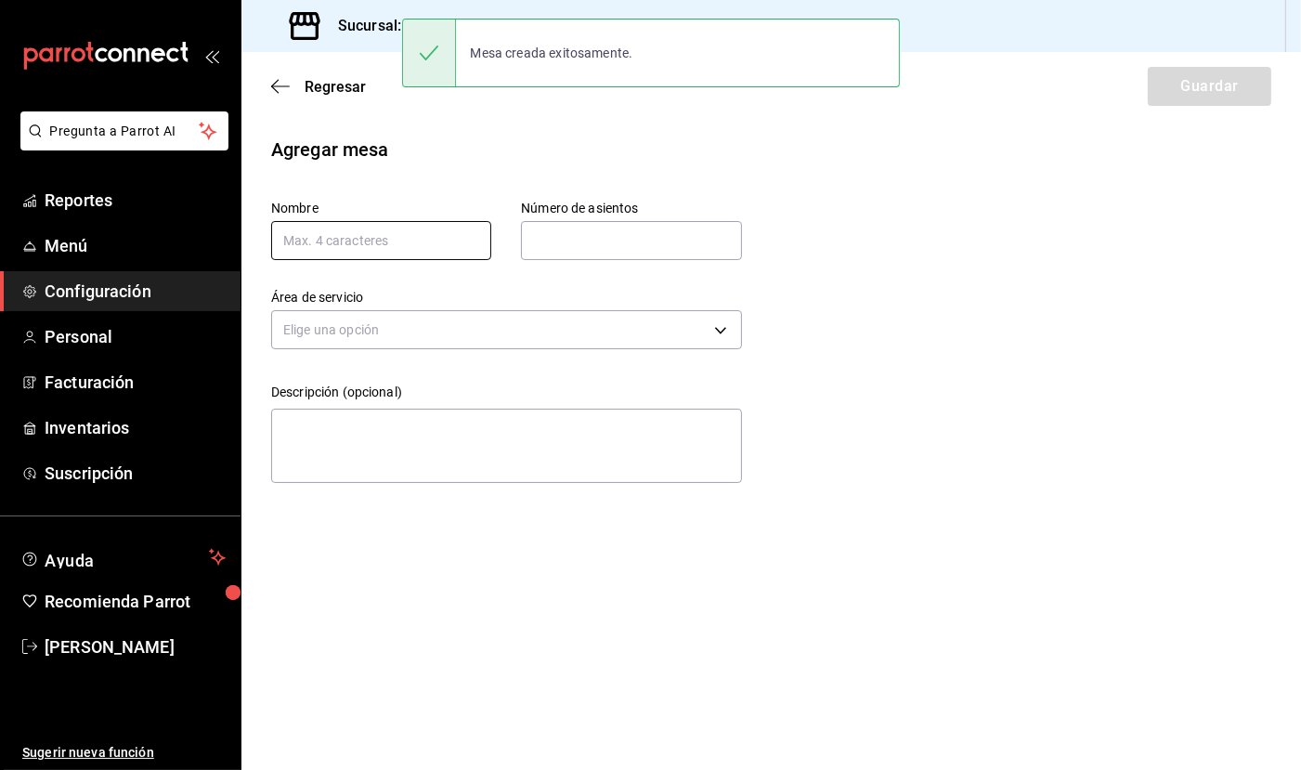
click at [429, 241] on input "text" at bounding box center [381, 240] width 220 height 39
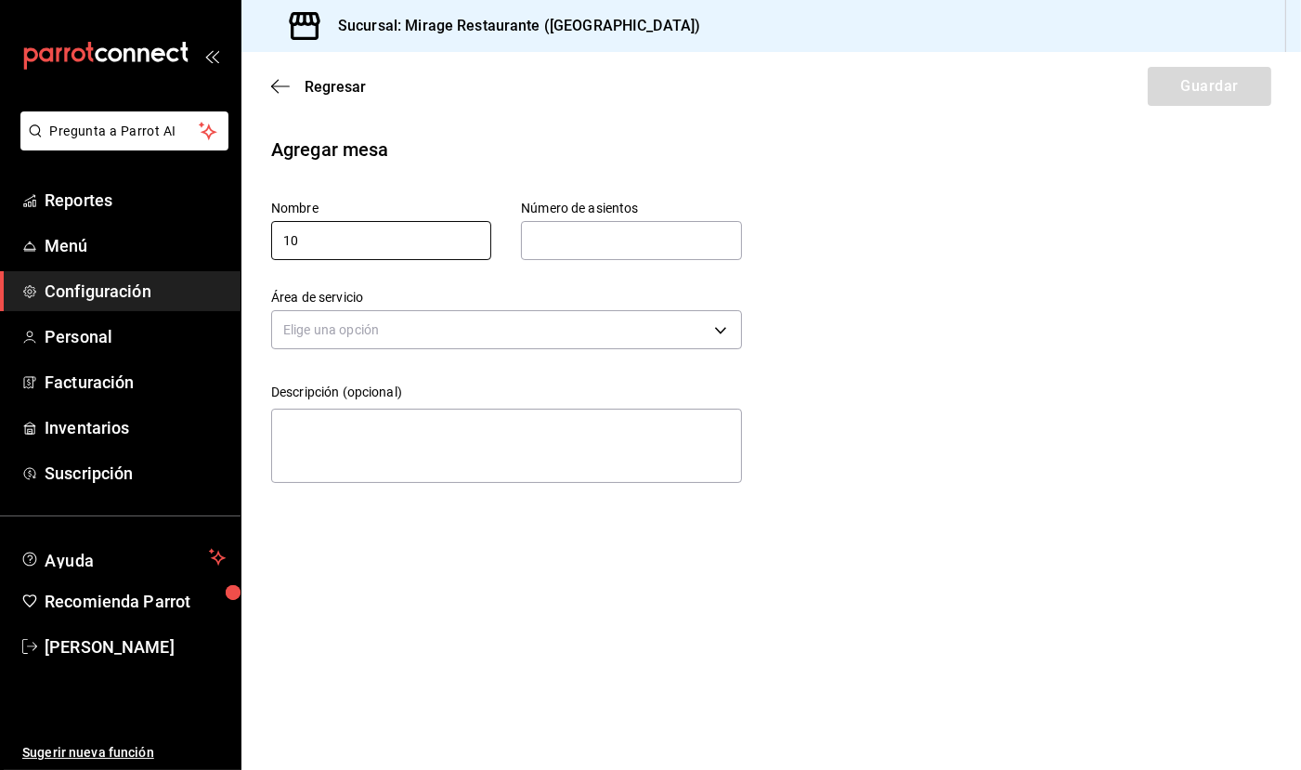
type input "10"
click at [605, 231] on input "text" at bounding box center [631, 240] width 220 height 37
type input "4"
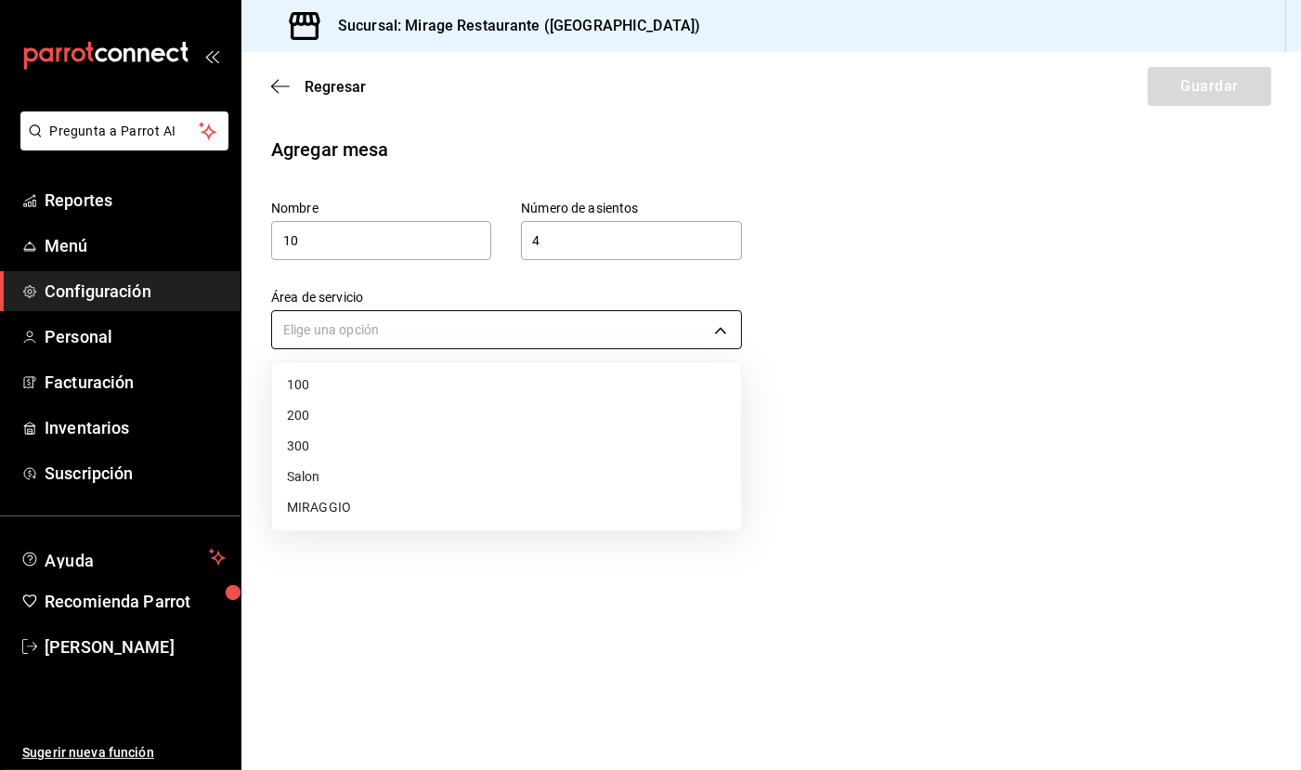
click at [564, 326] on body "Pregunta a Parrot AI Reportes Menú Configuración Personal Facturación Inventari…" at bounding box center [650, 385] width 1301 height 770
click at [527, 492] on li "MIRAGGIO" at bounding box center [506, 507] width 469 height 31
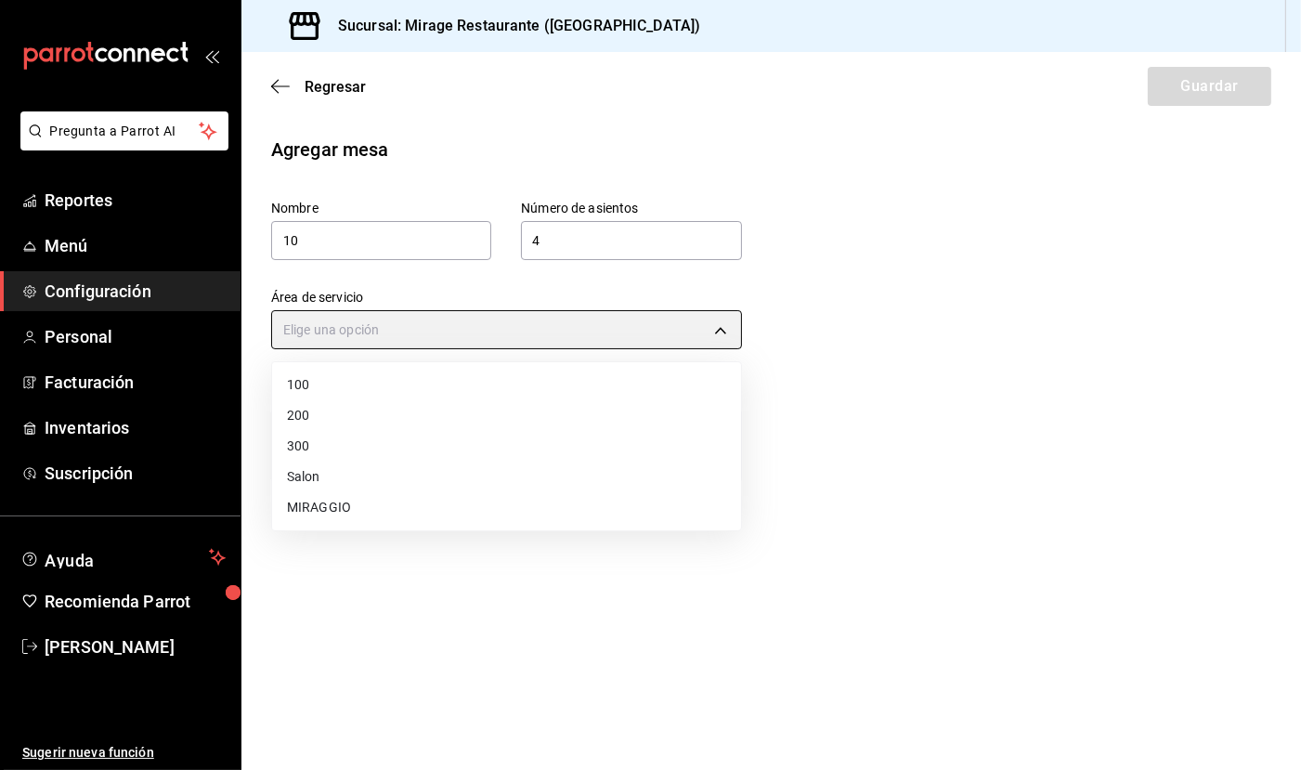
type input "1011a9b1-c3bd-4109-a1f7-fc17193cf9b7"
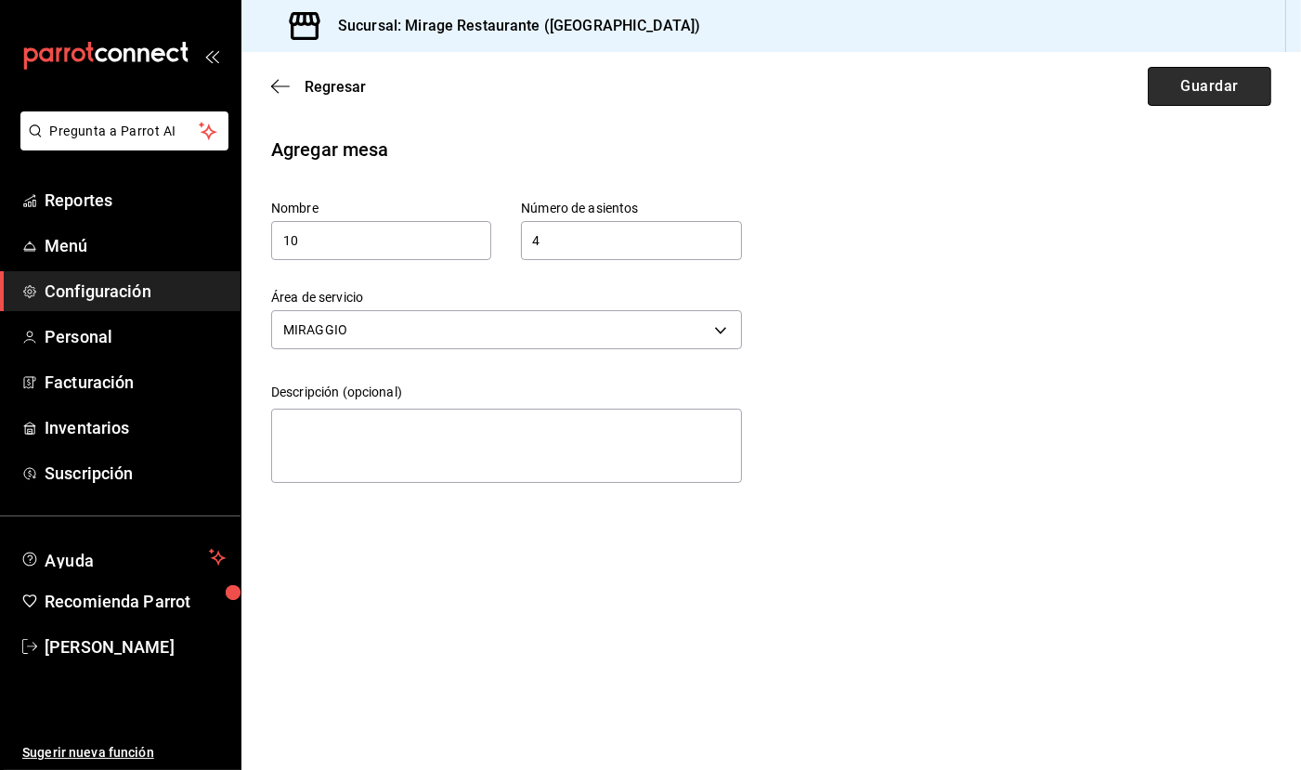
click at [1191, 92] on button "Guardar" at bounding box center [1210, 86] width 124 height 39
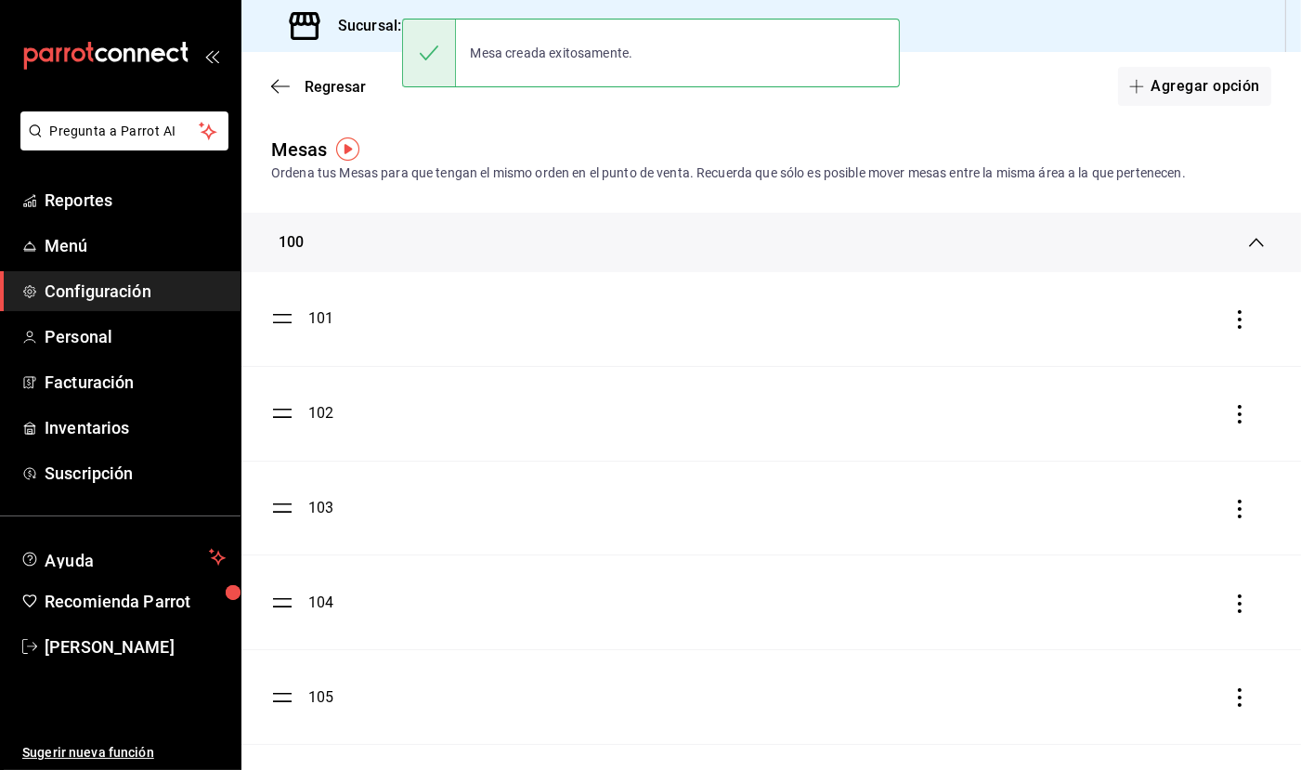
click at [1191, 92] on button "Agregar opción" at bounding box center [1194, 86] width 153 height 39
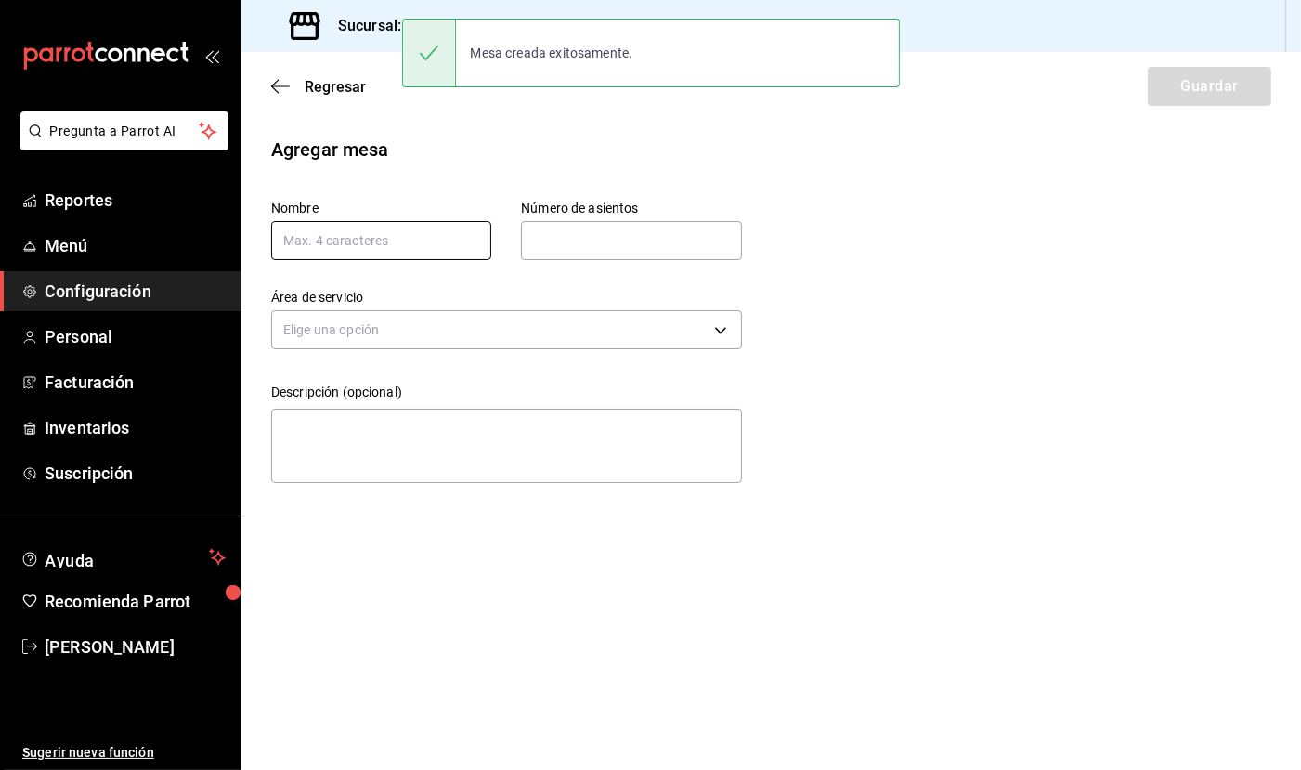
click at [397, 246] on input "text" at bounding box center [381, 240] width 220 height 39
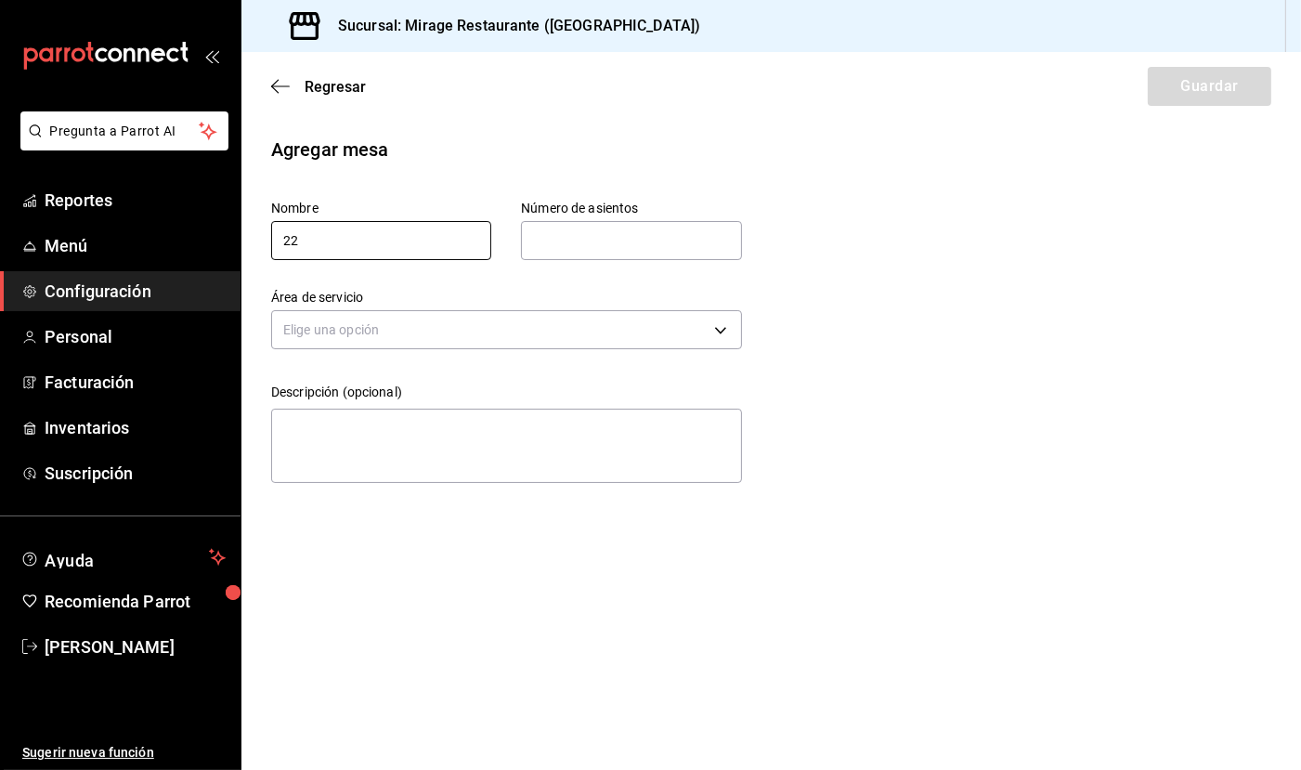
type input "2"
type input "11"
click at [630, 230] on input "text" at bounding box center [631, 240] width 220 height 37
type input "4"
click at [590, 331] on body "Pregunta a Parrot AI Reportes Menú Configuración Personal Facturación Inventari…" at bounding box center [650, 385] width 1301 height 770
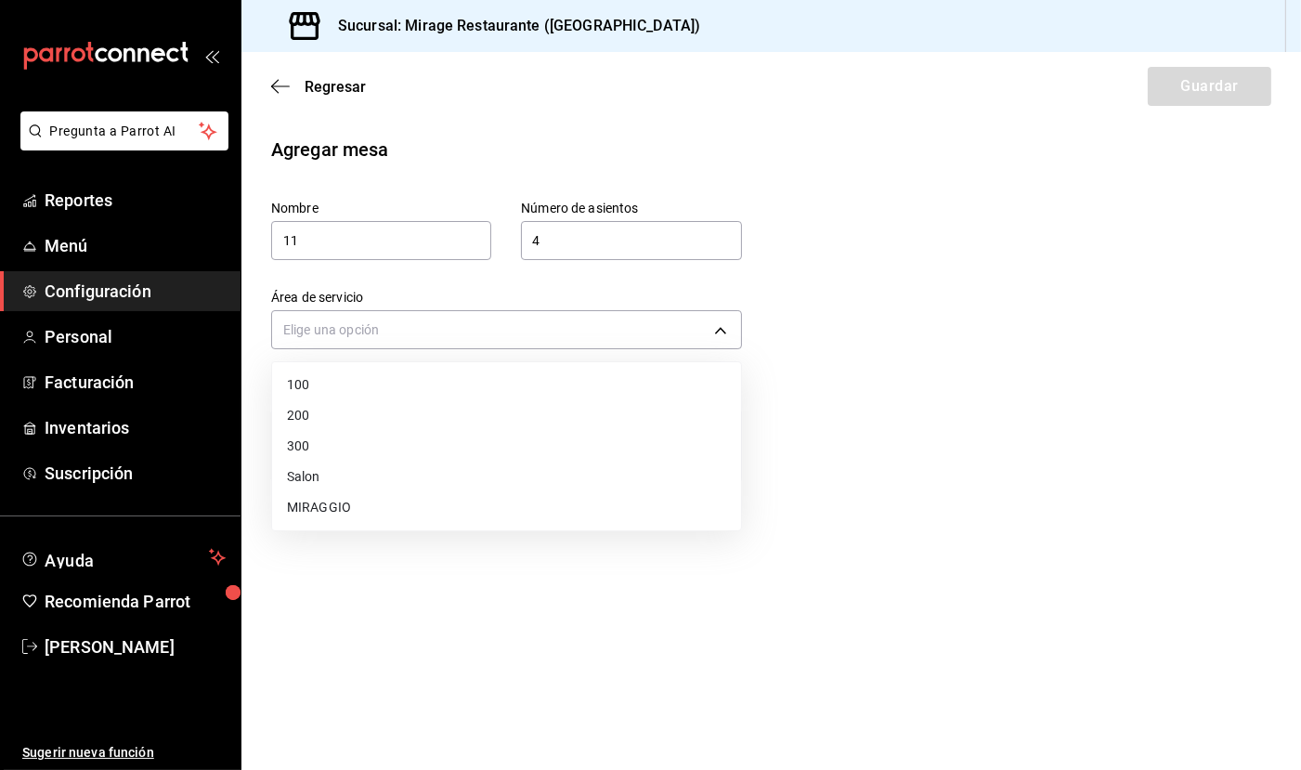
click at [529, 493] on li "MIRAGGIO" at bounding box center [506, 507] width 469 height 31
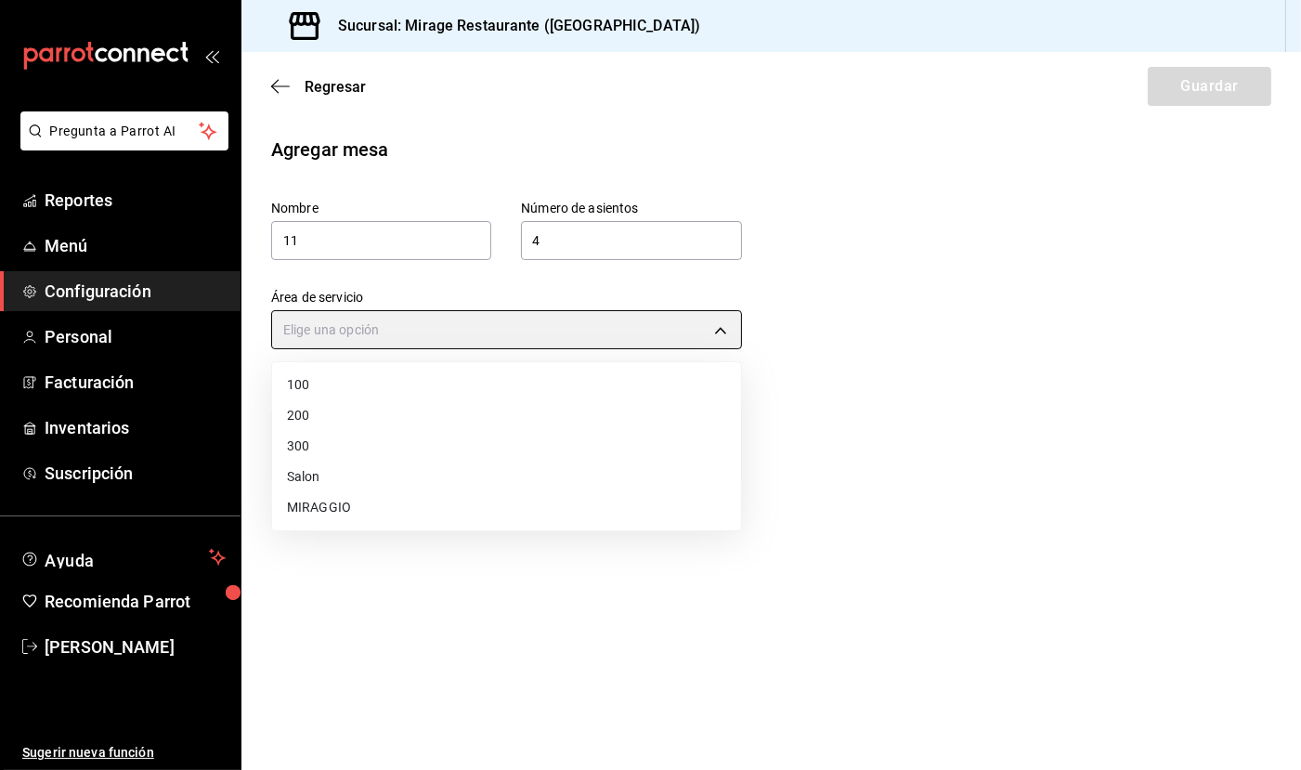
type input "1011a9b1-c3bd-4109-a1f7-fc17193cf9b7"
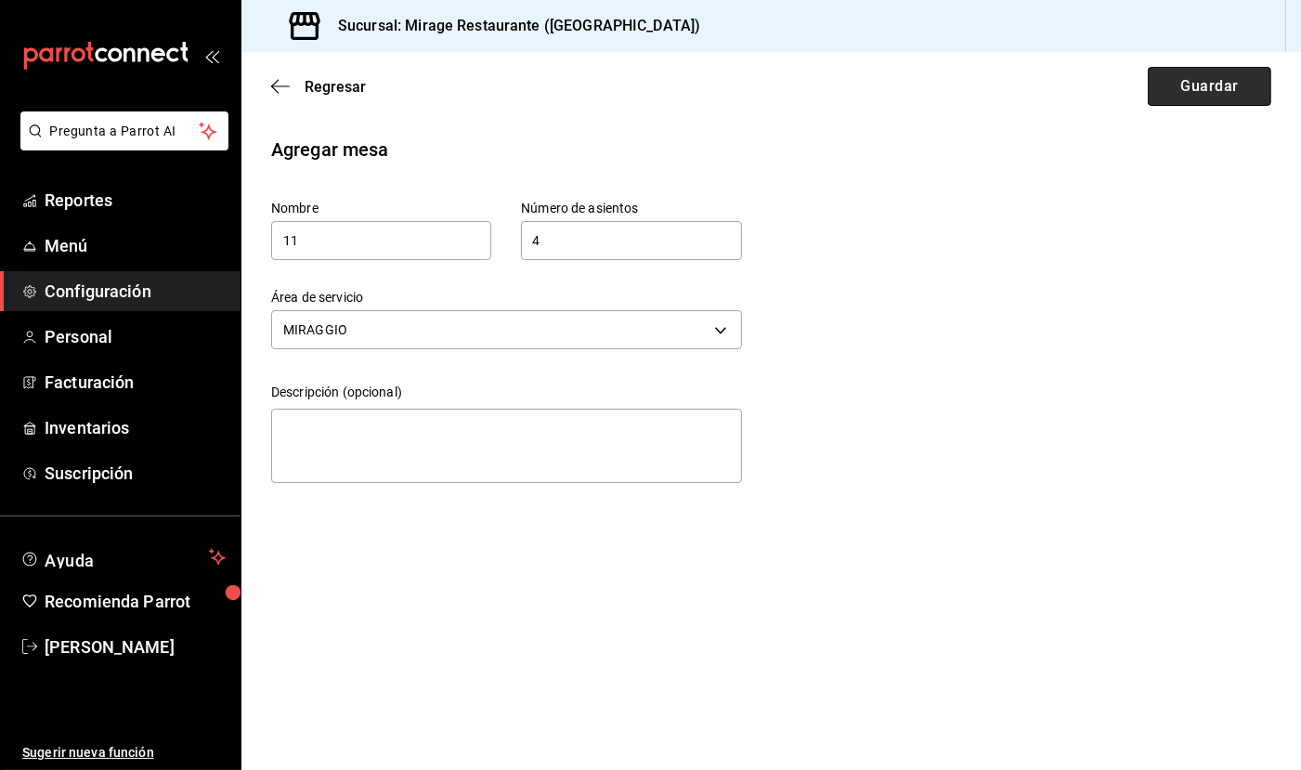
click at [1211, 87] on button "Guardar" at bounding box center [1210, 86] width 124 height 39
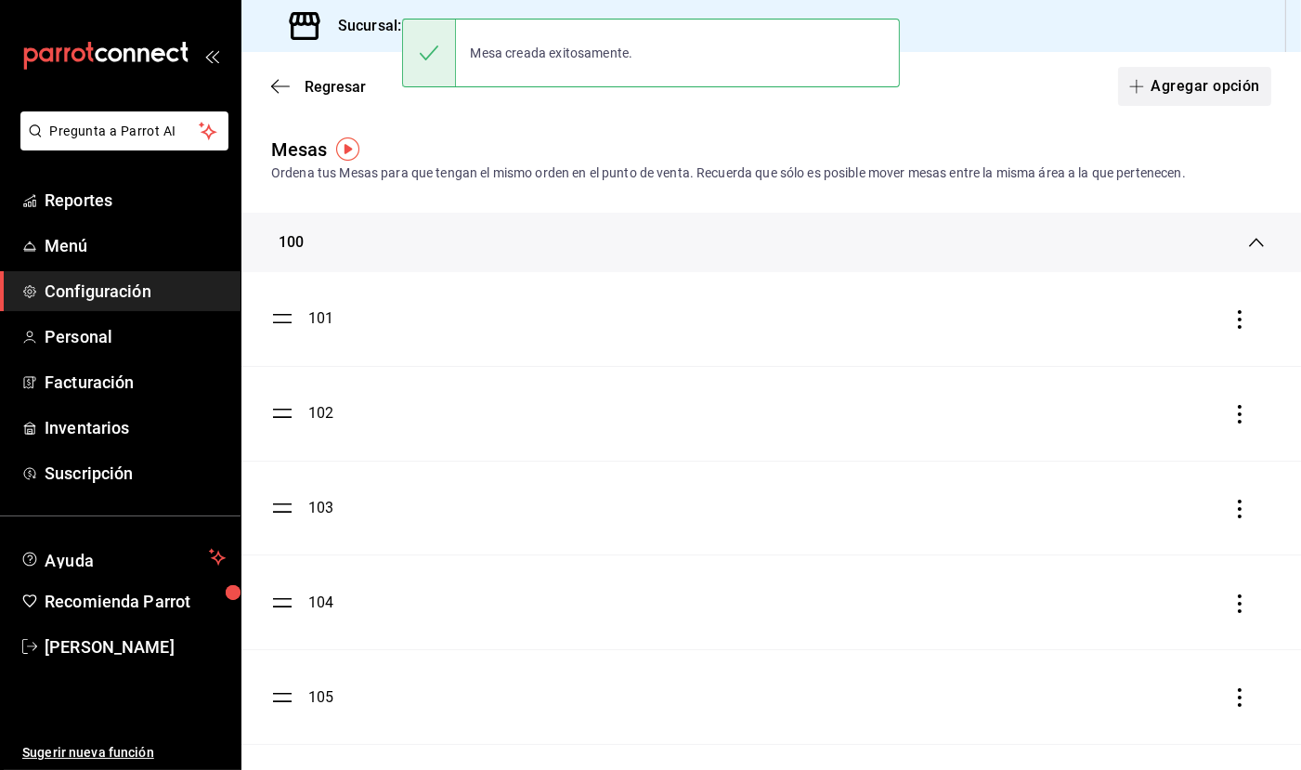
click at [1230, 87] on button "Agregar opción" at bounding box center [1194, 86] width 153 height 39
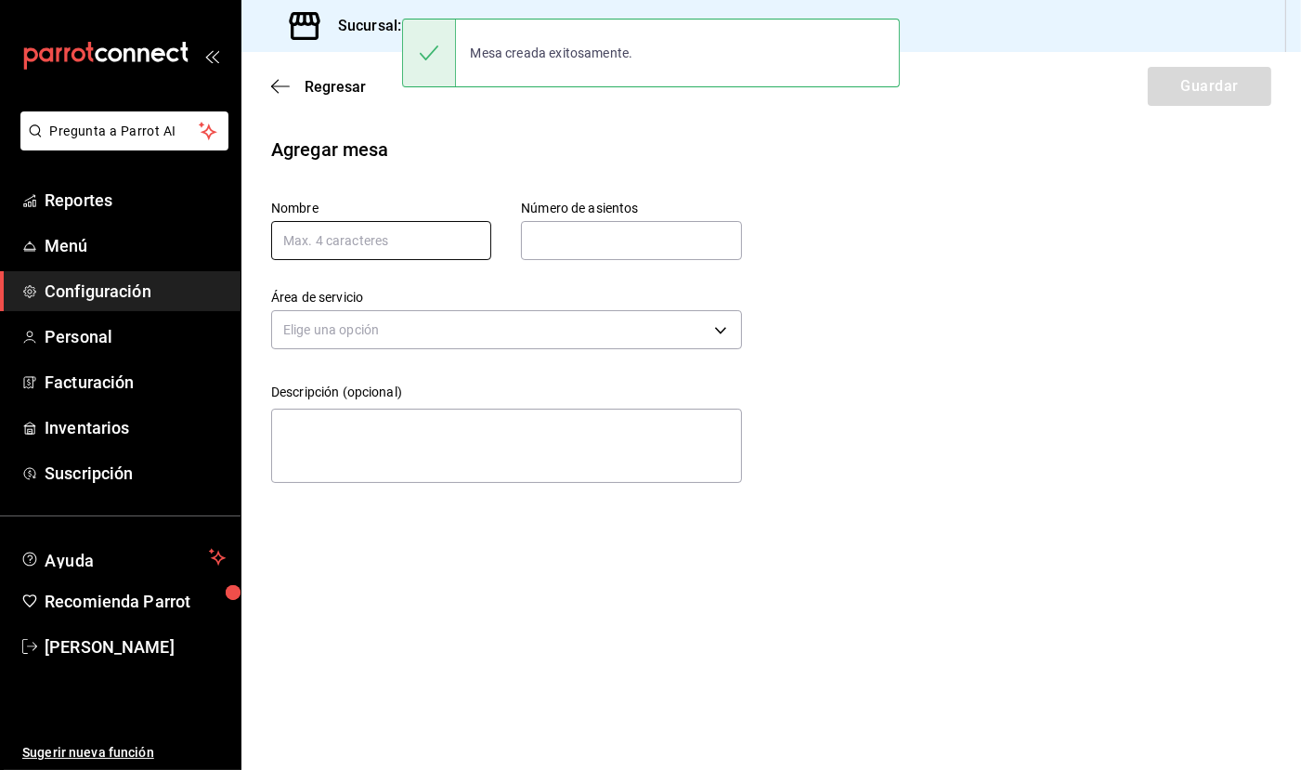
click at [399, 243] on input "text" at bounding box center [381, 240] width 220 height 39
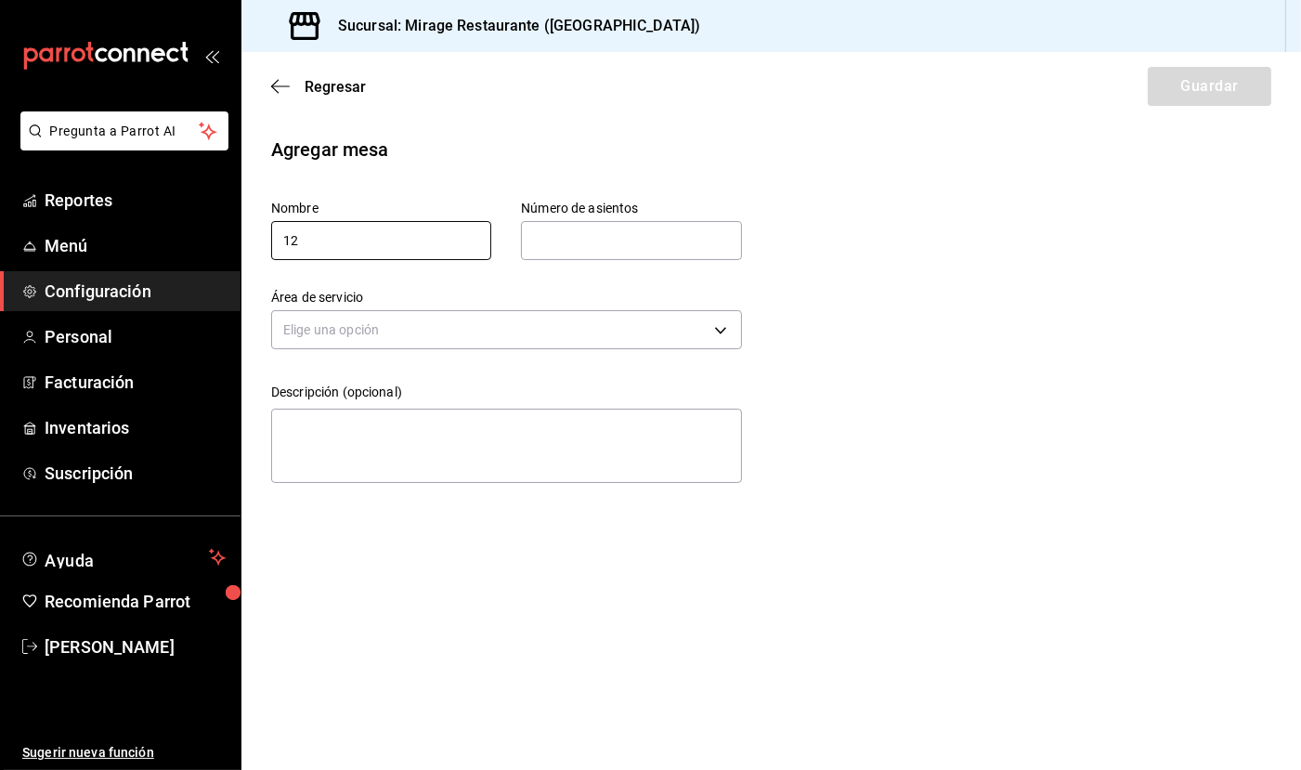
type input "12"
click at [578, 252] on input "text" at bounding box center [631, 240] width 220 height 37
type input "4"
click at [554, 314] on body "Pregunta a Parrot AI Reportes Menú Configuración Personal Facturación Inventari…" at bounding box center [650, 385] width 1301 height 770
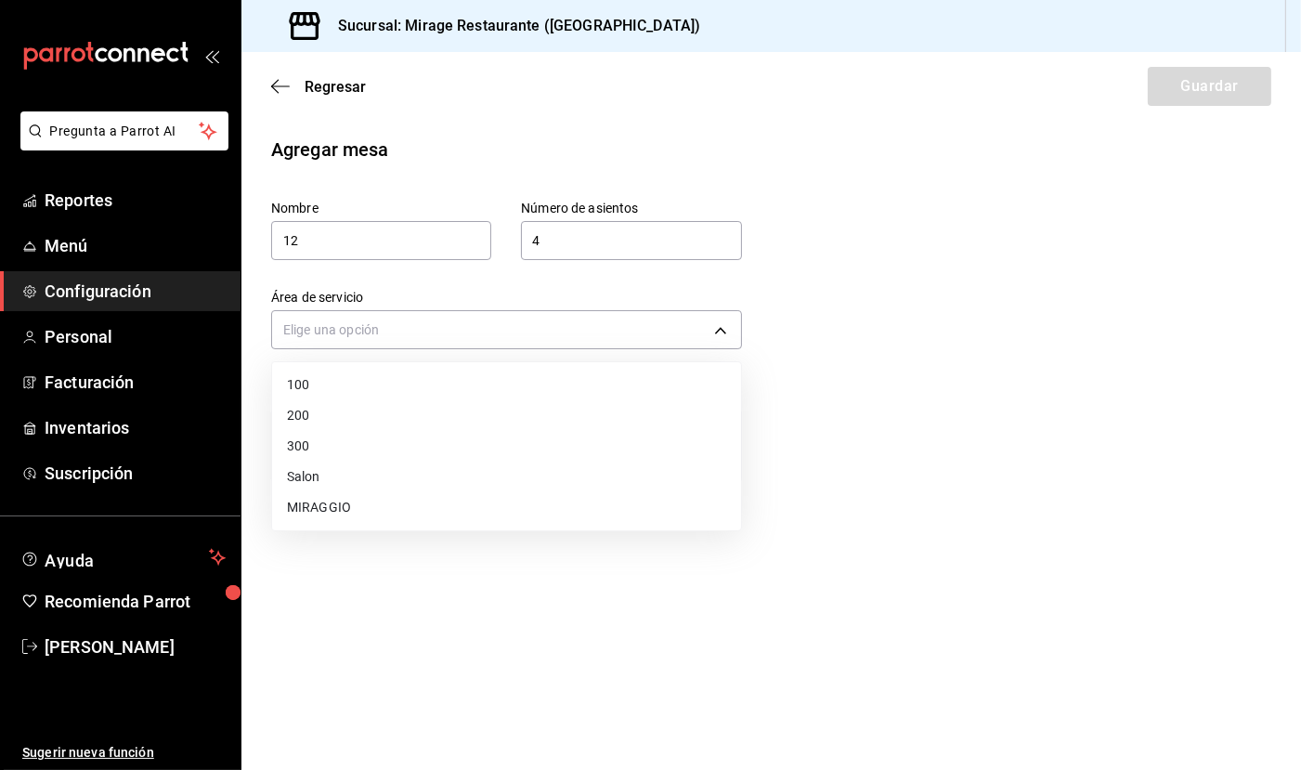
click at [503, 503] on li "MIRAGGIO" at bounding box center [506, 507] width 469 height 31
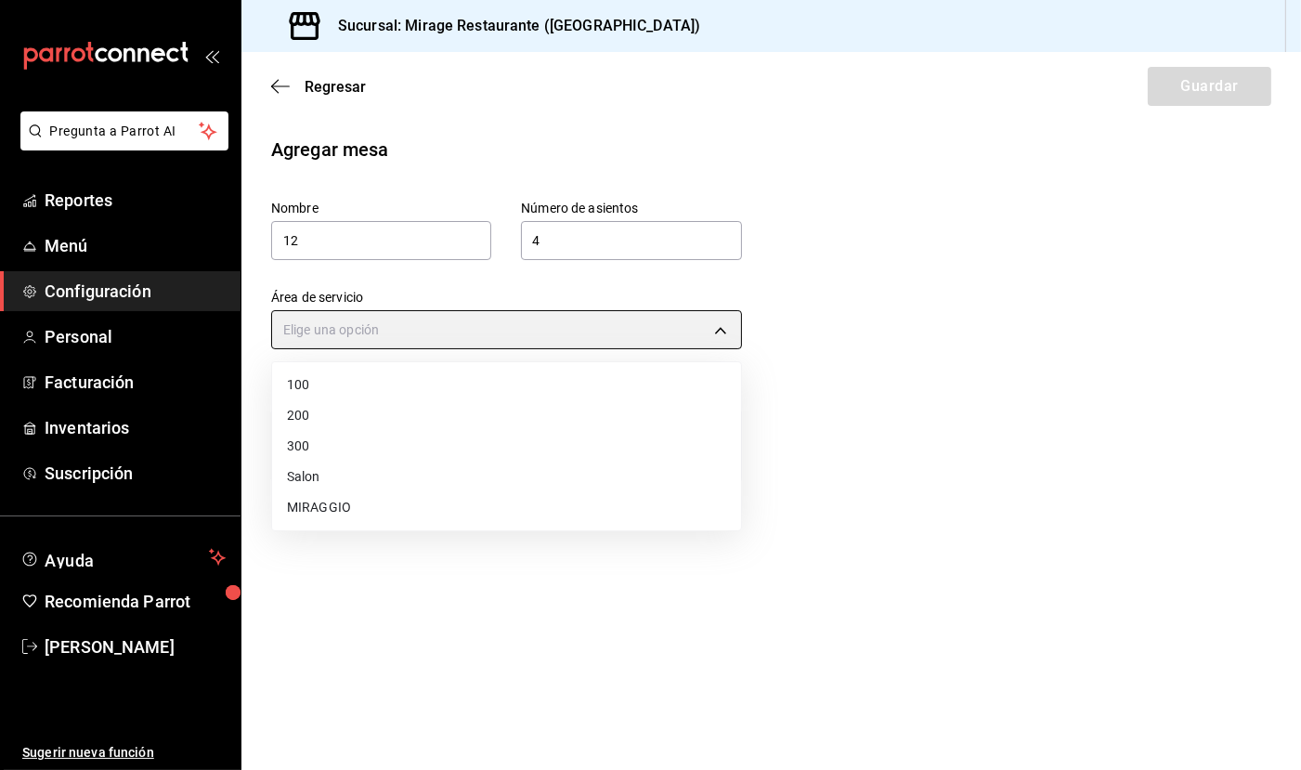
type input "1011a9b1-c3bd-4109-a1f7-fc17193cf9b7"
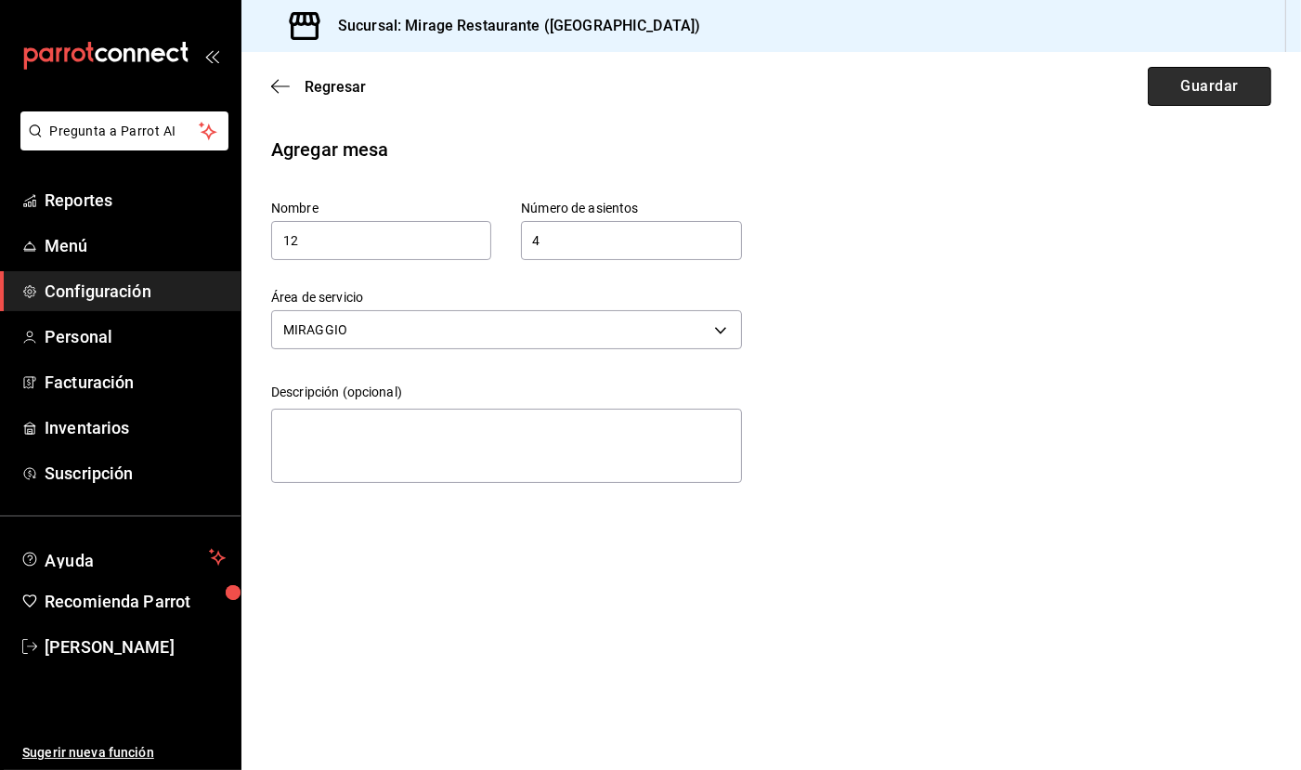
click at [1202, 88] on button "Guardar" at bounding box center [1210, 86] width 124 height 39
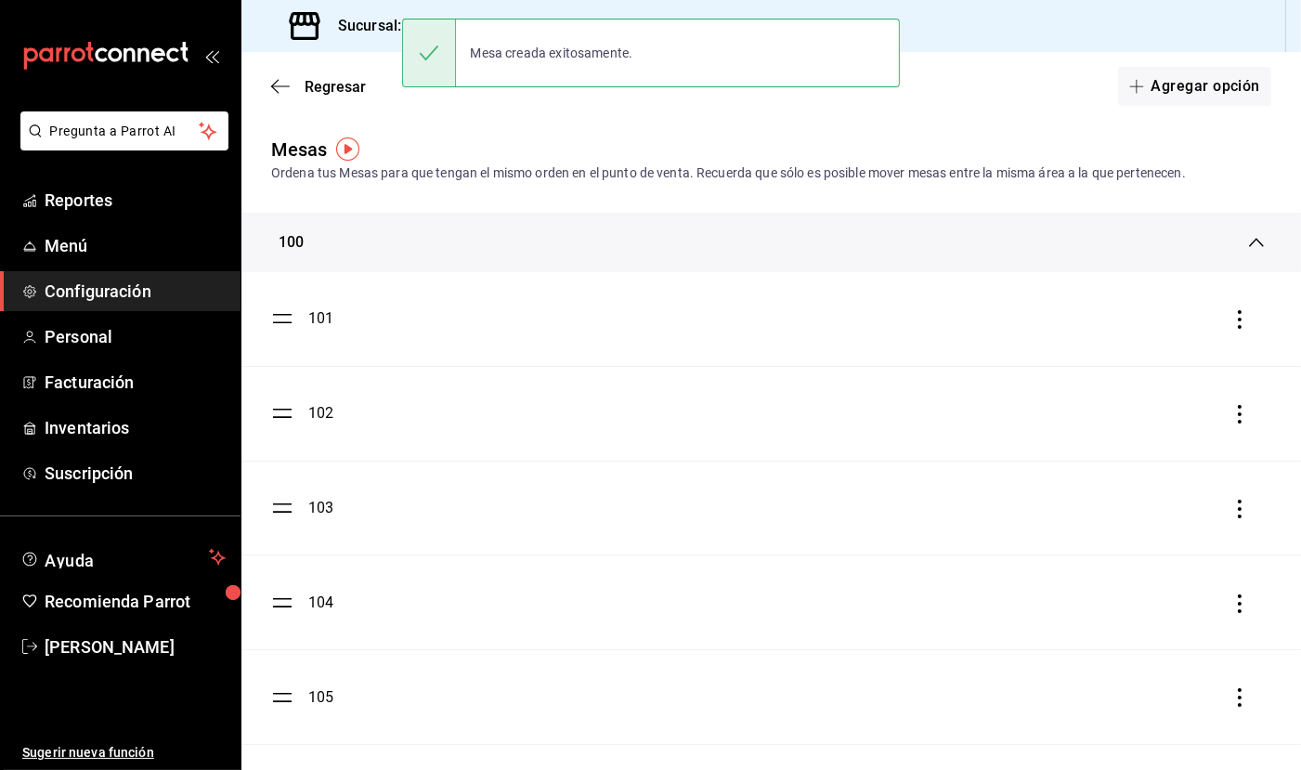
click at [1202, 88] on button "Agregar opción" at bounding box center [1194, 86] width 153 height 39
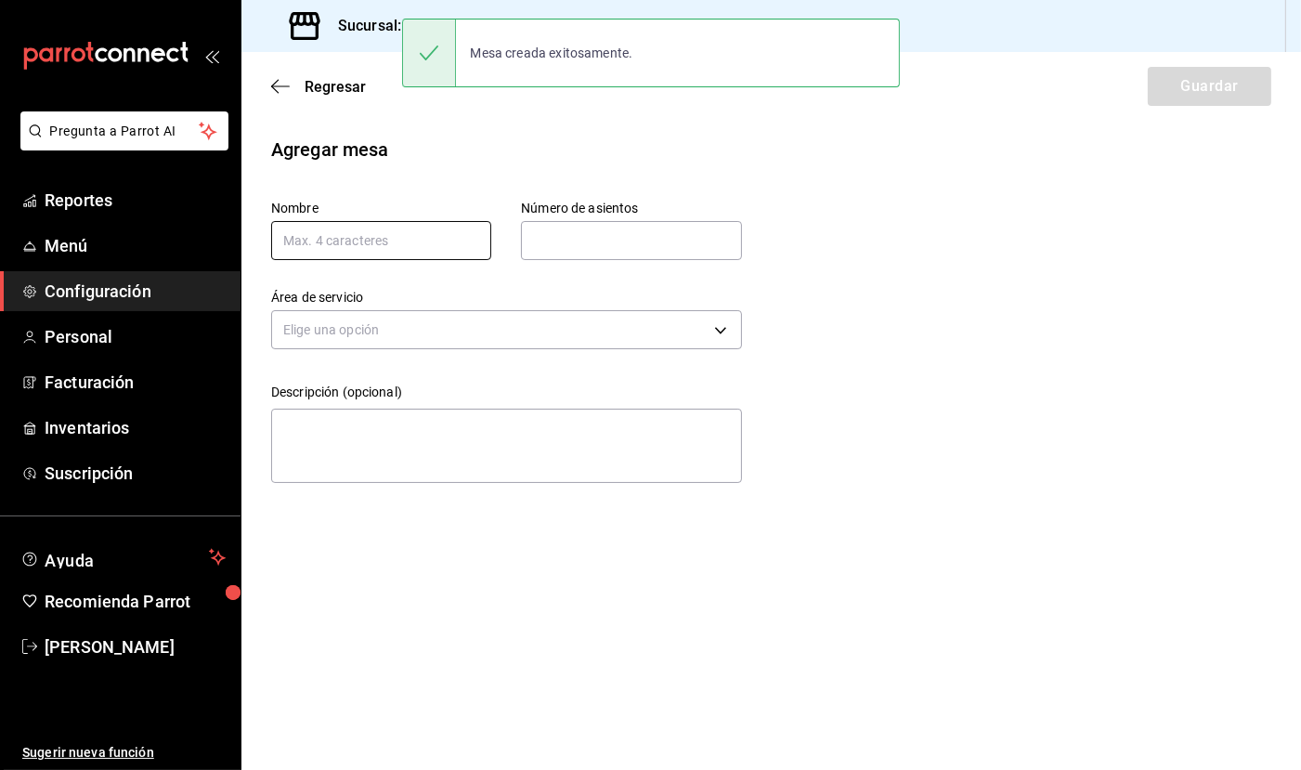
click at [443, 249] on input "text" at bounding box center [381, 240] width 220 height 39
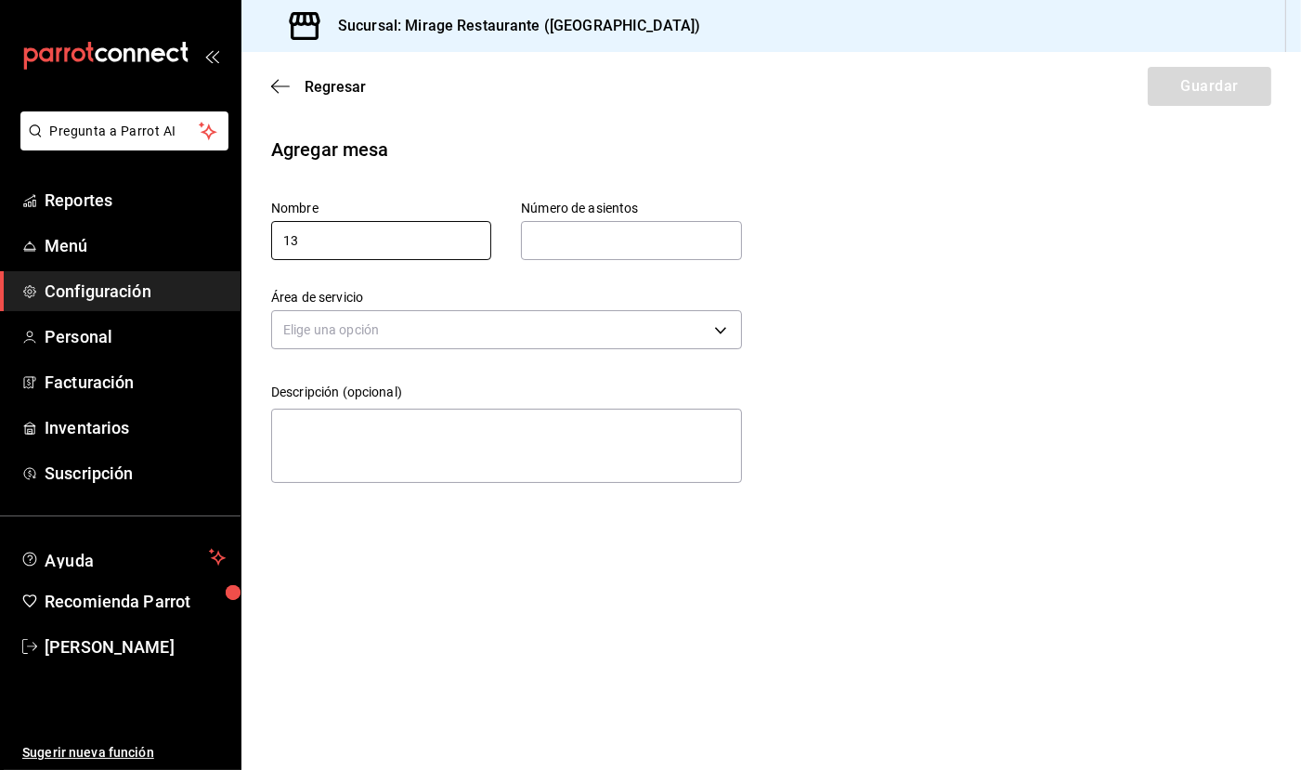
type input "13"
click at [582, 251] on input "text" at bounding box center [631, 240] width 220 height 37
type input "4"
click at [552, 329] on body "Pregunta a Parrot AI Reportes Menú Configuración Personal Facturación Inventari…" at bounding box center [650, 385] width 1301 height 770
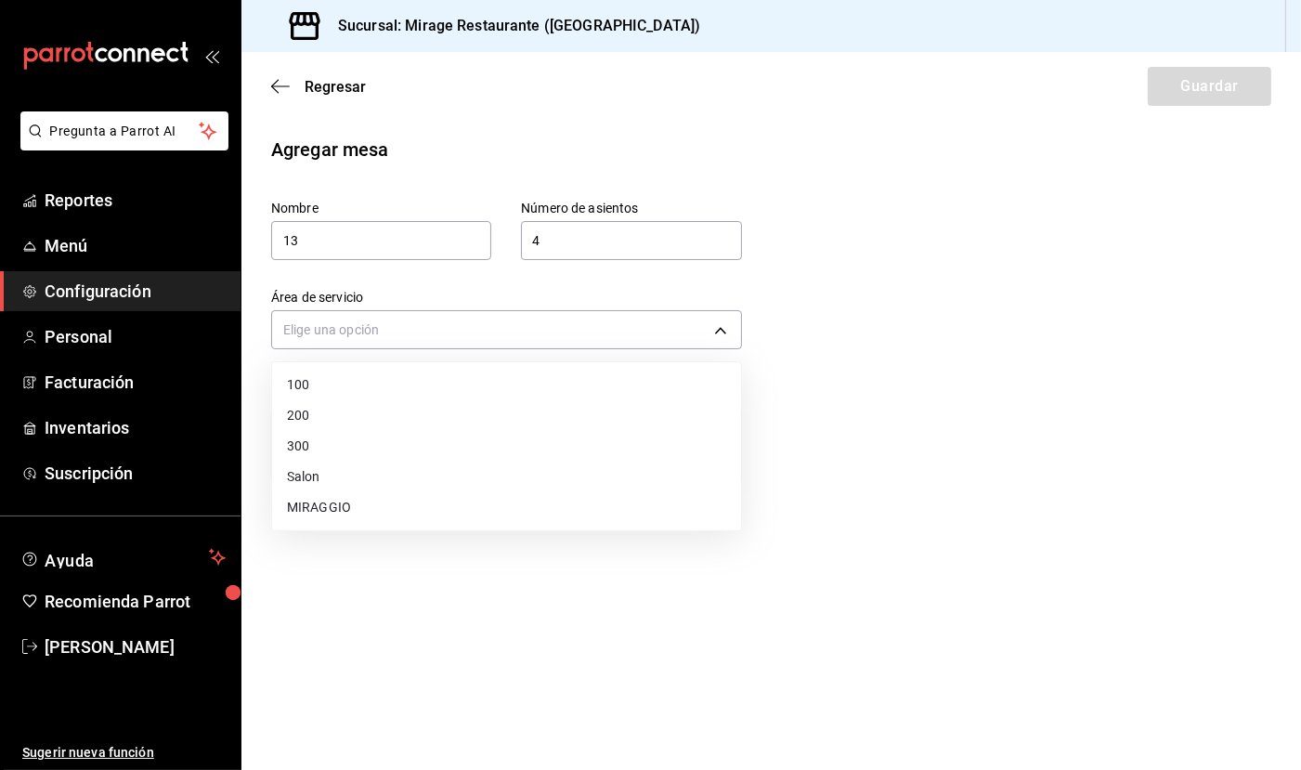
click at [506, 494] on li "MIRAGGIO" at bounding box center [506, 507] width 469 height 31
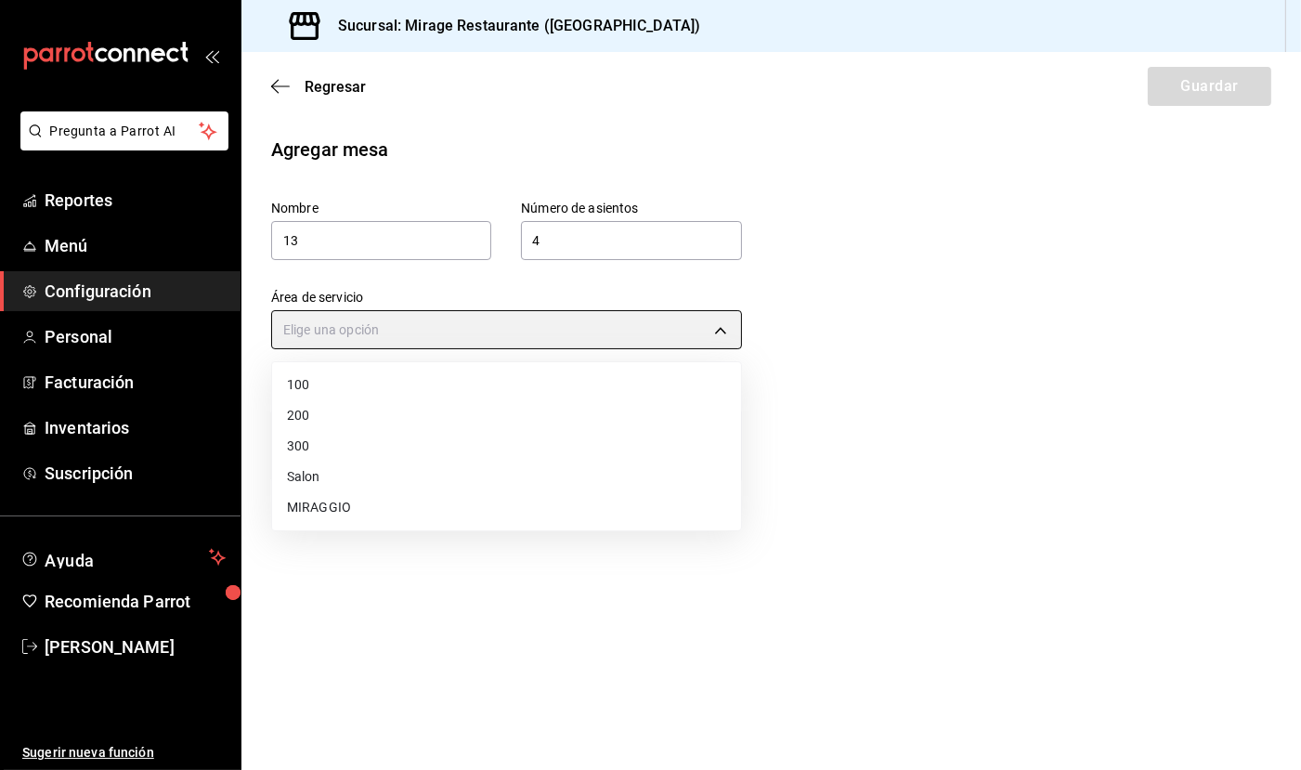
type input "1011a9b1-c3bd-4109-a1f7-fc17193cf9b7"
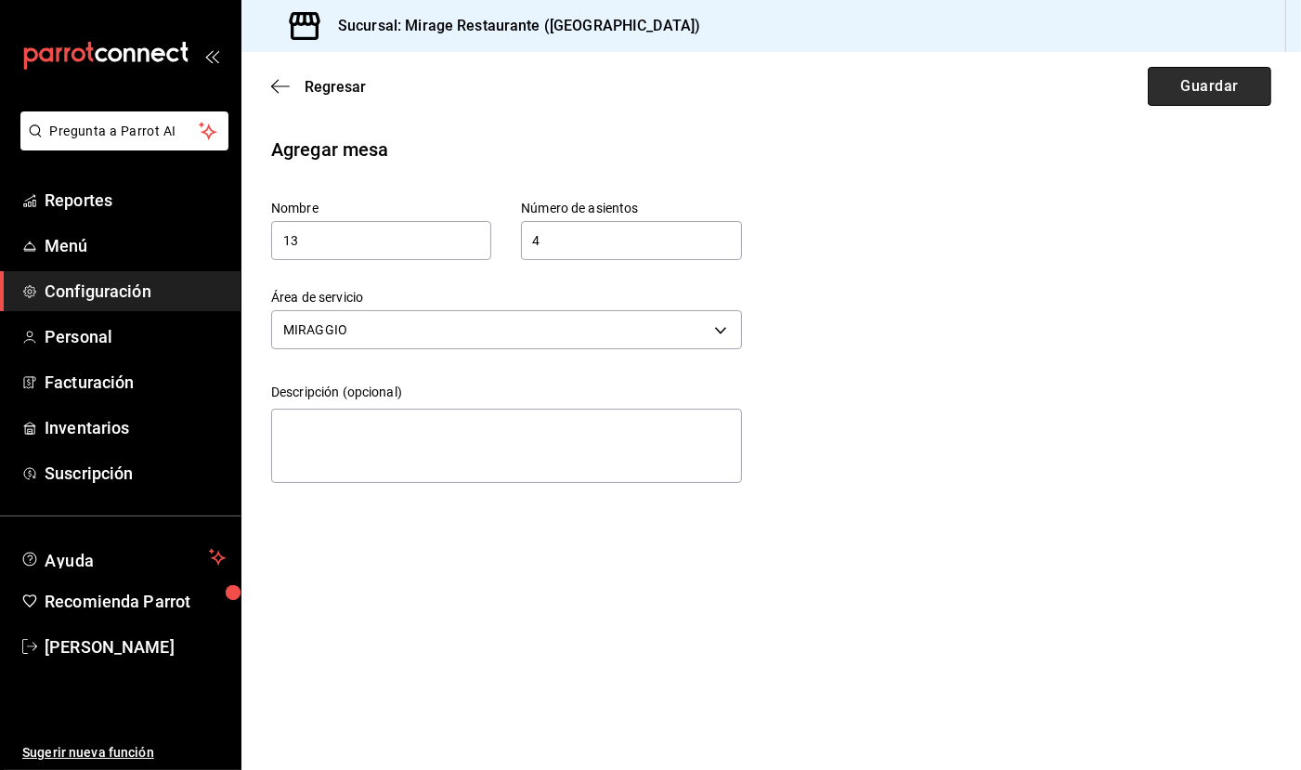
click at [1214, 91] on button "Guardar" at bounding box center [1210, 86] width 124 height 39
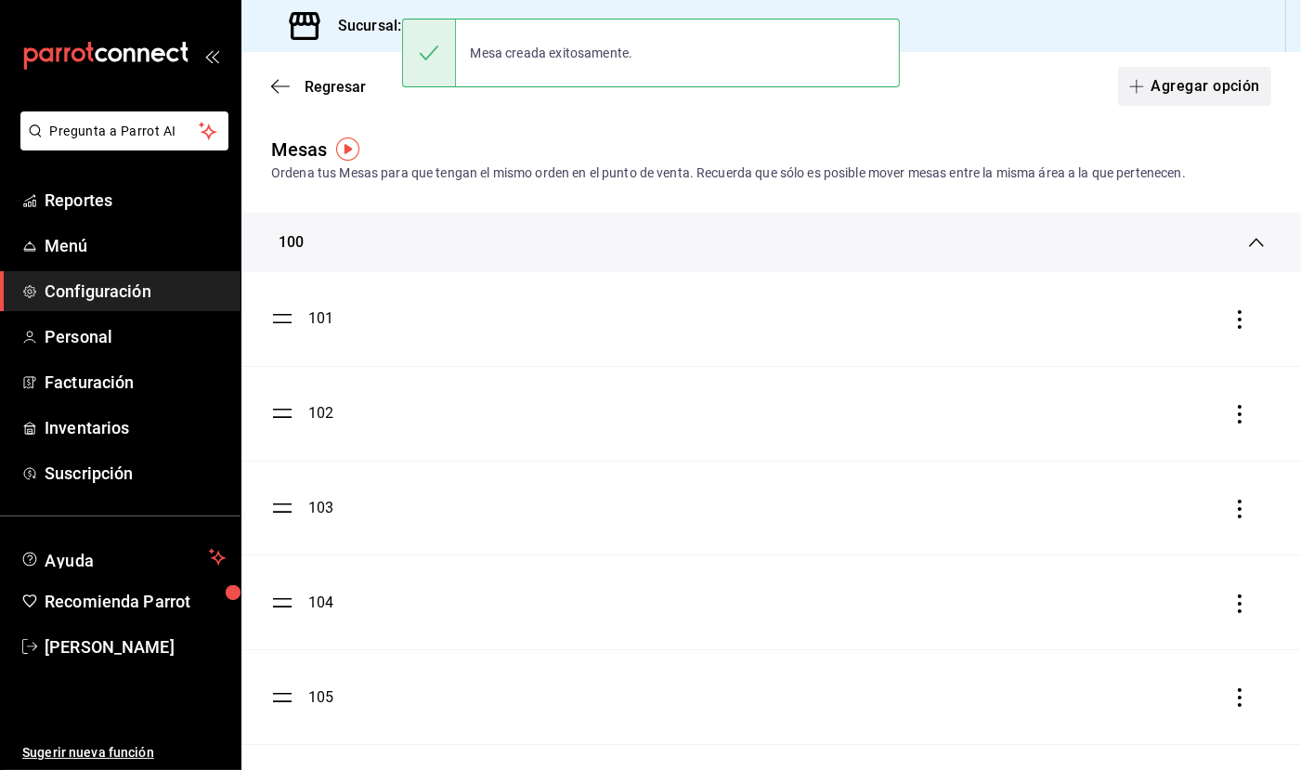
click at [1188, 92] on button "Agregar opción" at bounding box center [1194, 86] width 153 height 39
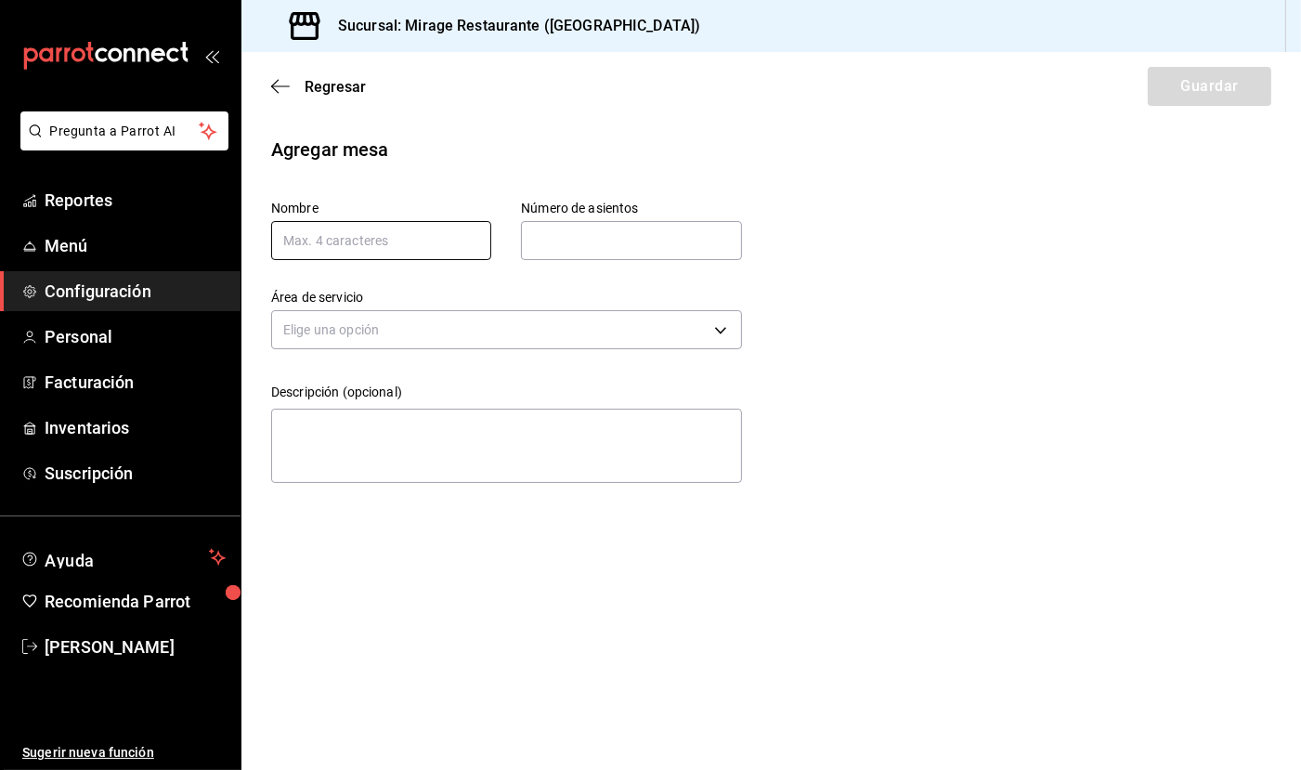
click at [420, 243] on input "text" at bounding box center [381, 240] width 220 height 39
type input "14"
click at [546, 243] on input "text" at bounding box center [631, 240] width 220 height 37
type input "4"
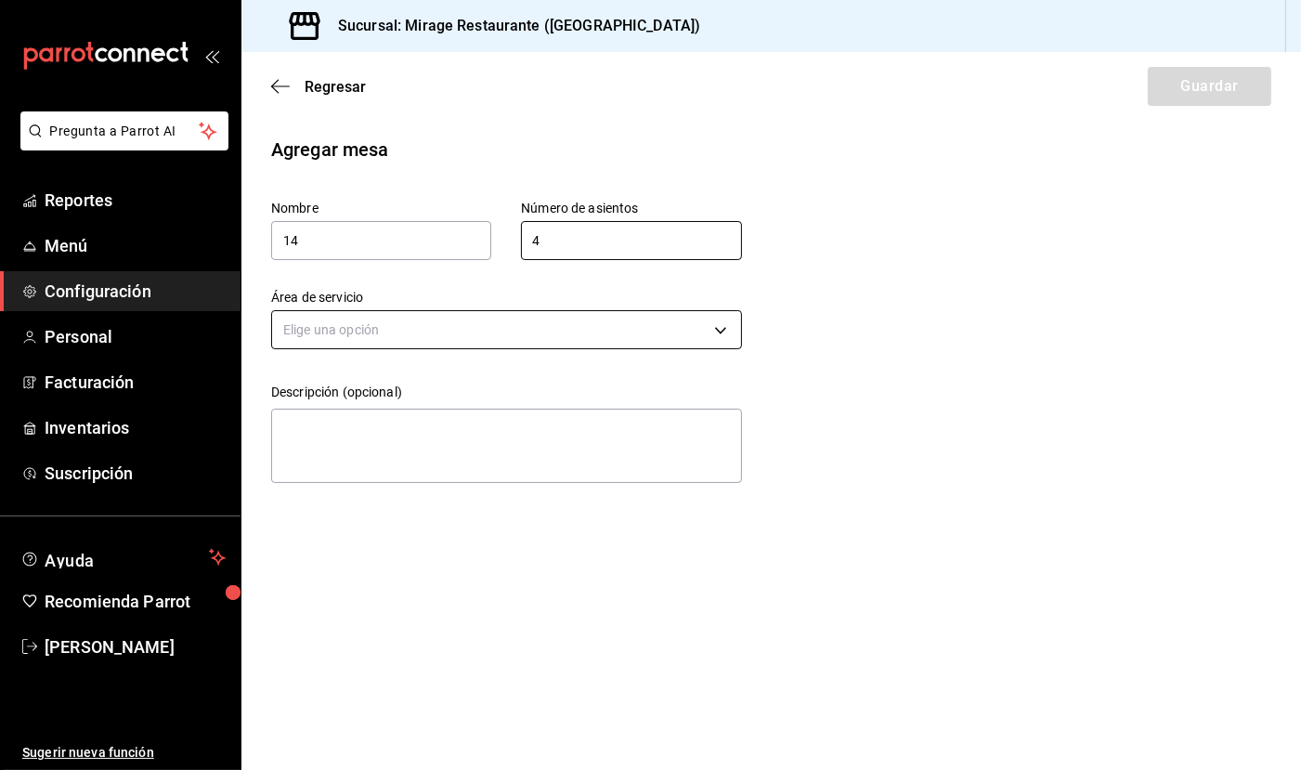
click at [627, 314] on body "Pregunta a Parrot AI Reportes Menú Configuración Personal Facturación Inventari…" at bounding box center [650, 385] width 1301 height 770
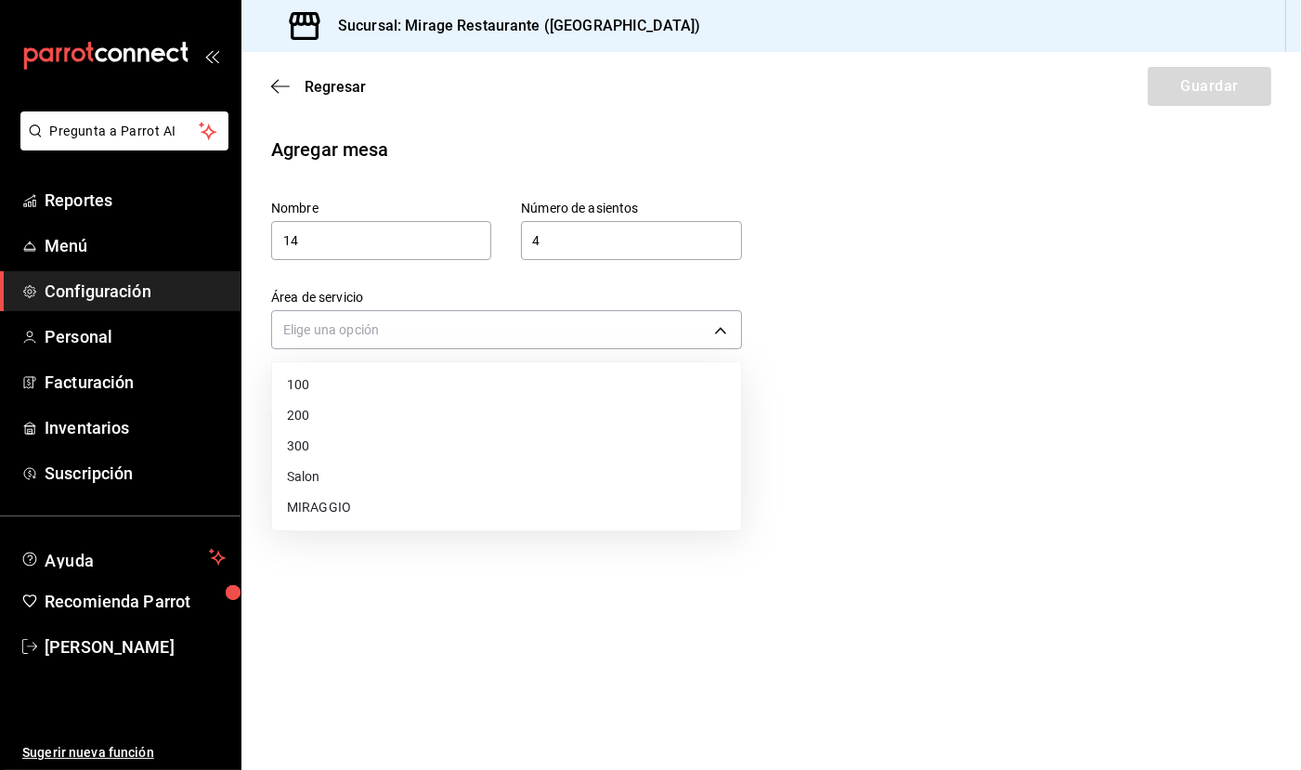
click at [560, 492] on li "MIRAGGIO" at bounding box center [506, 507] width 469 height 31
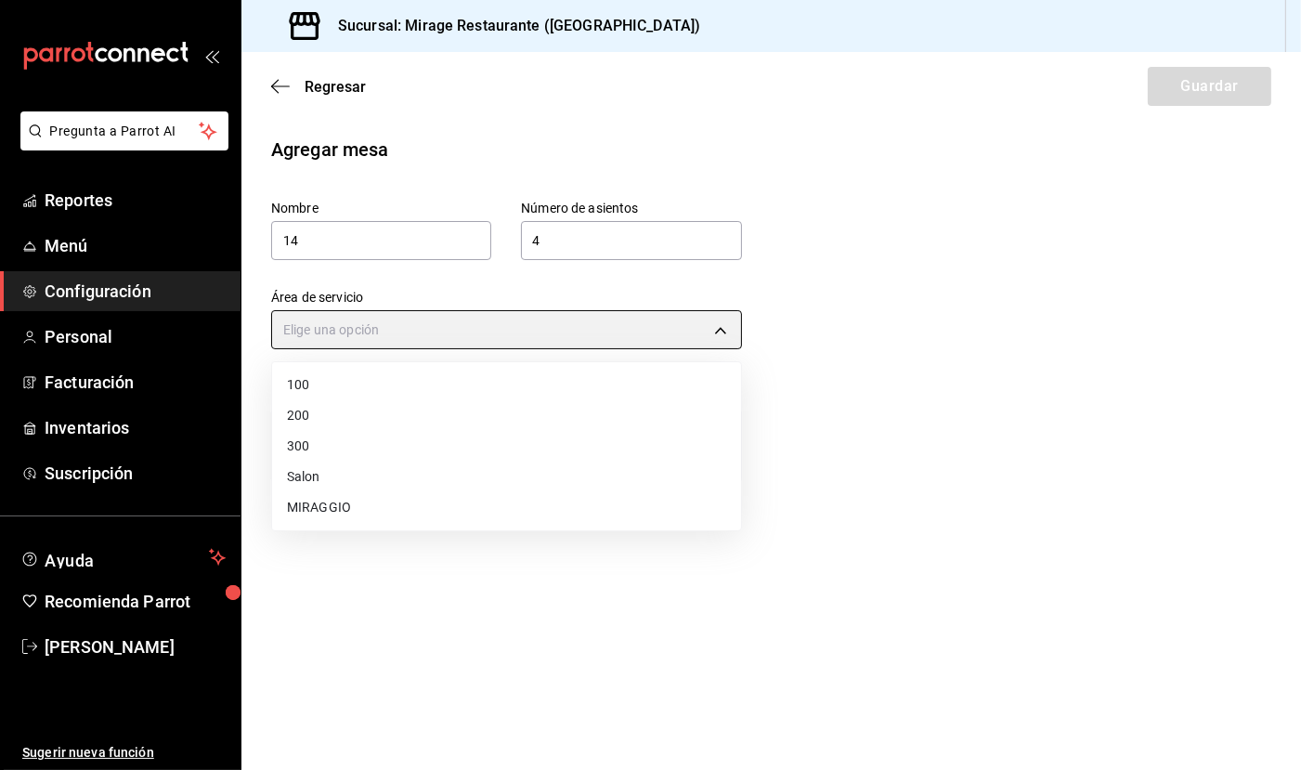
type input "1011a9b1-c3bd-4109-a1f7-fc17193cf9b7"
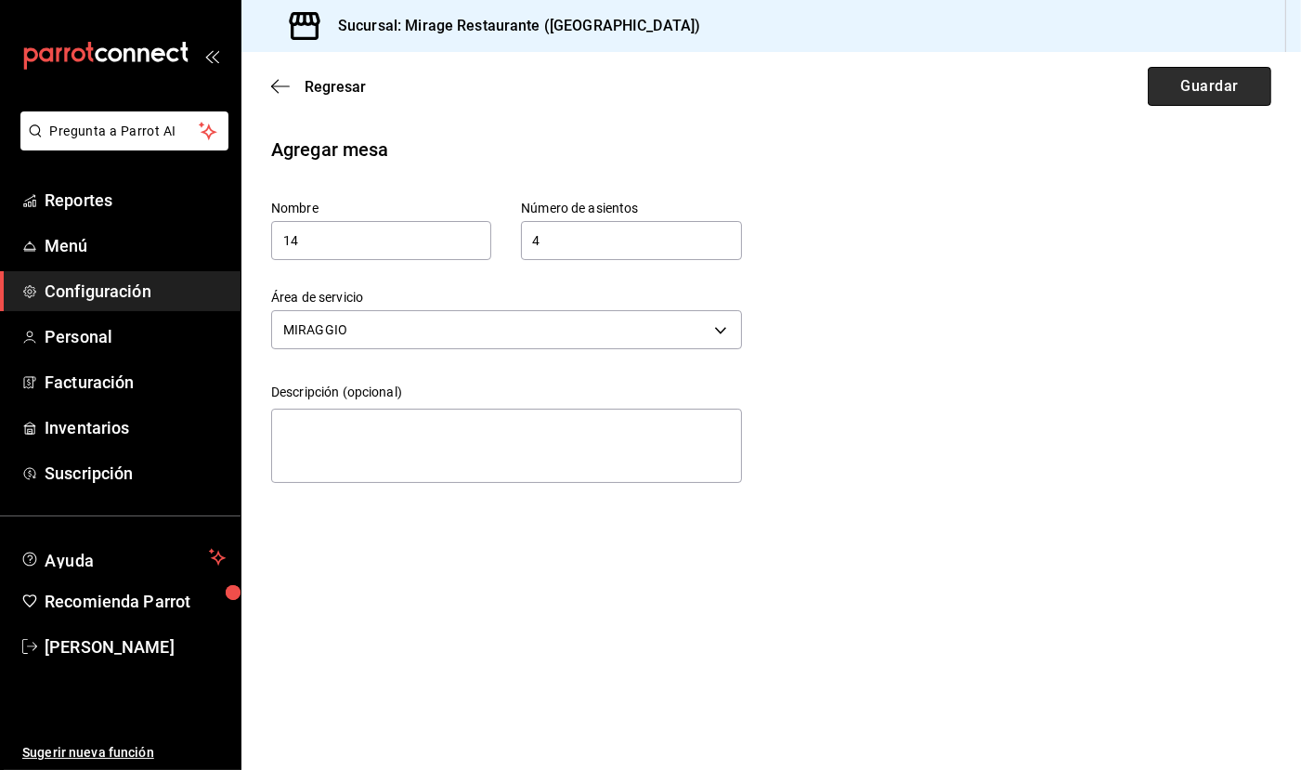
click at [1207, 91] on button "Guardar" at bounding box center [1210, 86] width 124 height 39
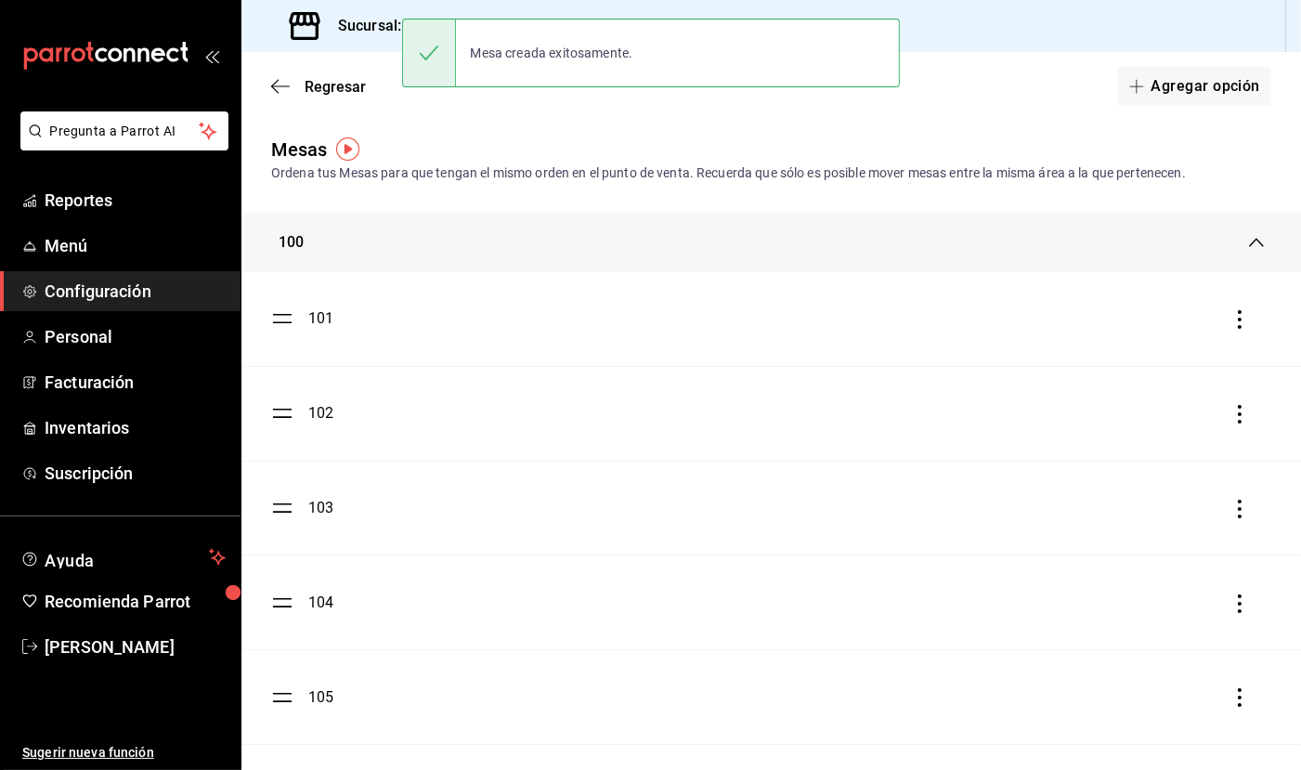
click at [1207, 91] on button "Agregar opción" at bounding box center [1194, 86] width 153 height 39
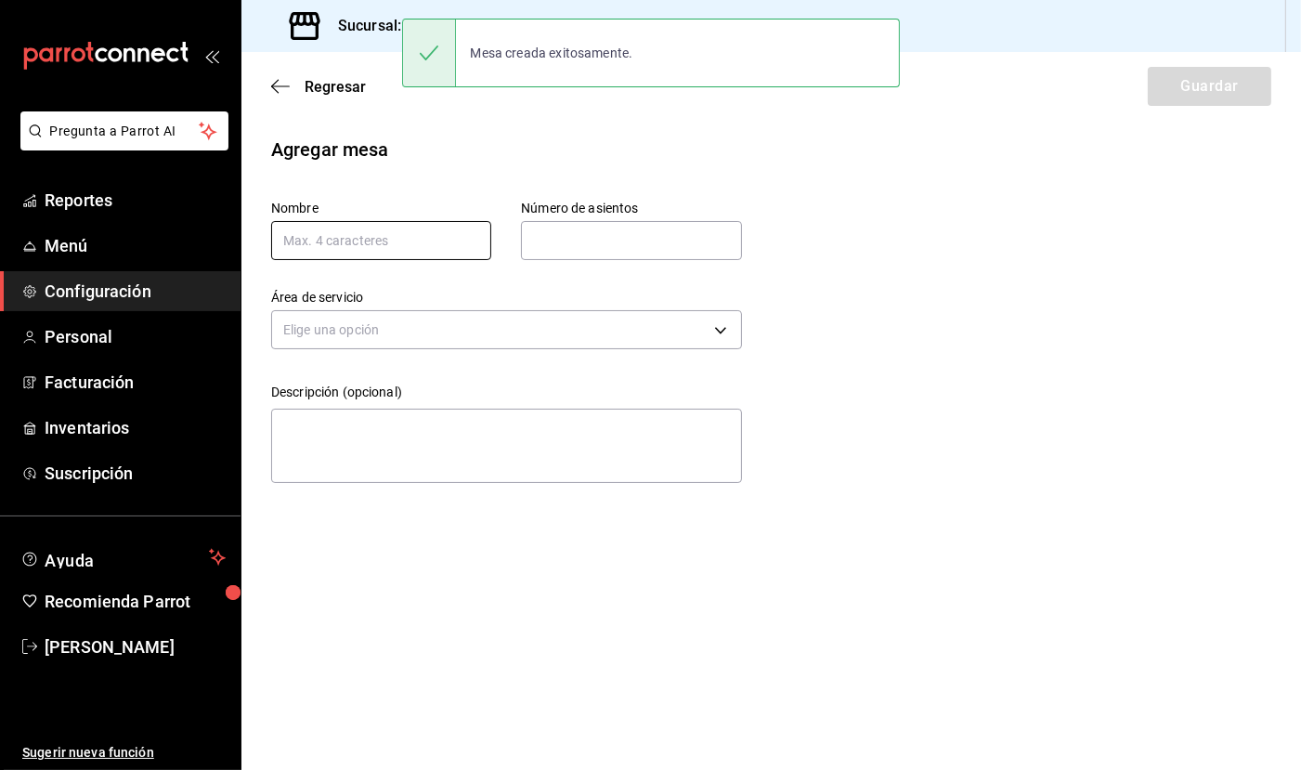
click at [440, 240] on input "text" at bounding box center [381, 240] width 220 height 39
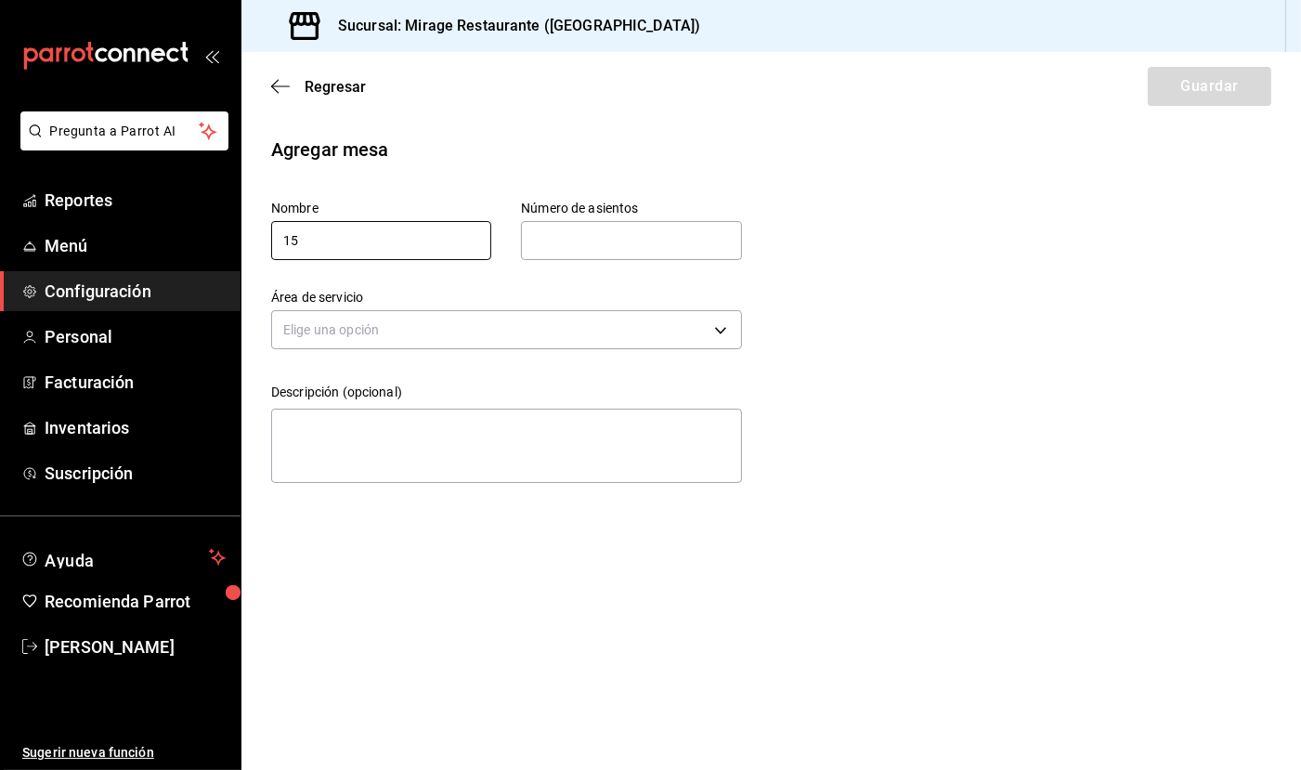
type input "15"
click at [657, 232] on input "text" at bounding box center [631, 240] width 220 height 37
type input "4"
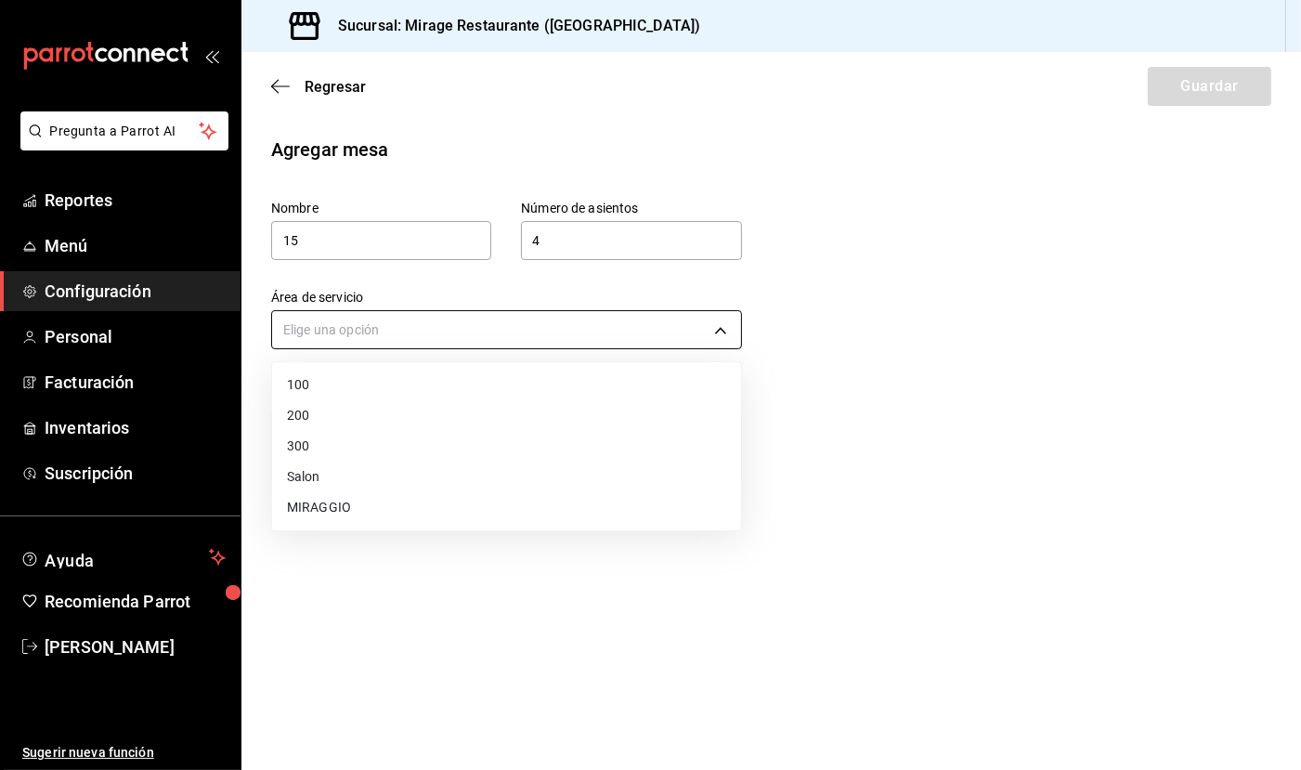
click at [622, 327] on body "Pregunta a Parrot AI Reportes Menú Configuración Personal Facturación Inventari…" at bounding box center [650, 385] width 1301 height 770
click at [530, 496] on li "MIRAGGIO" at bounding box center [506, 507] width 469 height 31
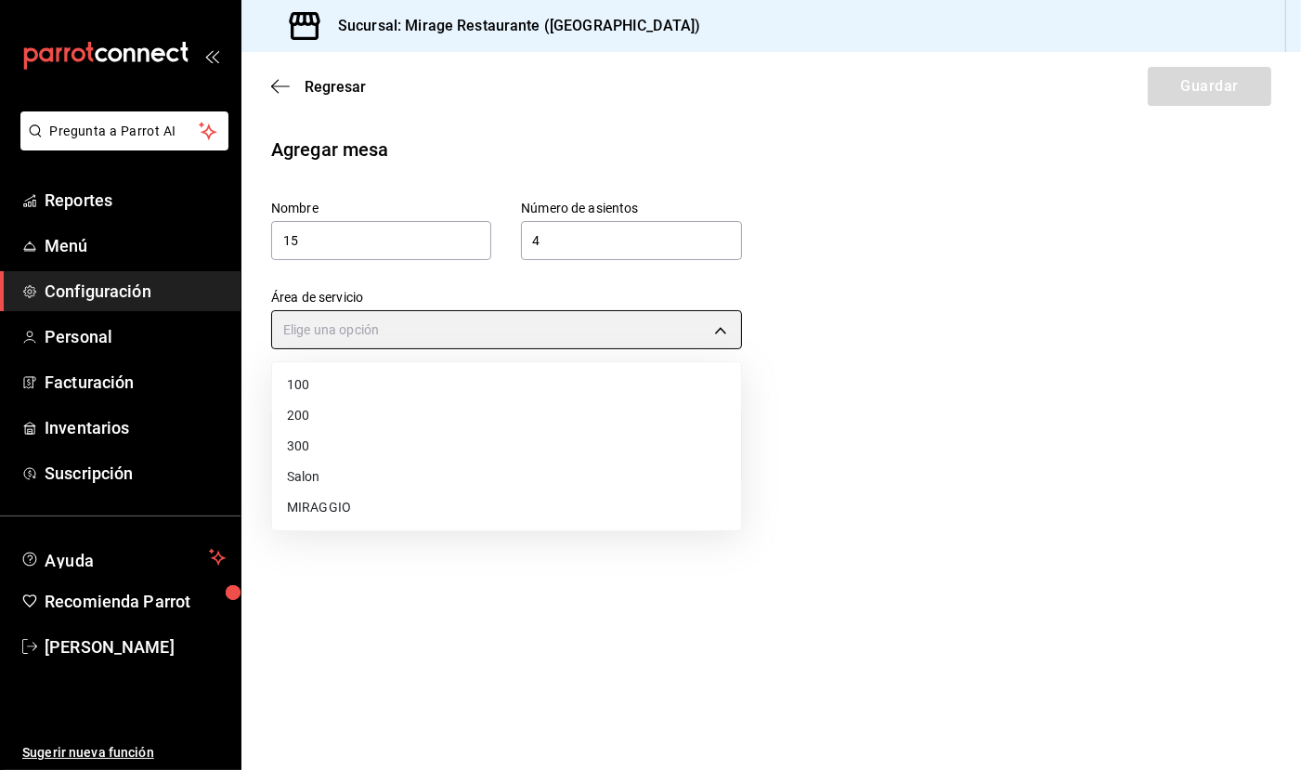
type input "1011a9b1-c3bd-4109-a1f7-fc17193cf9b7"
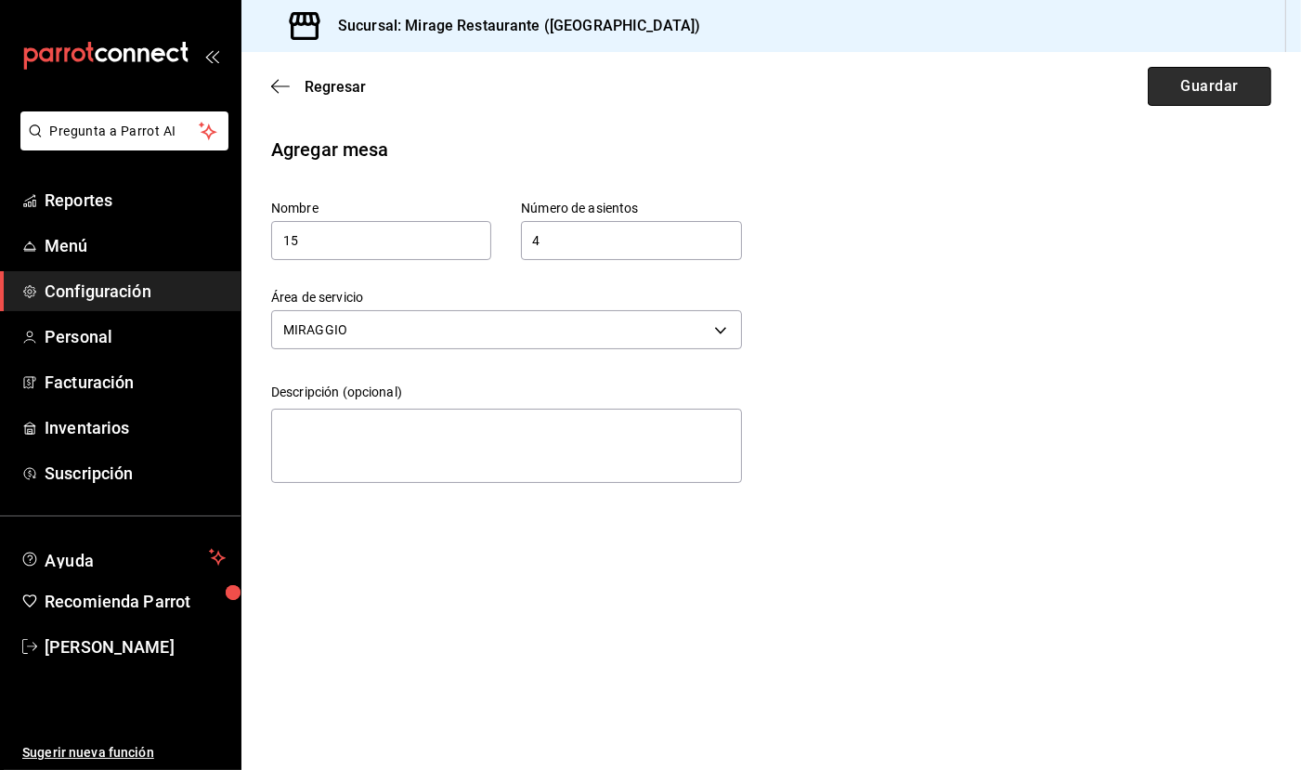
click at [1185, 94] on button "Guardar" at bounding box center [1210, 86] width 124 height 39
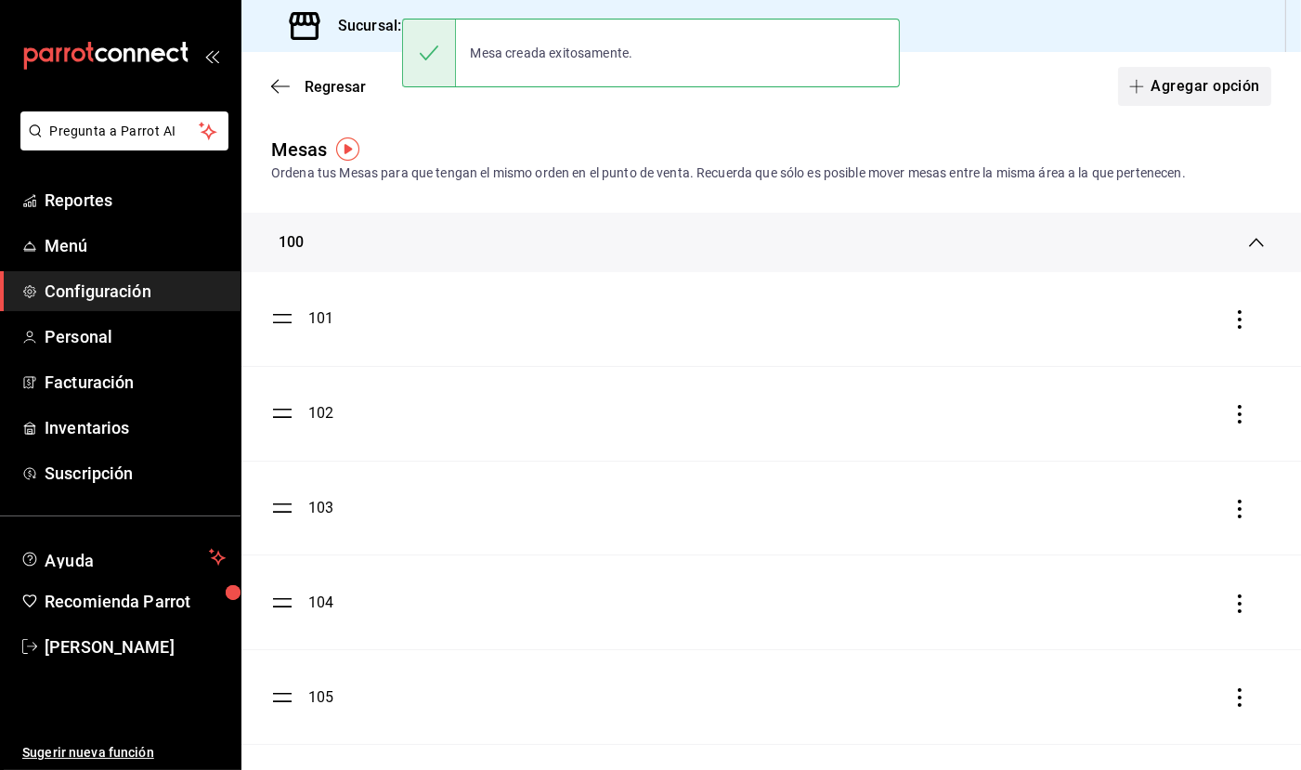
click at [1172, 84] on button "Agregar opción" at bounding box center [1194, 86] width 153 height 39
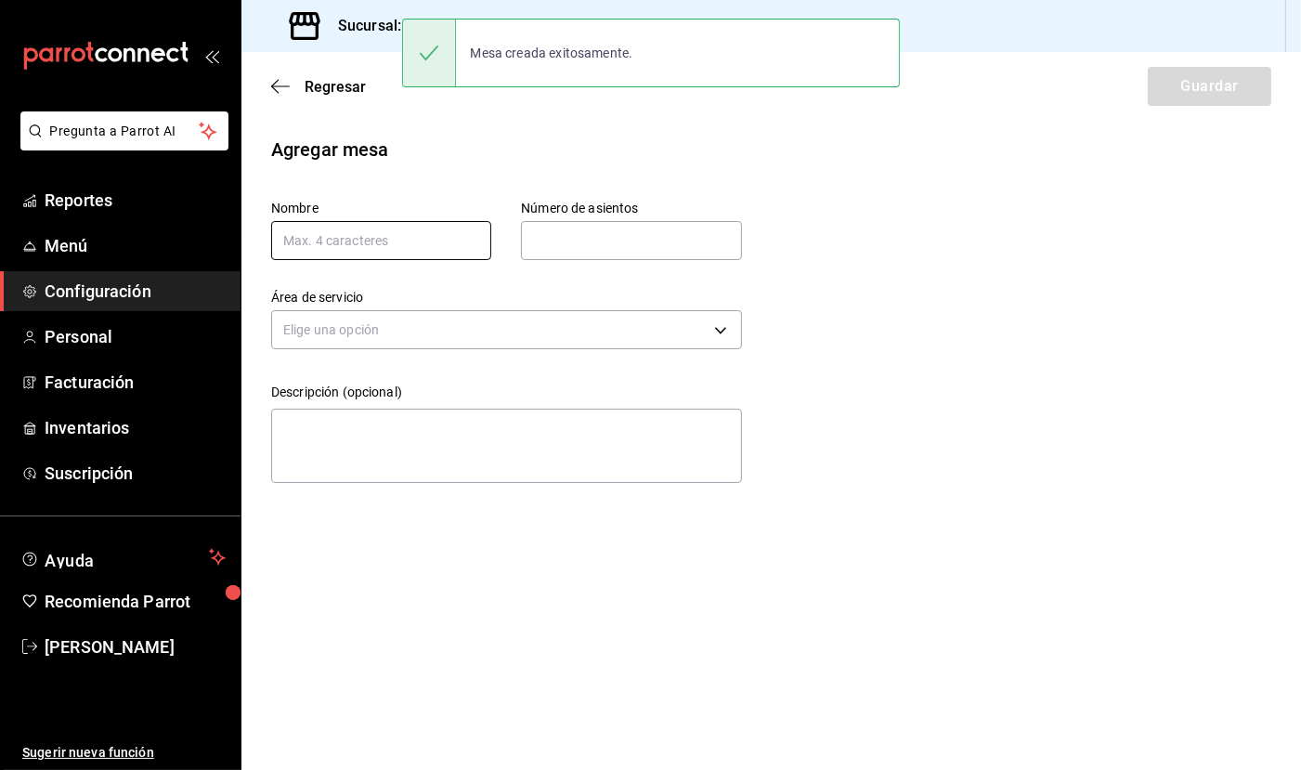
click at [435, 246] on input "text" at bounding box center [381, 240] width 220 height 39
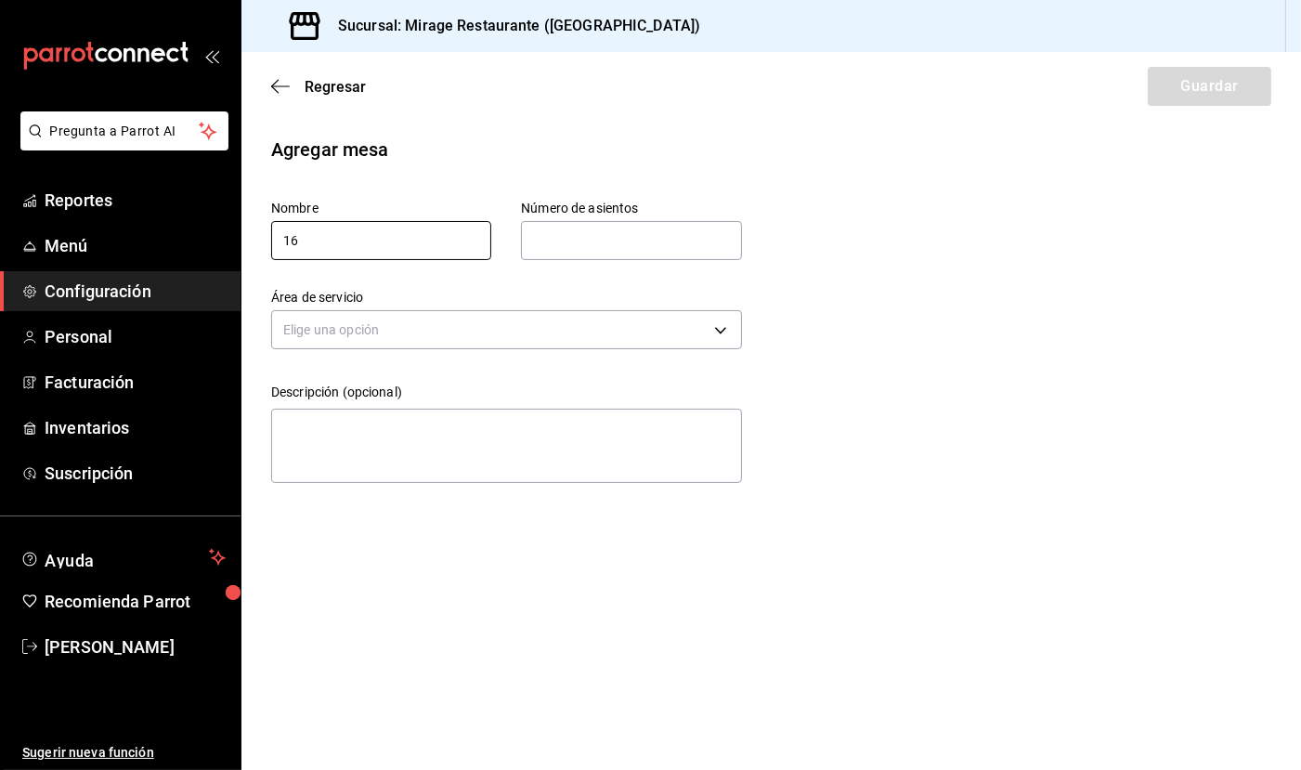
type input "16"
click at [593, 234] on input "text" at bounding box center [631, 240] width 220 height 37
type input "4"
click at [603, 323] on body "Pregunta a Parrot AI Reportes Menú Configuración Personal Facturación Inventari…" at bounding box center [650, 385] width 1301 height 770
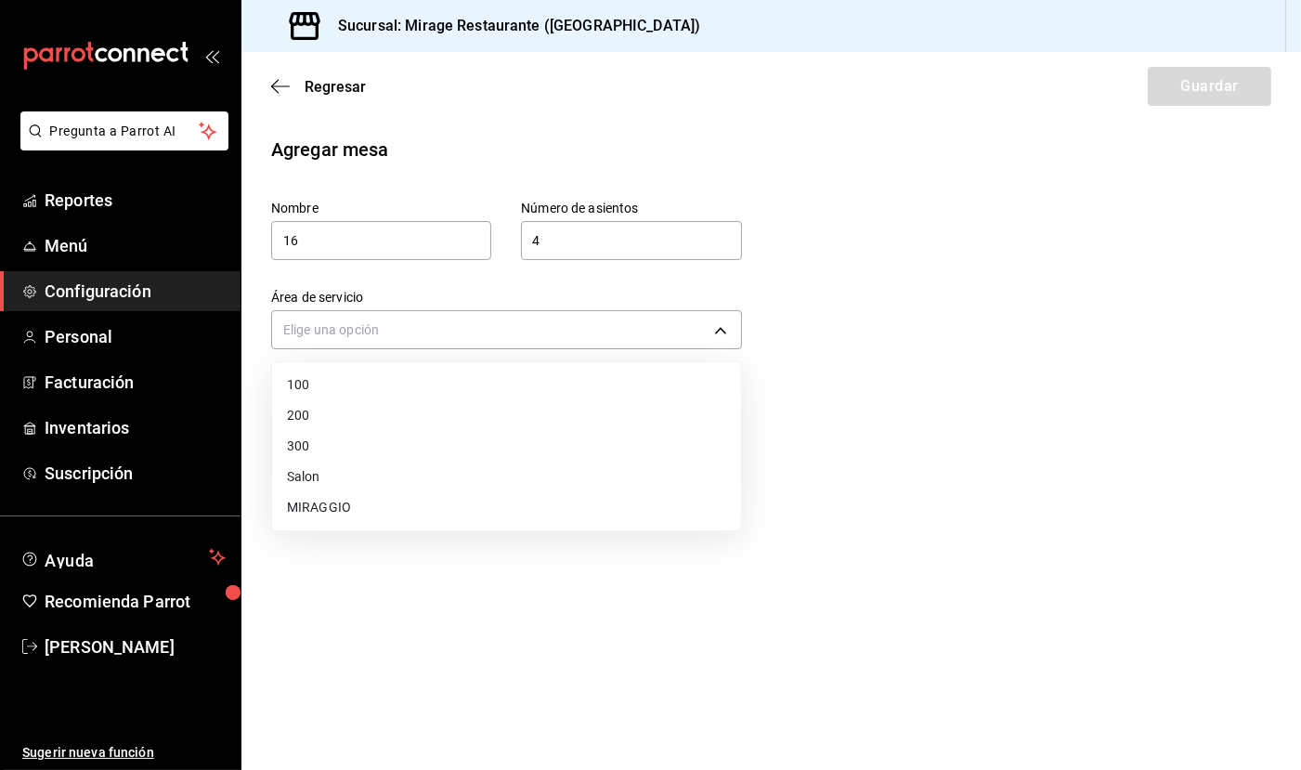
click at [542, 503] on li "MIRAGGIO" at bounding box center [506, 507] width 469 height 31
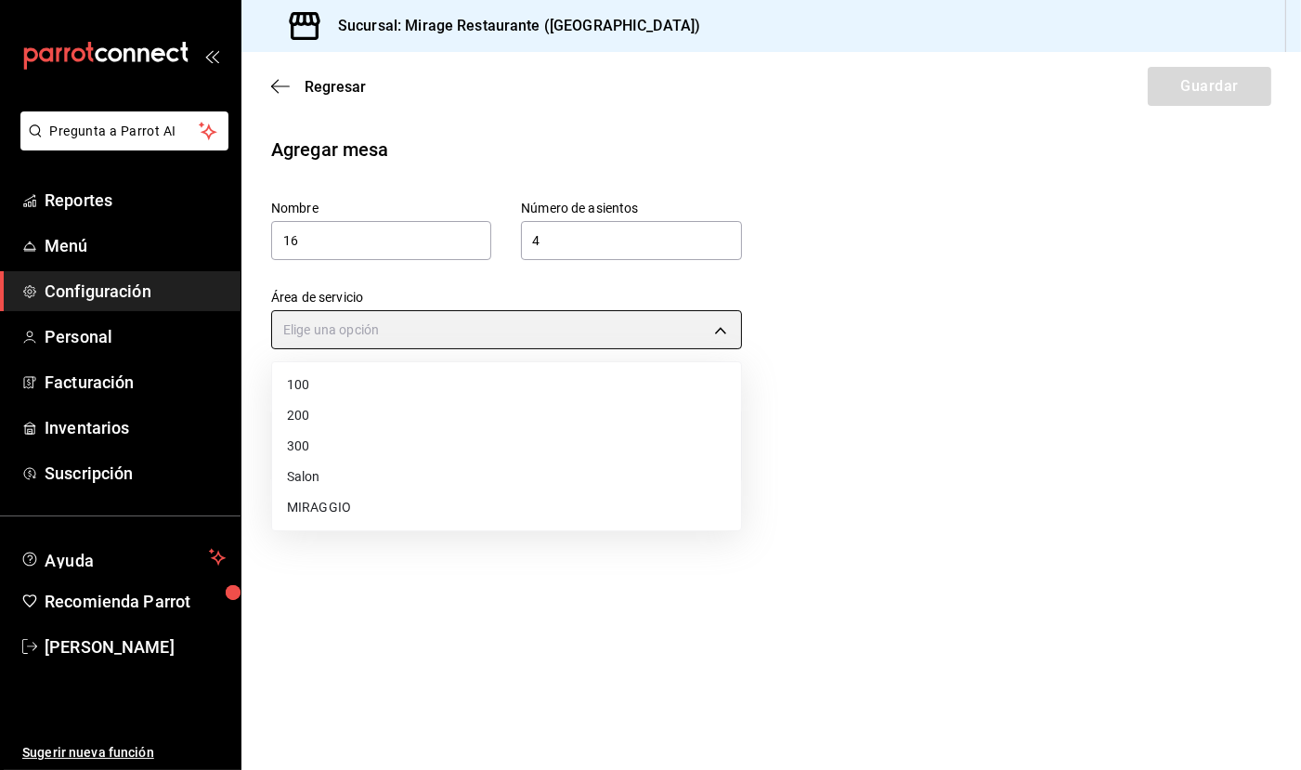
type input "1011a9b1-c3bd-4109-a1f7-fc17193cf9b7"
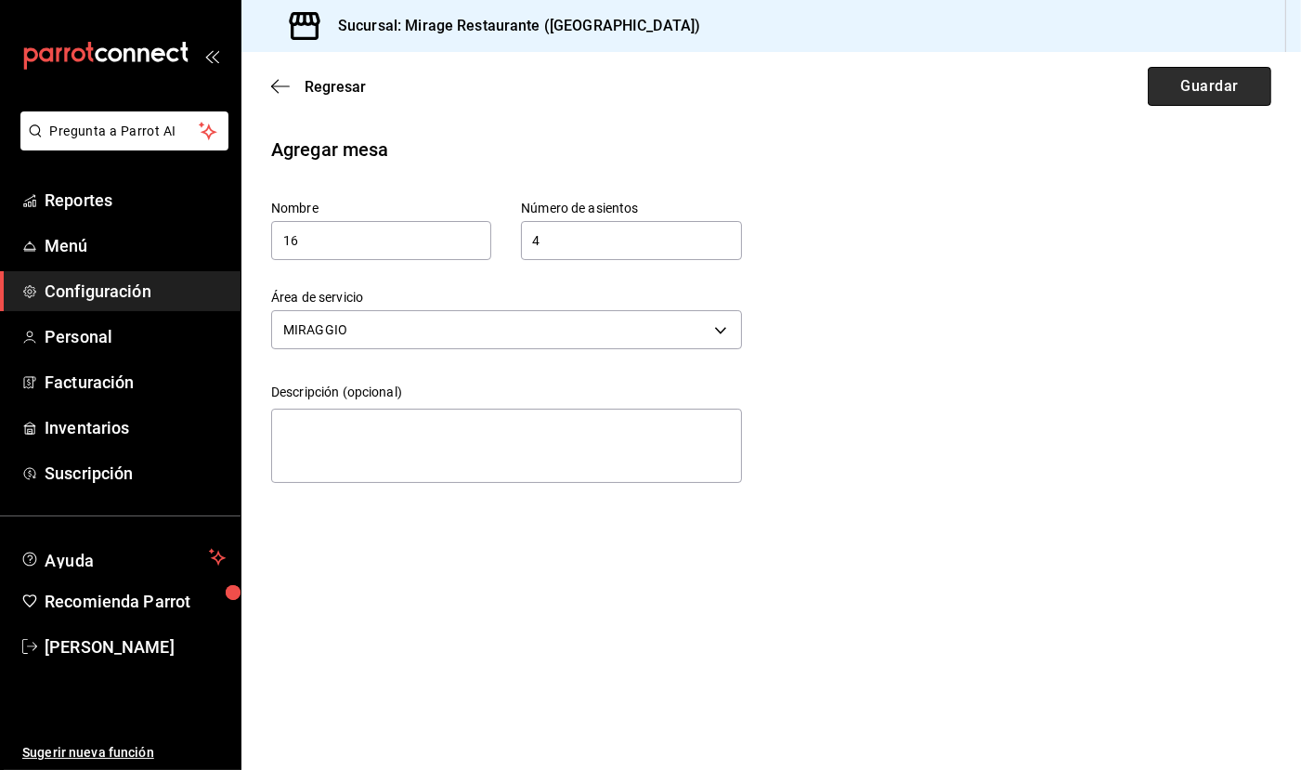
click at [1212, 92] on button "Guardar" at bounding box center [1210, 86] width 124 height 39
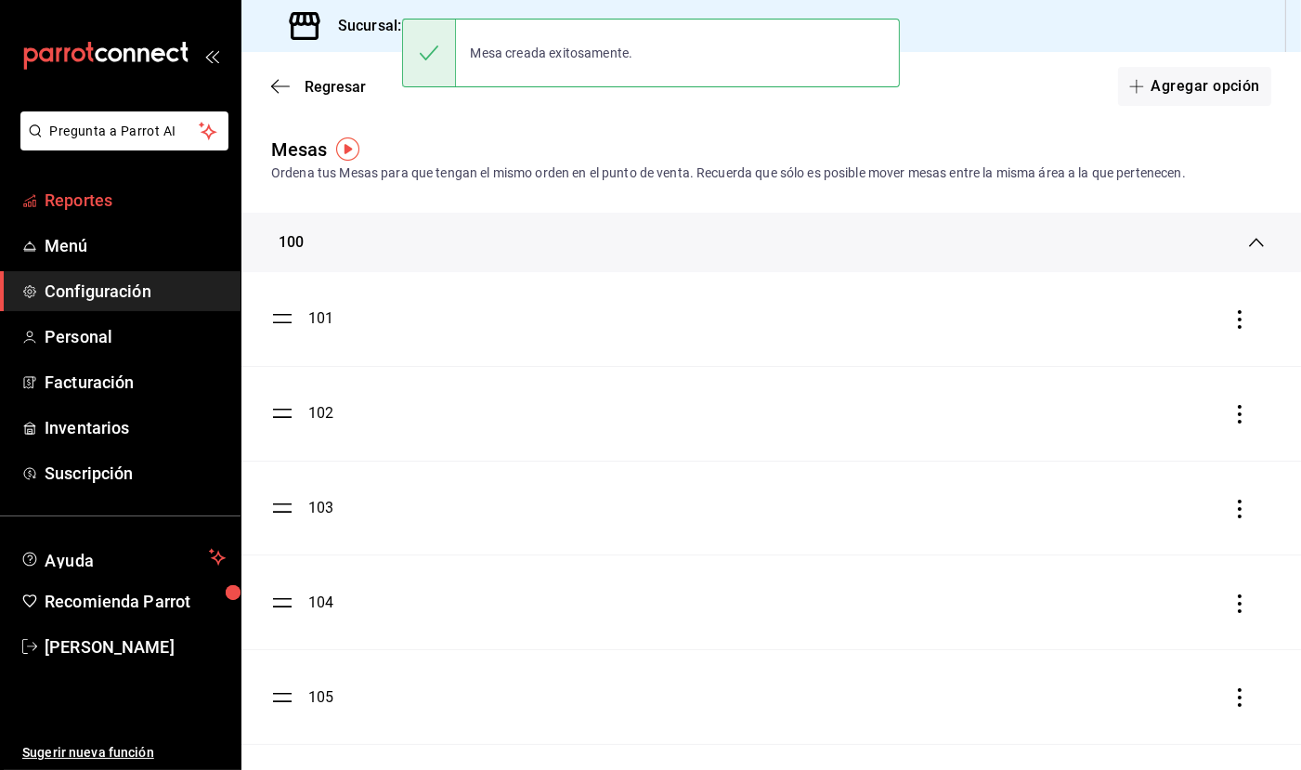
click at [75, 213] on link "Reportes" at bounding box center [120, 200] width 241 height 40
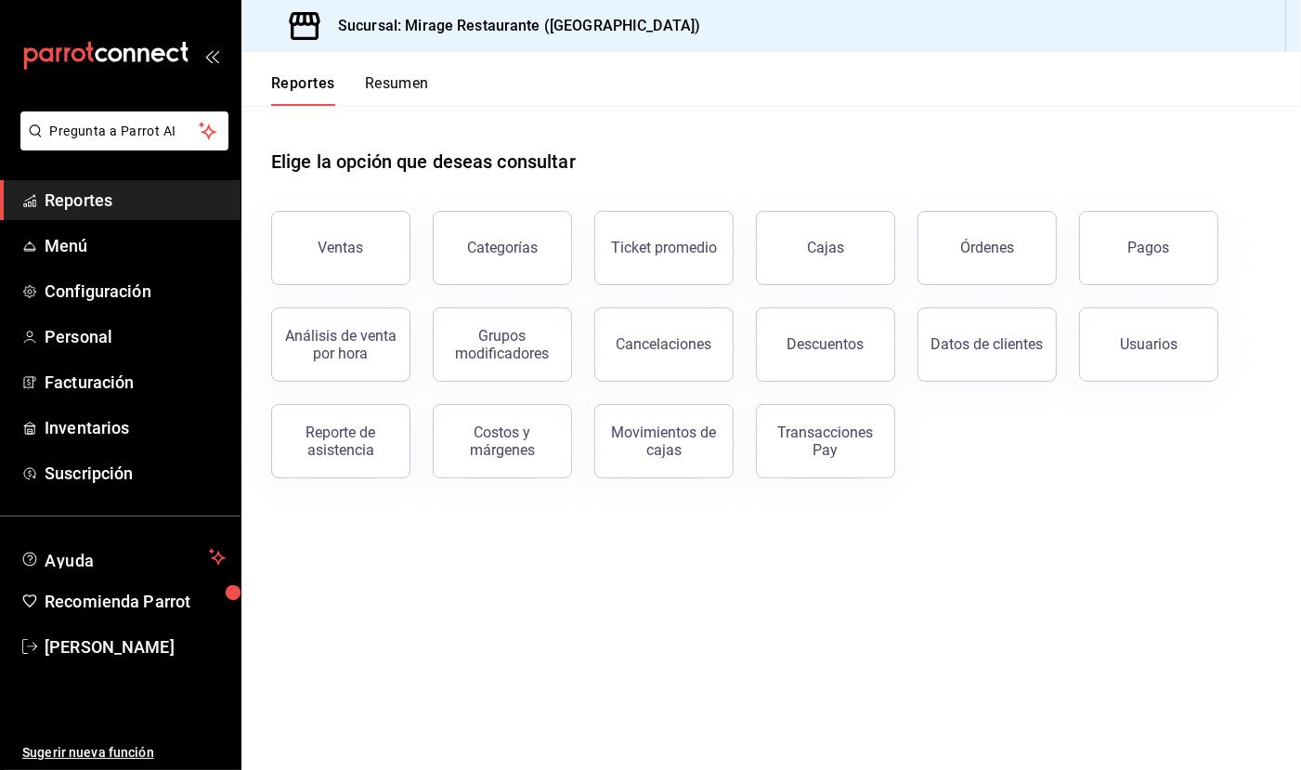
click at [399, 83] on button "Resumen" at bounding box center [397, 90] width 64 height 32
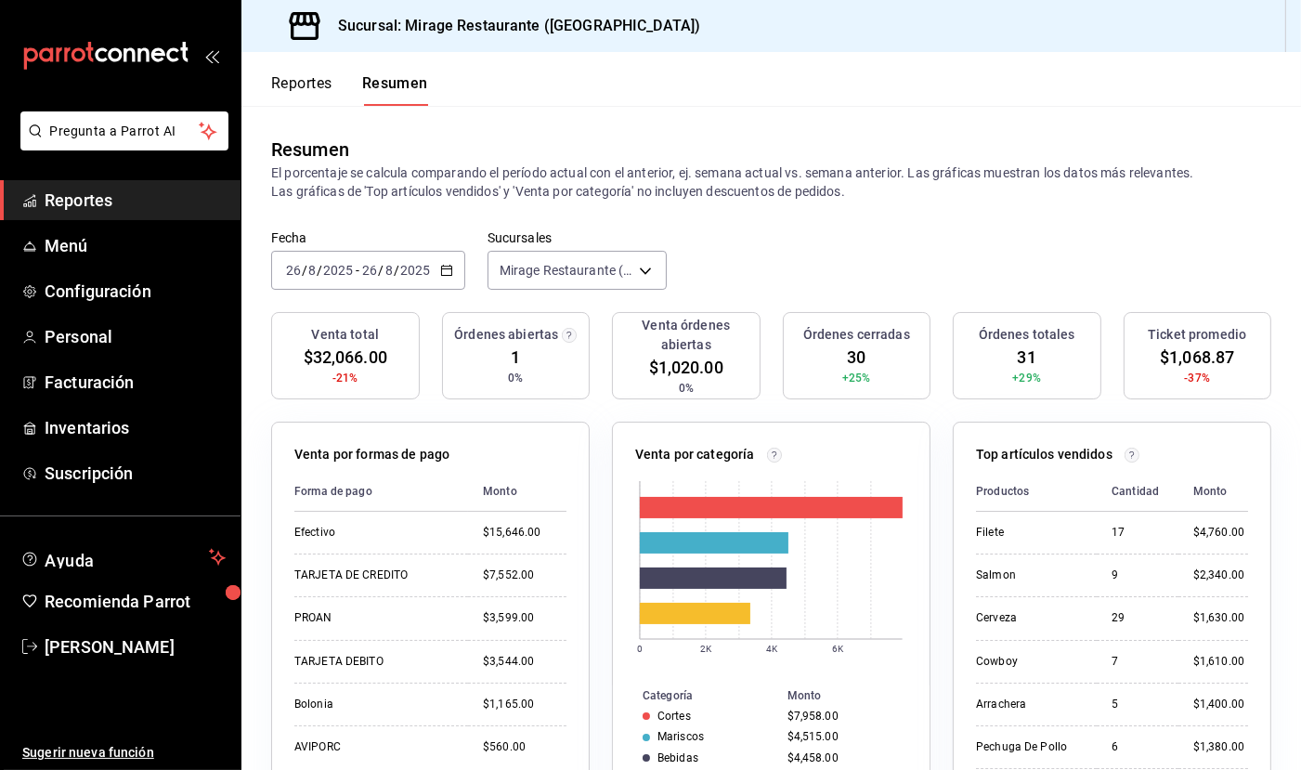
click at [509, 352] on div "Órdenes abiertas 1 0%" at bounding box center [516, 355] width 149 height 87
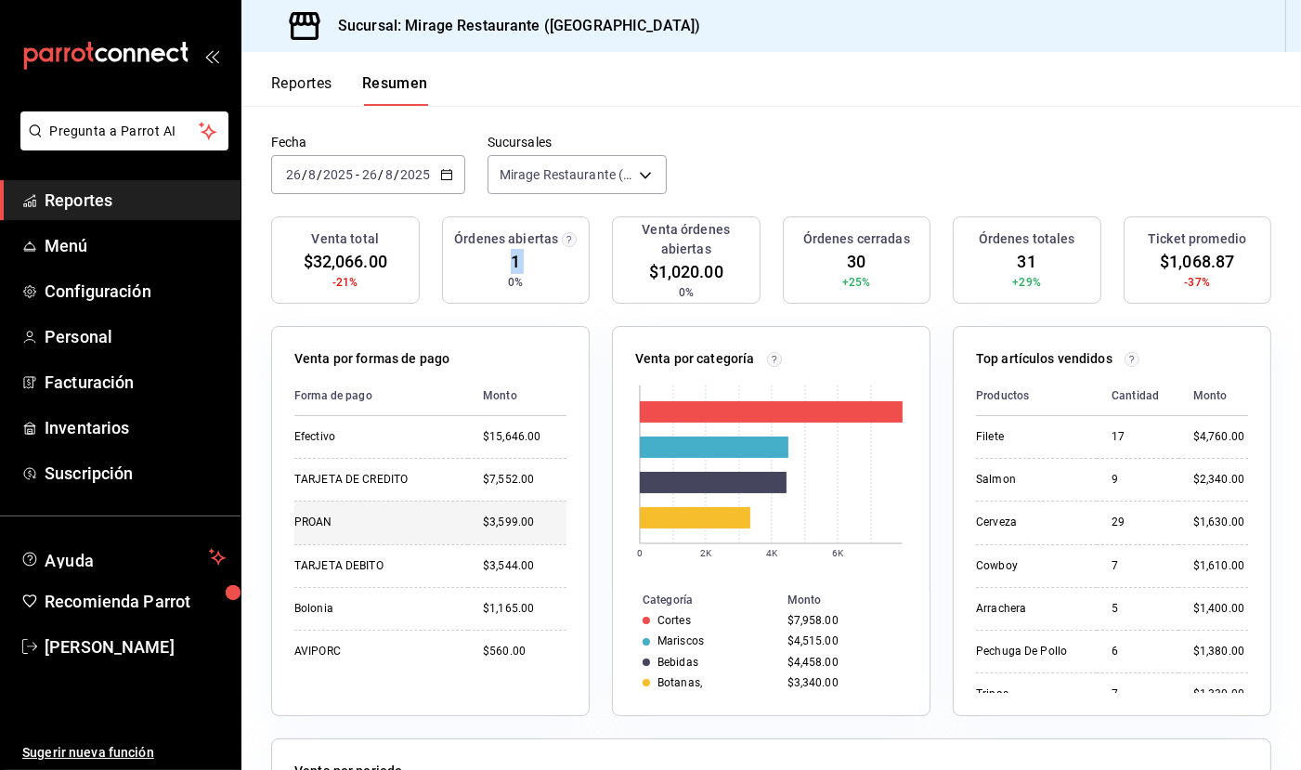
scroll to position [65, 0]
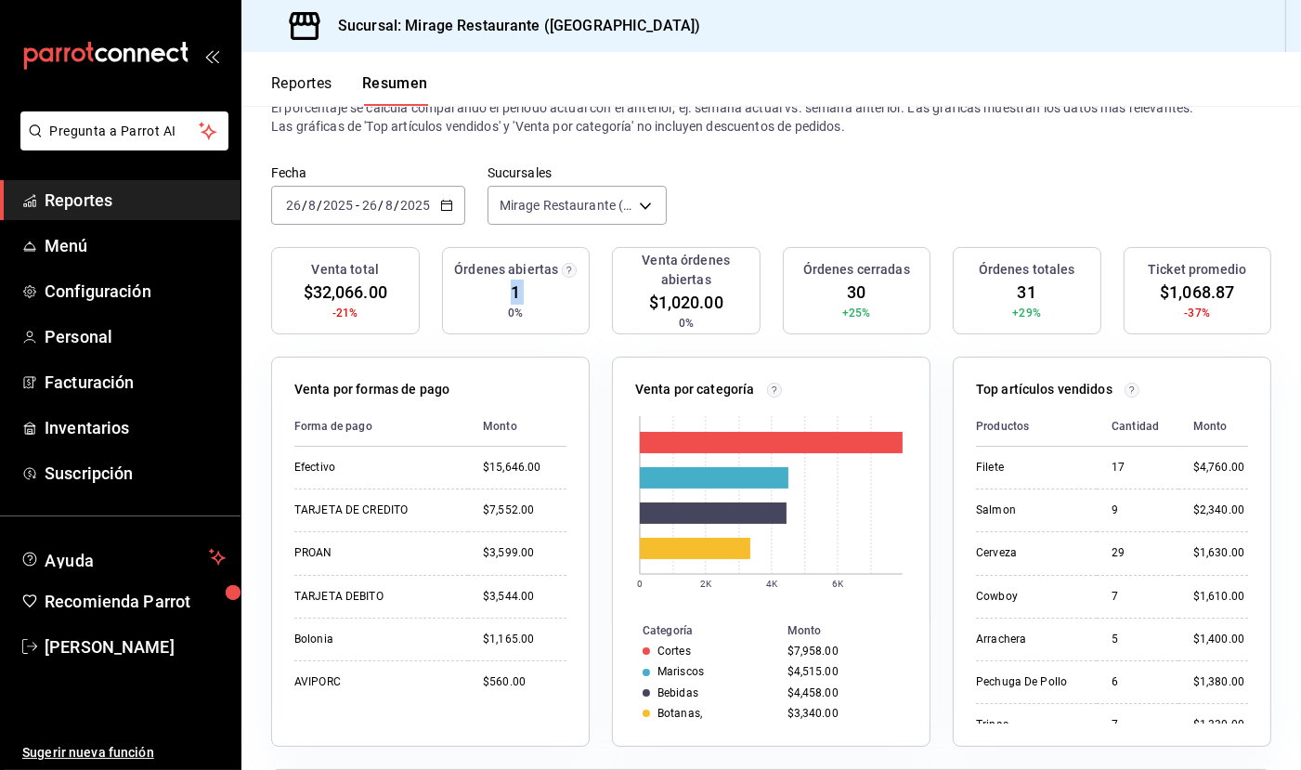
click at [822, 197] on div "Fecha [DATE] [DATE] - [DATE] [DATE] Sucursales Mirage Restaurante ([GEOGRAPHIC_…" at bounding box center [772, 206] width 1060 height 82
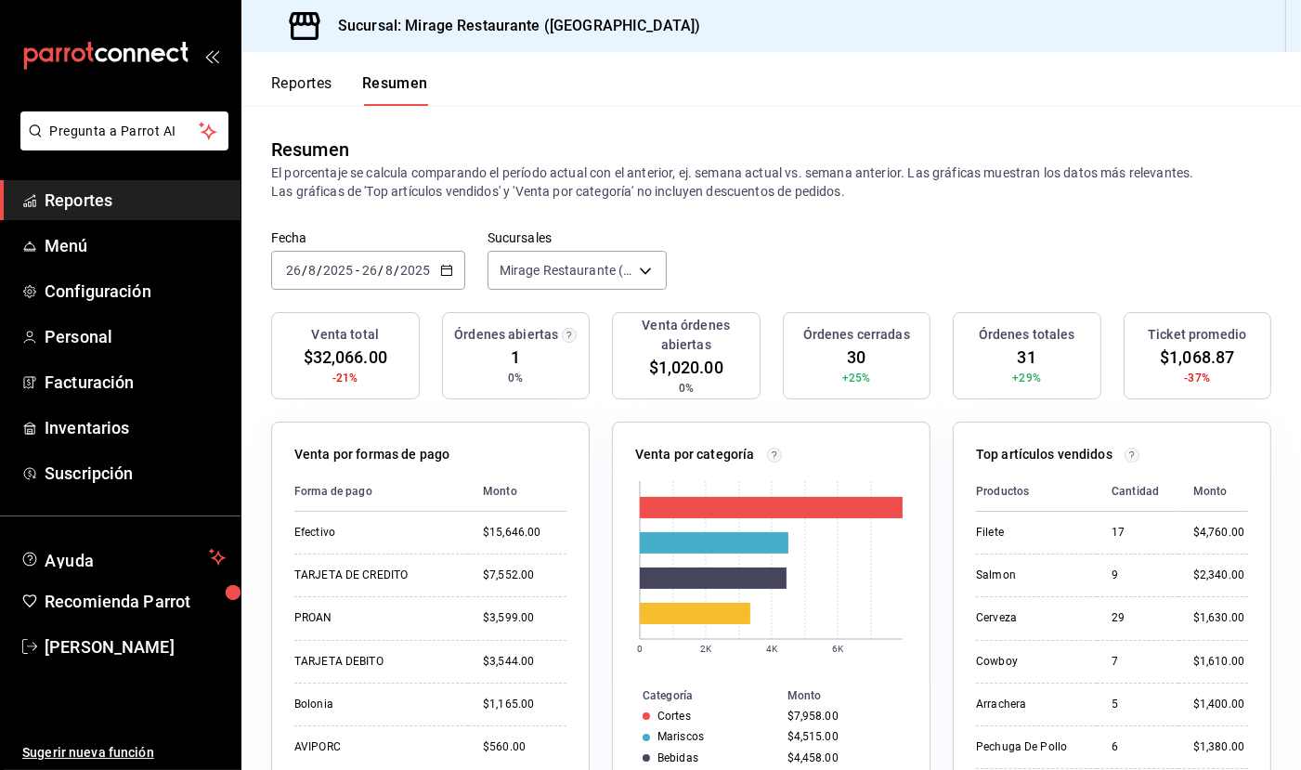
scroll to position [0, 0]
click at [797, 183] on p "El porcentaje se calcula comparando el período actual con el anterior, ej. sema…" at bounding box center [771, 181] width 1000 height 37
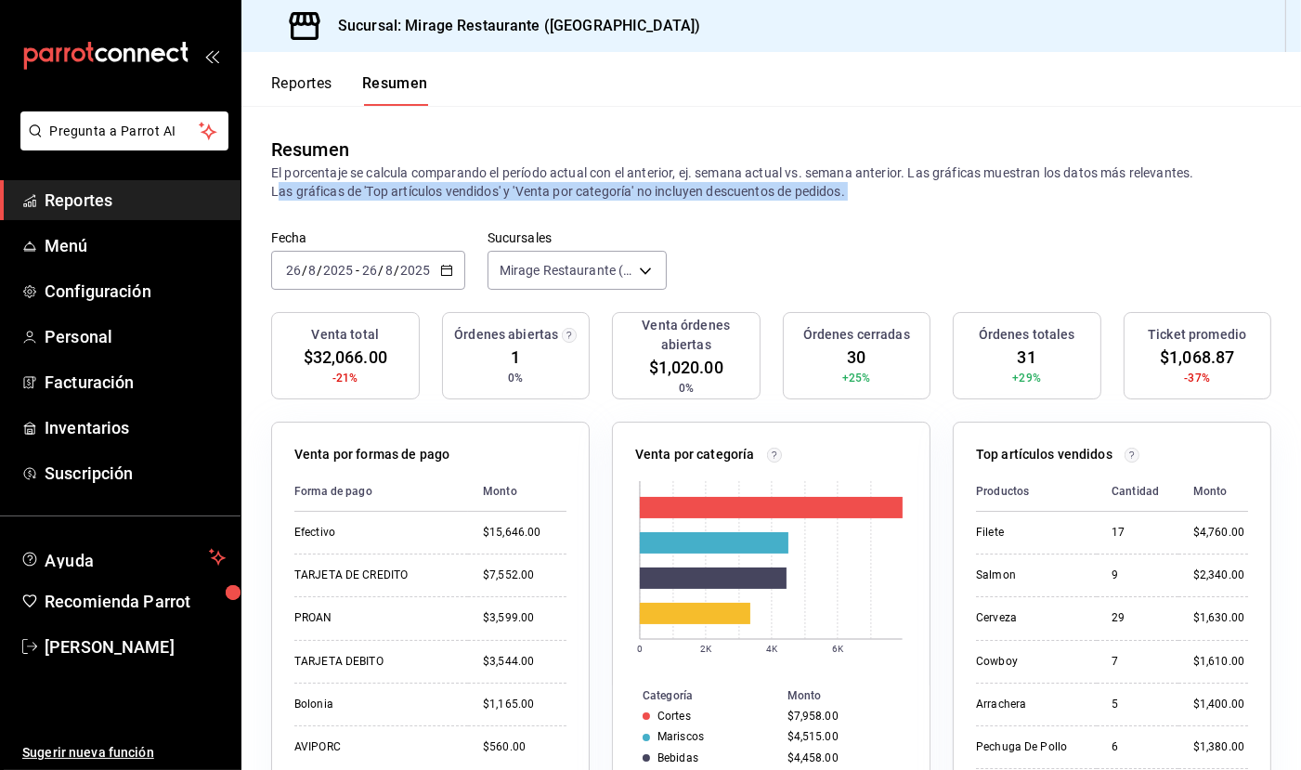
click at [518, 355] on span "1" at bounding box center [515, 357] width 9 height 25
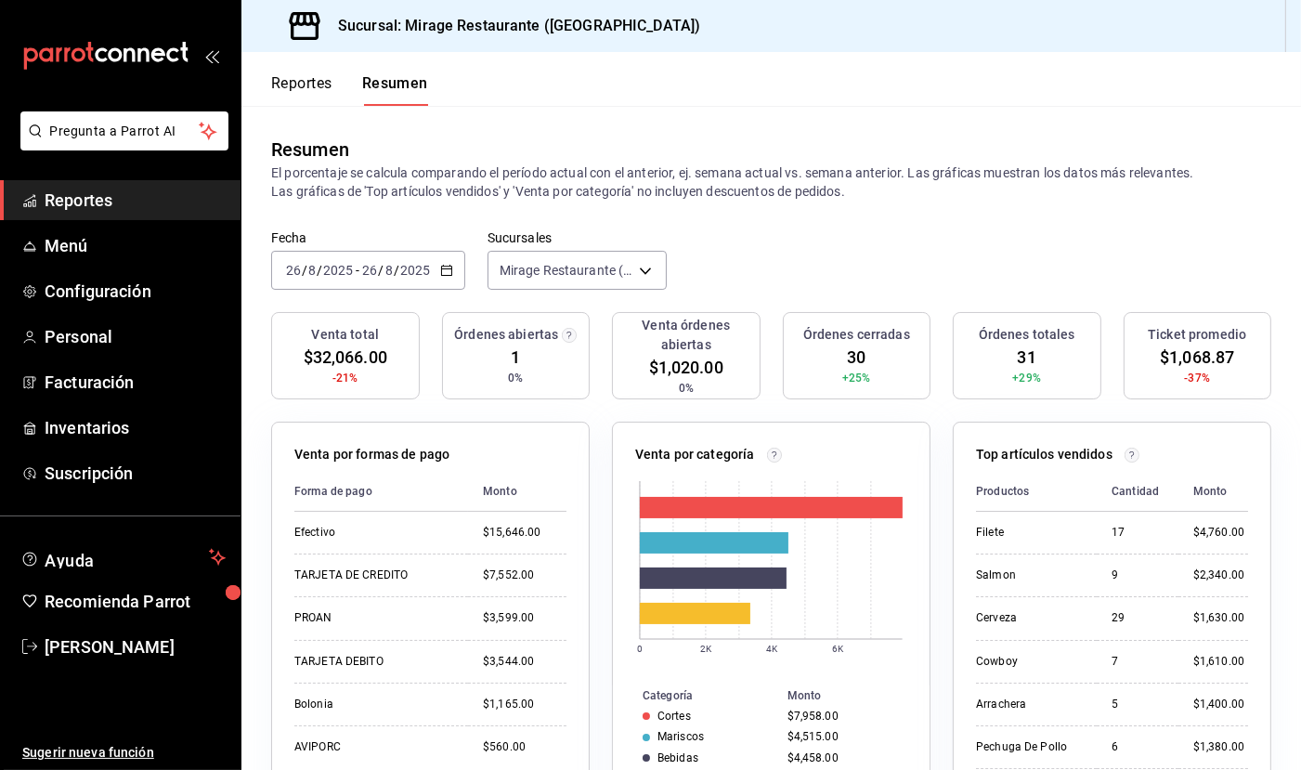
click at [518, 355] on span "1" at bounding box center [515, 357] width 9 height 25
click at [493, 325] on h3 "Órdenes abiertas" at bounding box center [506, 335] width 104 height 20
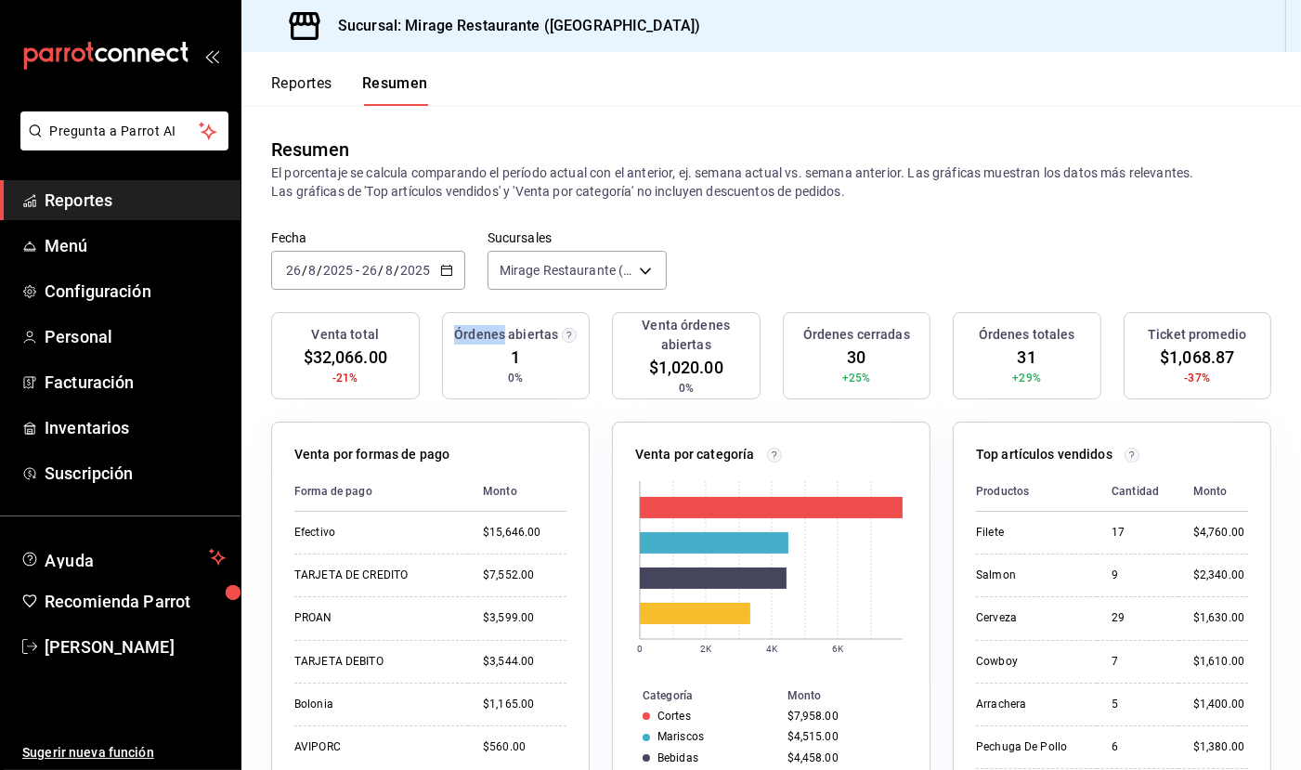
click at [493, 325] on h3 "Órdenes abiertas" at bounding box center [506, 335] width 104 height 20
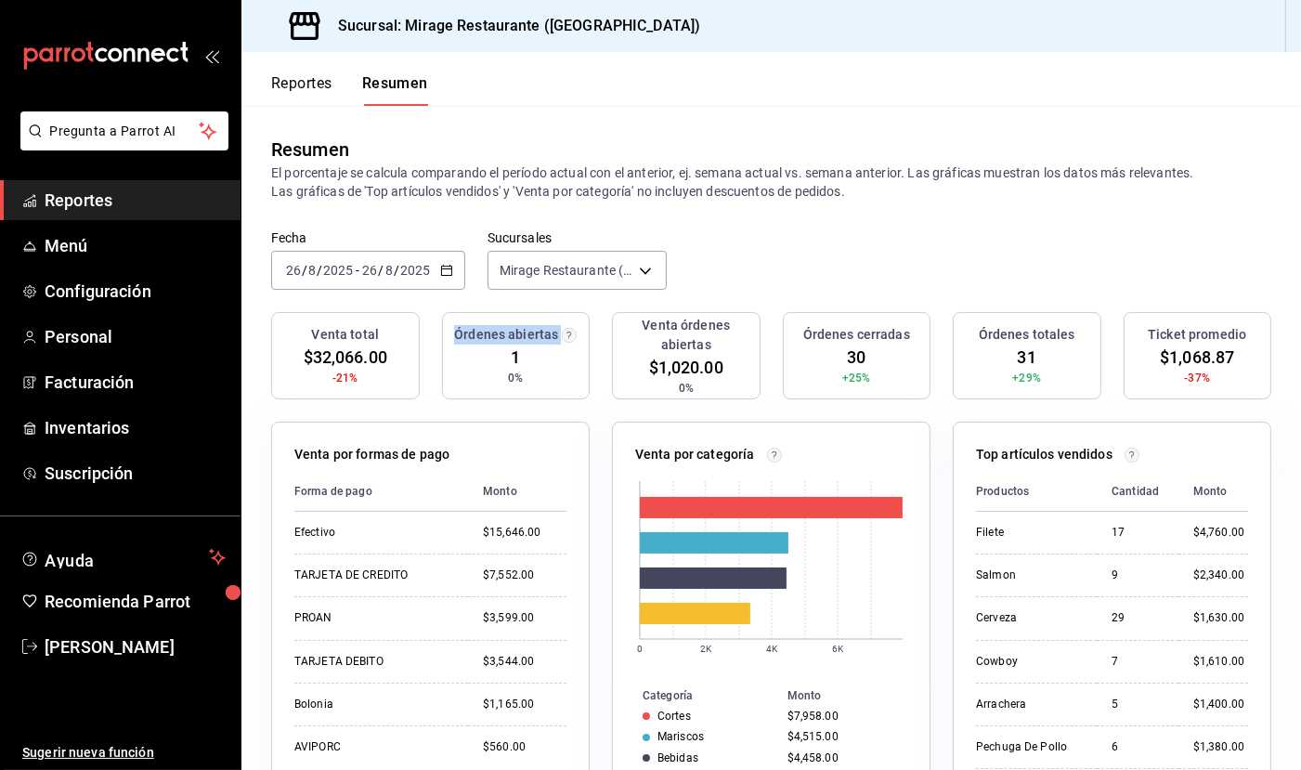
click at [493, 325] on h3 "Órdenes abiertas" at bounding box center [506, 335] width 104 height 20
click at [320, 77] on button "Reportes" at bounding box center [301, 90] width 61 height 32
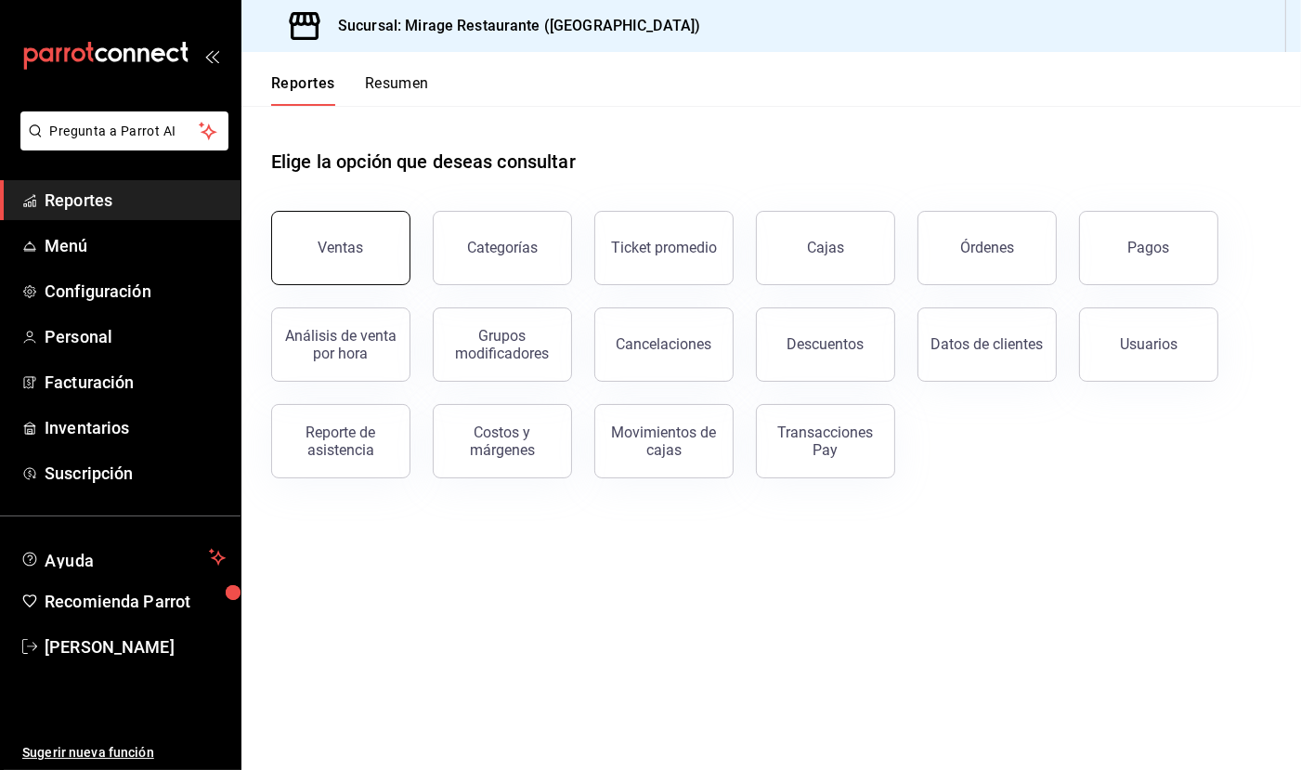
click at [374, 276] on button "Ventas" at bounding box center [340, 248] width 139 height 74
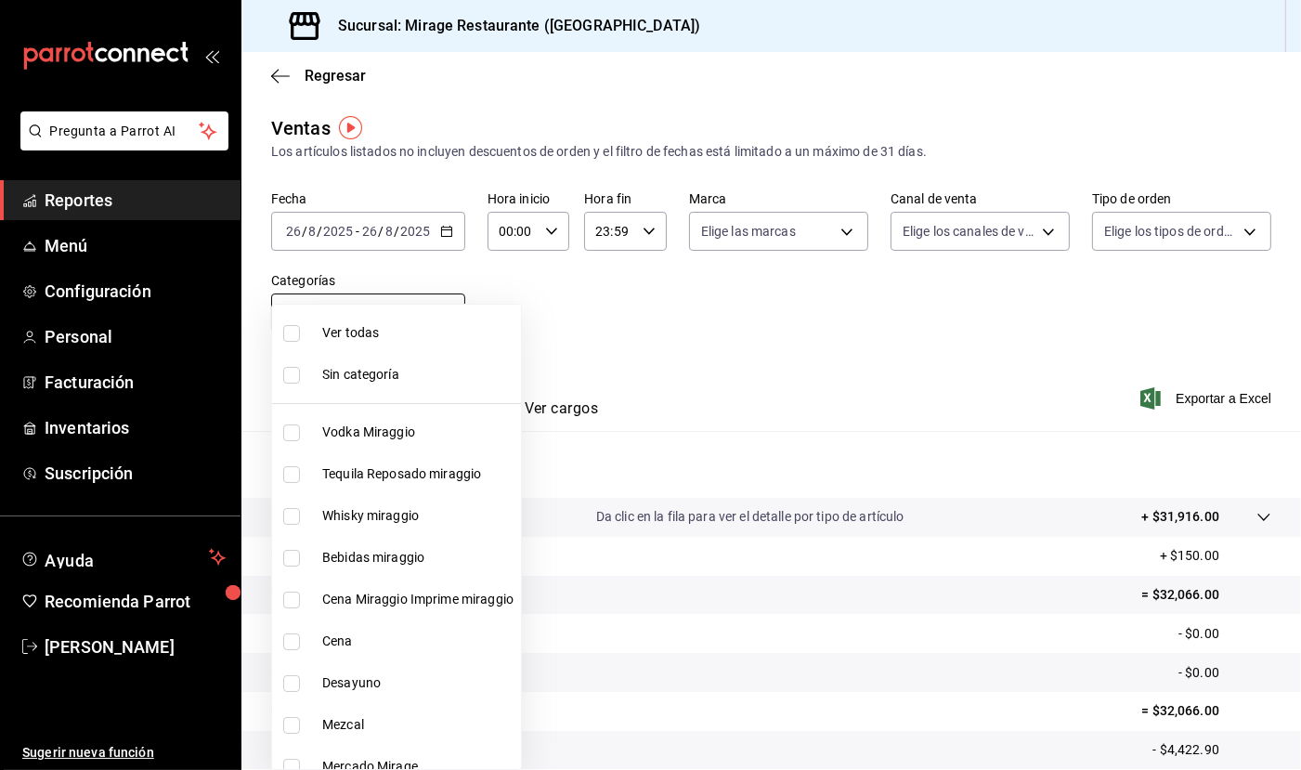
click at [436, 320] on body "Pregunta a Parrot AI Reportes Menú Configuración Personal Facturación Inventari…" at bounding box center [650, 385] width 1301 height 770
click at [394, 590] on span "Cena Miraggio Imprime miraggio" at bounding box center [417, 600] width 191 height 20
type input "1f56fa7c-0cde-45dc-bf5e-76e6b2ba1d35"
checkbox input "true"
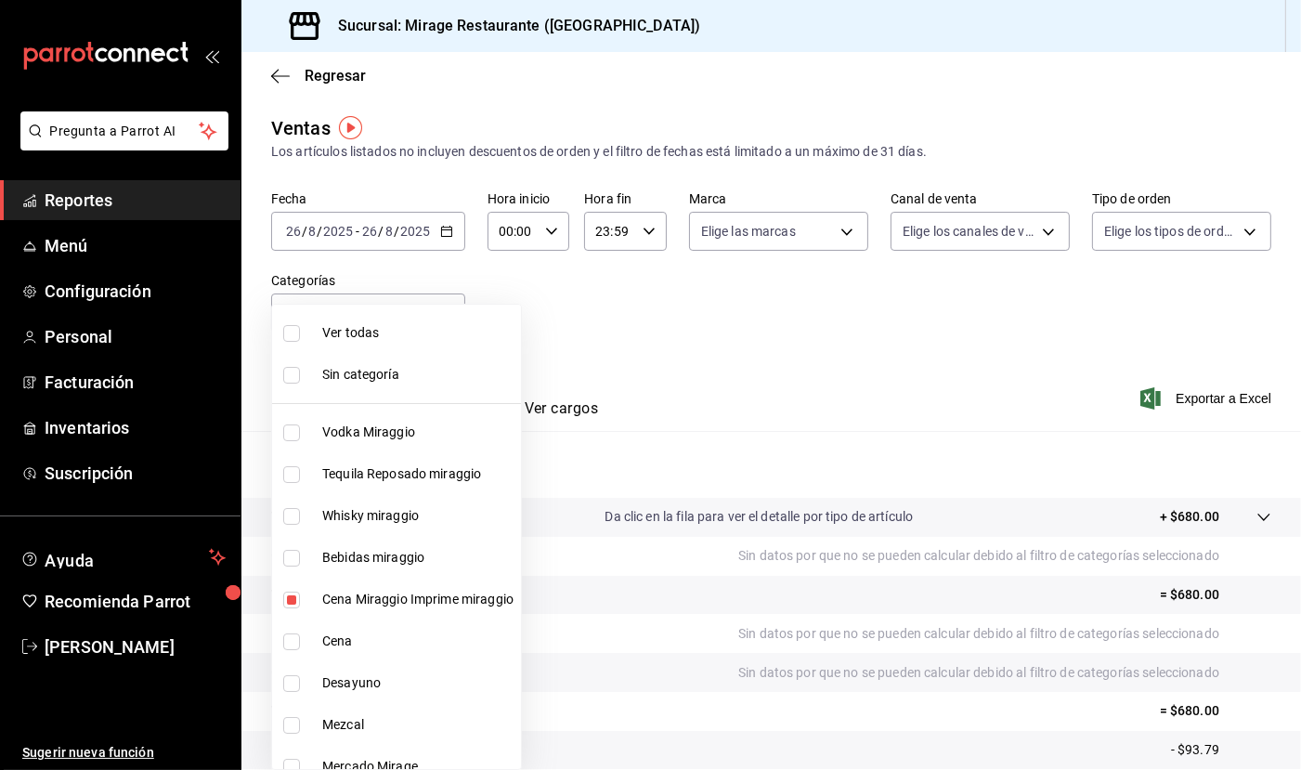
click at [745, 323] on div at bounding box center [650, 385] width 1301 height 770
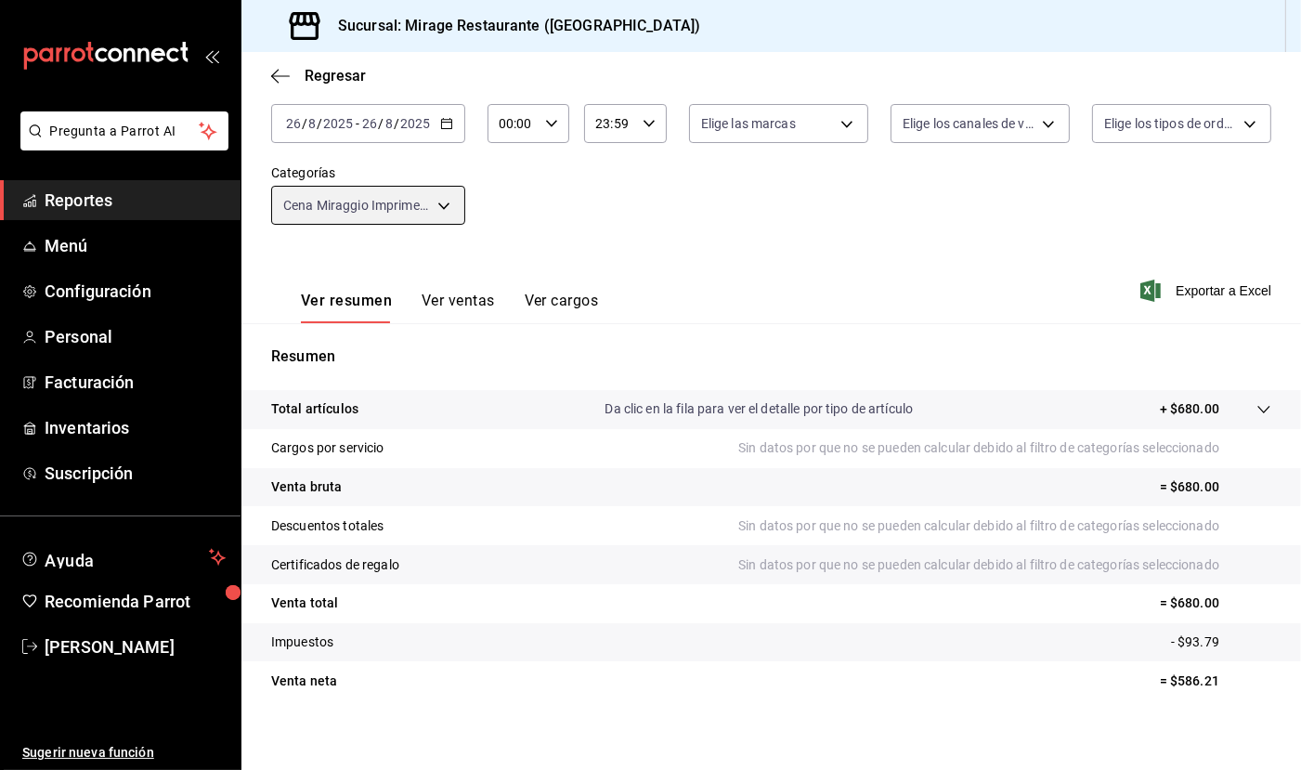
scroll to position [107, 0]
click at [475, 295] on button "Ver ventas" at bounding box center [458, 309] width 73 height 32
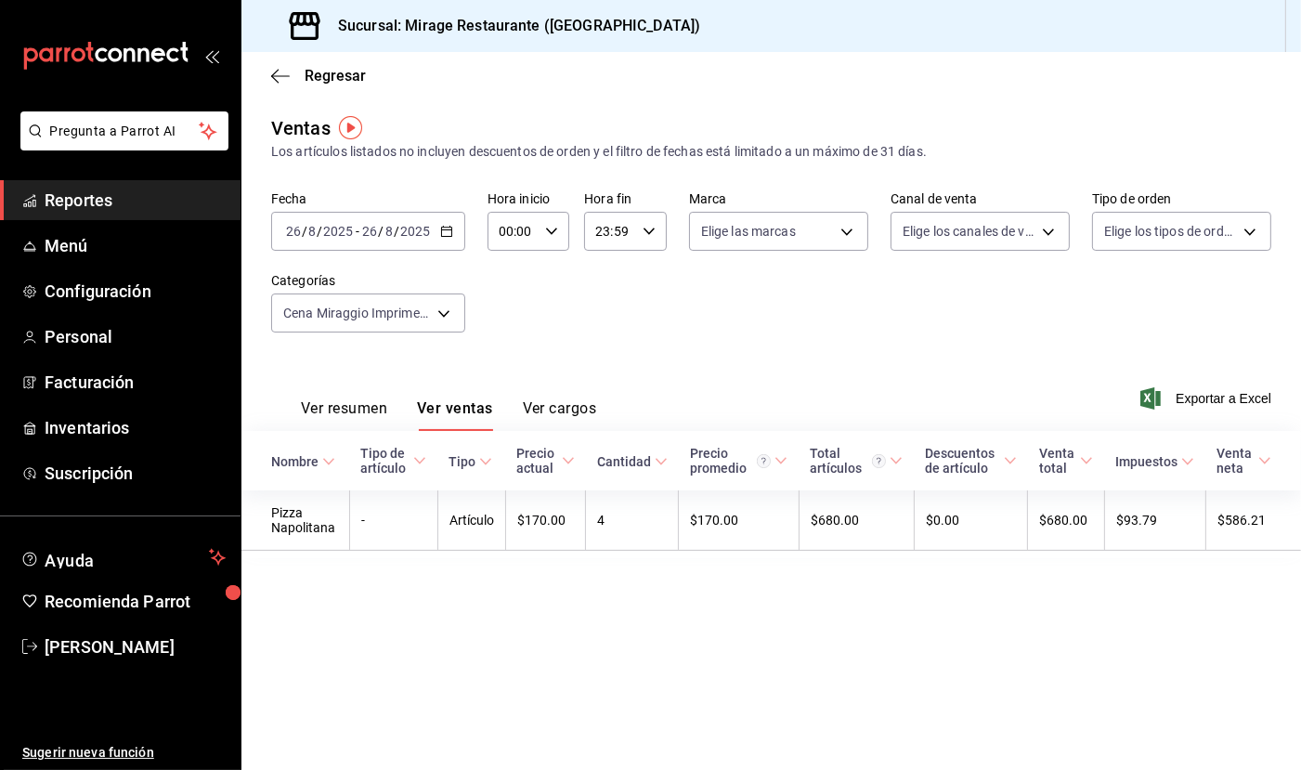
click at [112, 201] on span "Reportes" at bounding box center [135, 200] width 181 height 25
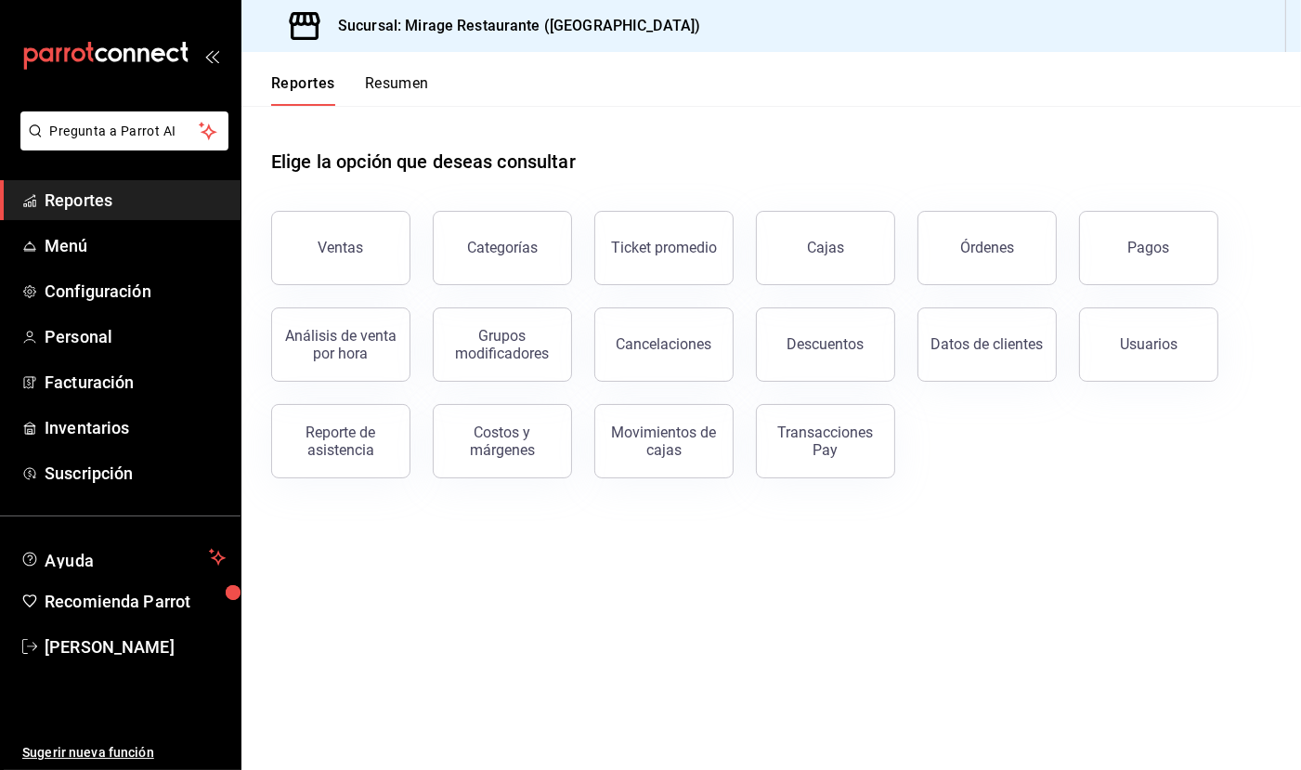
click at [72, 194] on span "Reportes" at bounding box center [135, 200] width 181 height 25
click at [535, 143] on div "Elige la opción que deseas consultar" at bounding box center [771, 147] width 1000 height 83
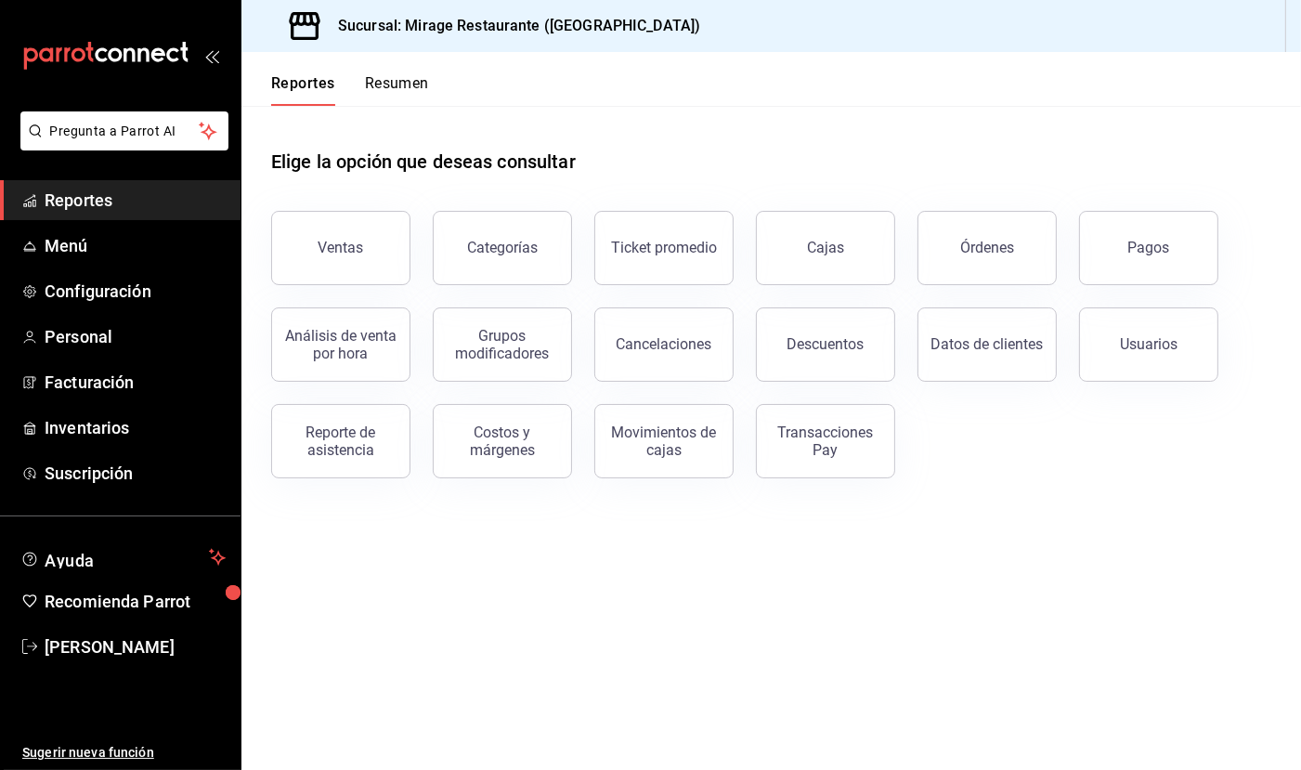
click at [529, 160] on h1 "Elige la opción que deseas consultar" at bounding box center [423, 162] width 305 height 28
click at [469, 162] on h1 "Elige la opción que deseas consultar" at bounding box center [423, 162] width 305 height 28
click at [371, 165] on h1 "Elige la opción que deseas consultar" at bounding box center [423, 162] width 305 height 28
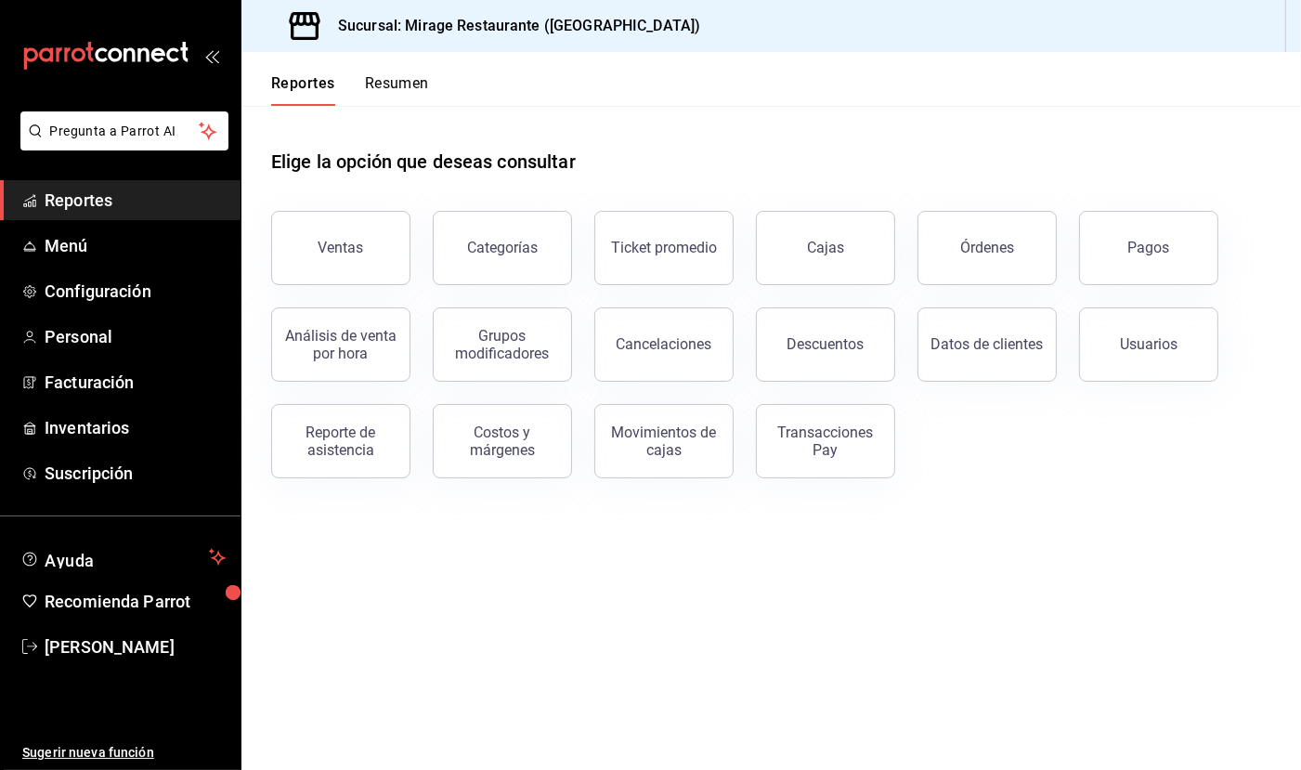
click at [371, 165] on h1 "Elige la opción que deseas consultar" at bounding box center [423, 162] width 305 height 28
click at [406, 67] on div "Reportes Resumen" at bounding box center [336, 79] width 188 height 54
click at [406, 85] on button "Resumen" at bounding box center [397, 90] width 64 height 32
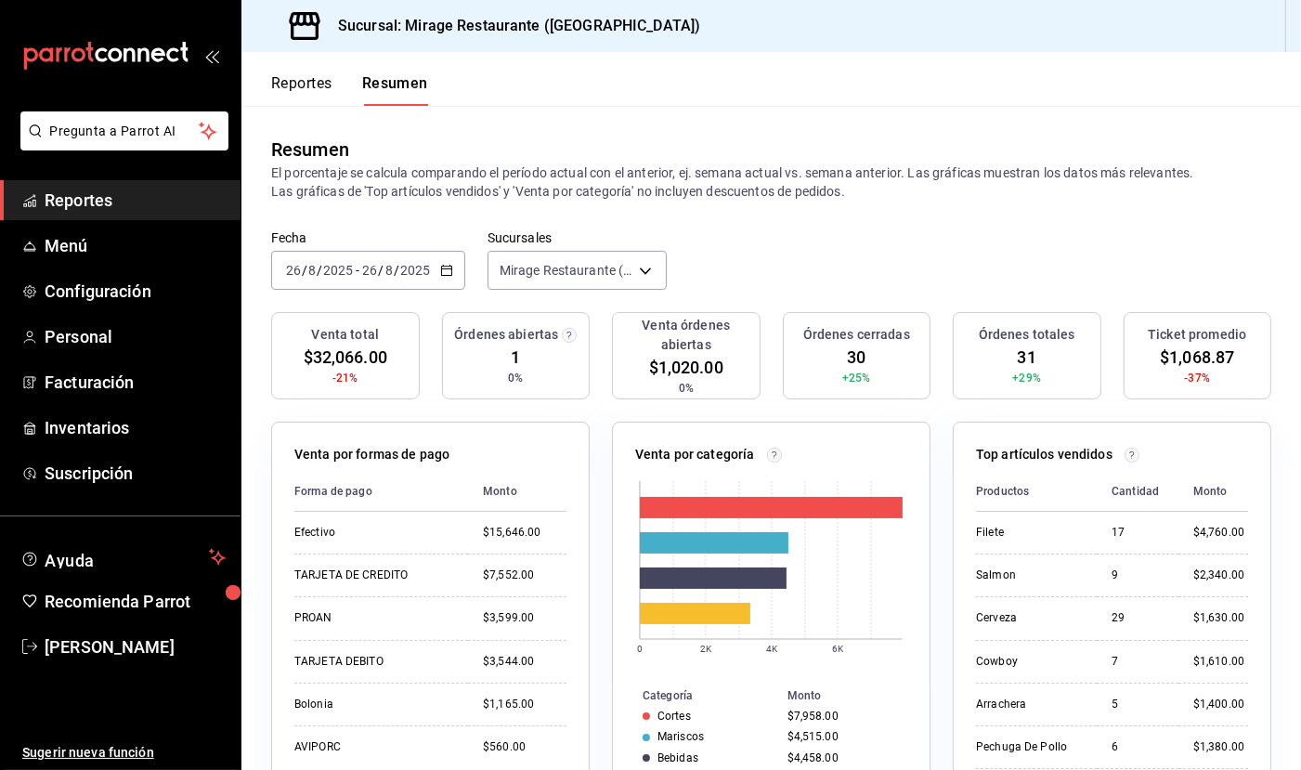
click at [312, 70] on div "Reportes Resumen" at bounding box center [335, 79] width 187 height 54
click at [311, 82] on button "Reportes" at bounding box center [301, 90] width 61 height 32
